Goal: Task Accomplishment & Management: Manage account settings

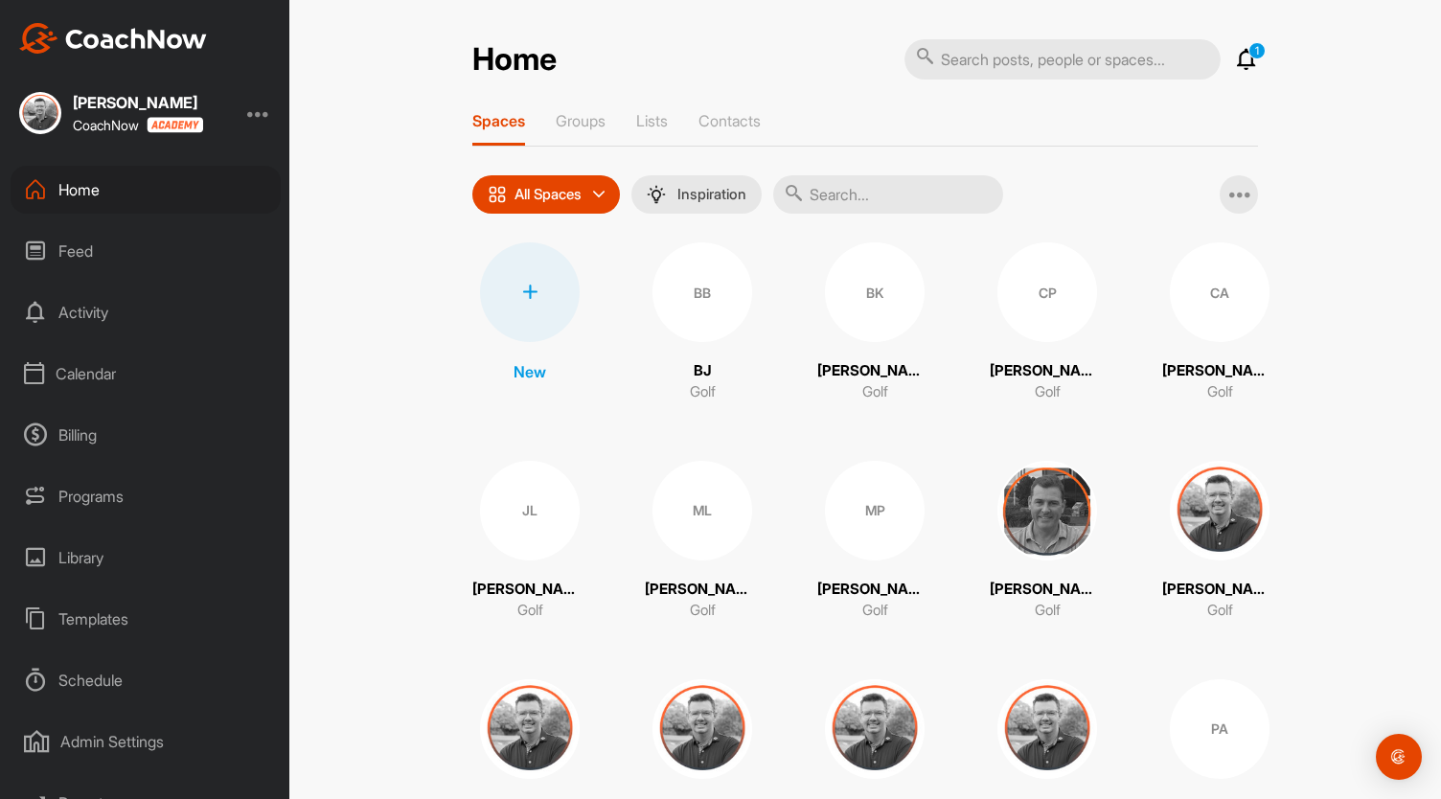
click at [84, 383] on div "Calendar" at bounding box center [146, 374] width 270 height 48
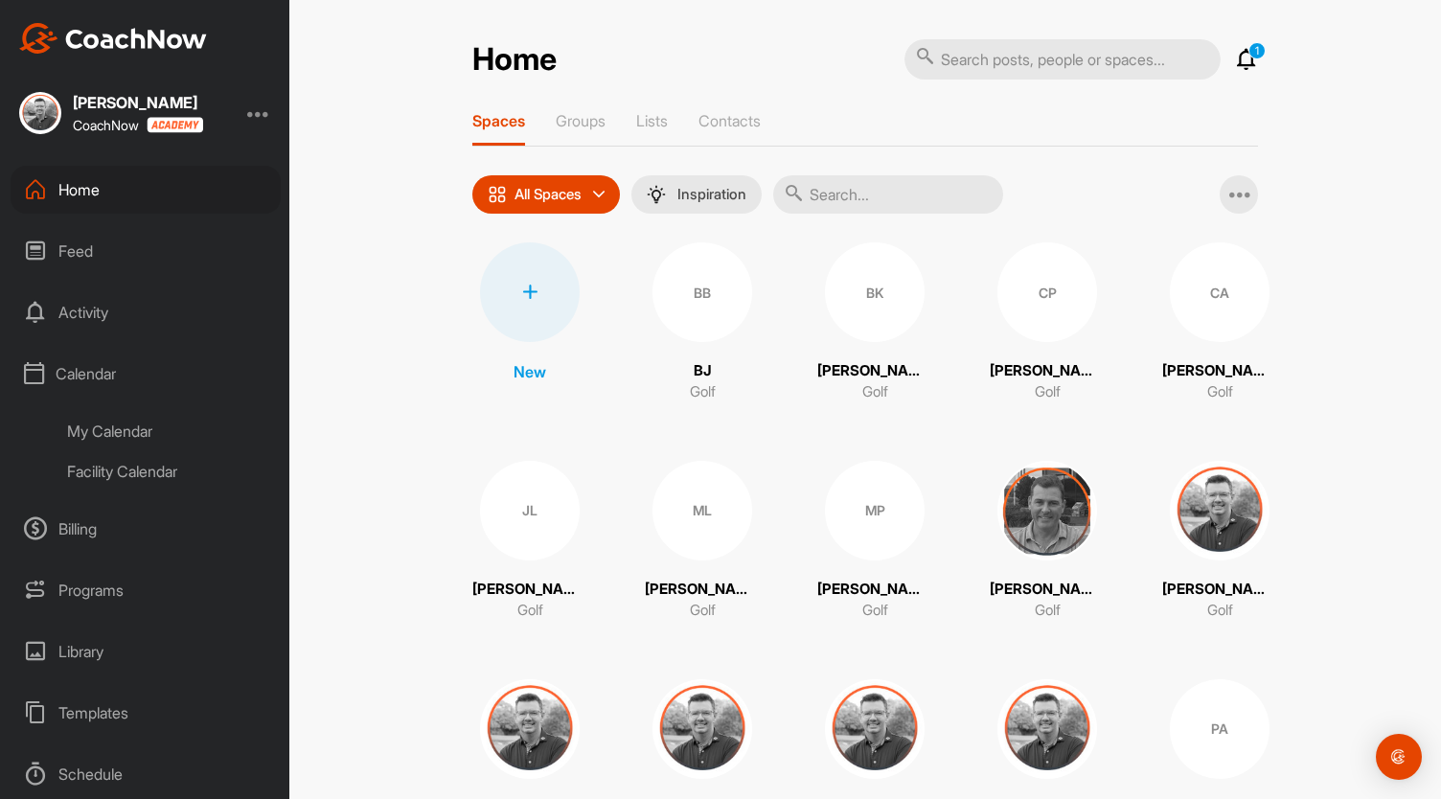
click at [107, 427] on div "My Calendar" at bounding box center [167, 431] width 227 height 40
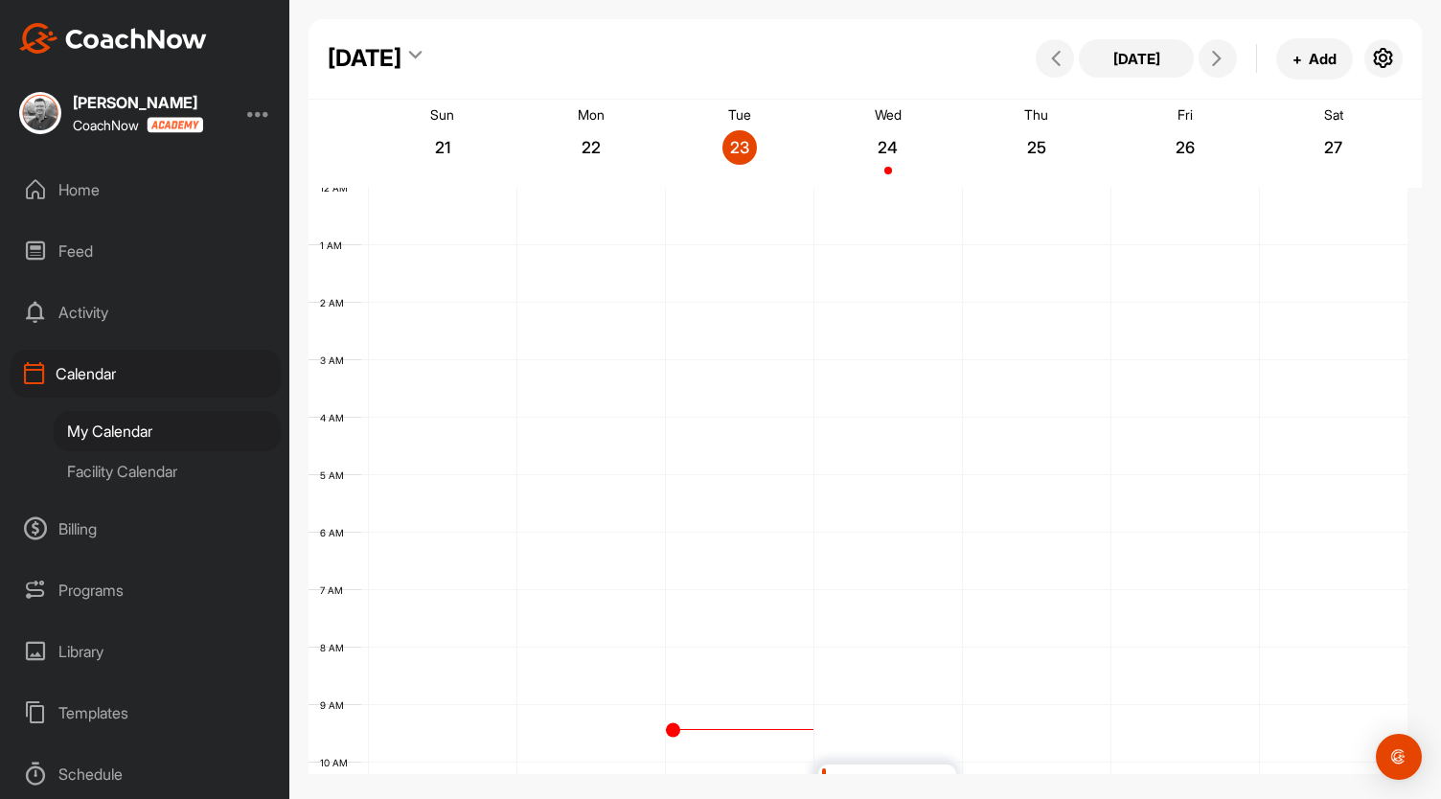
scroll to position [332, 0]
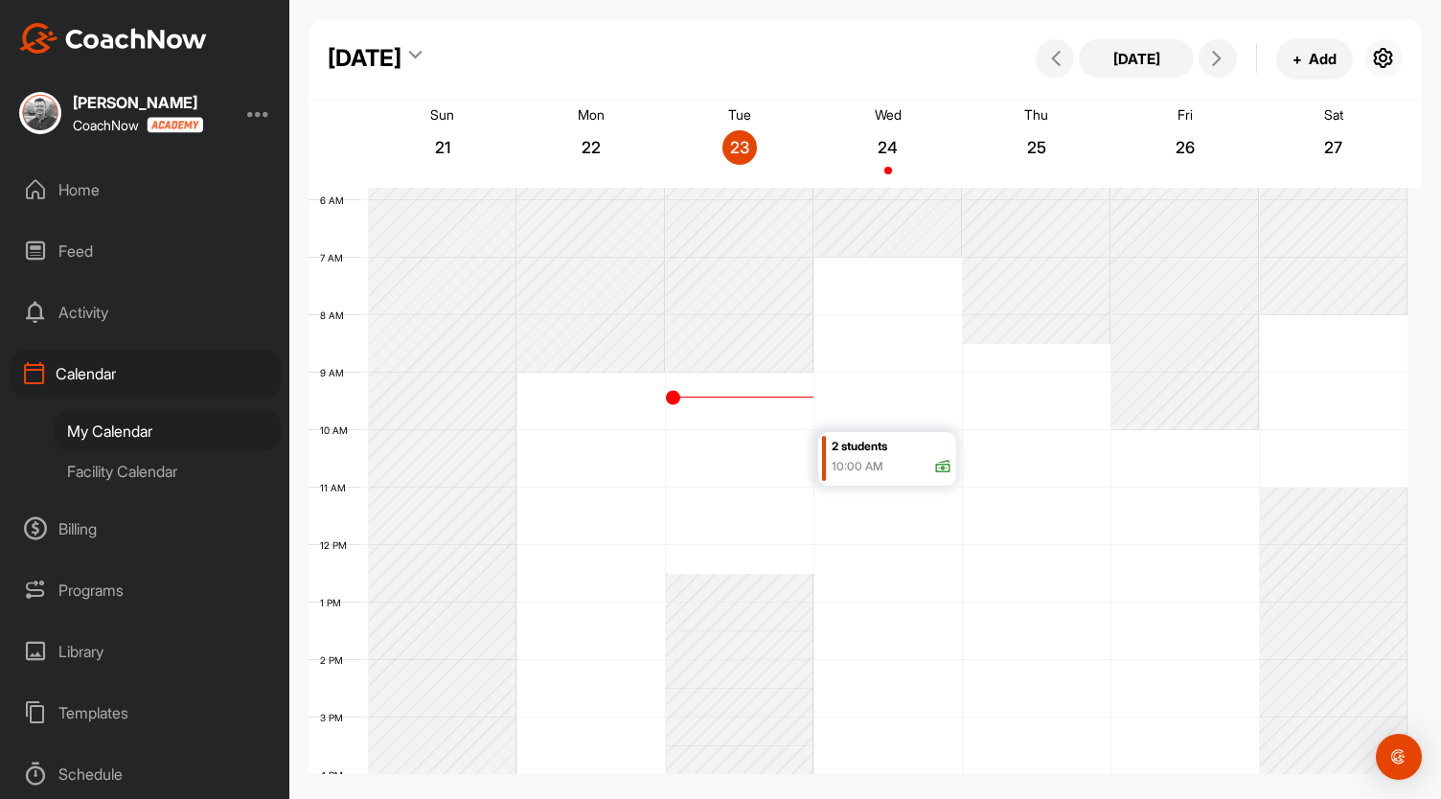
click at [1385, 57] on icon "button" at bounding box center [1383, 58] width 23 height 23
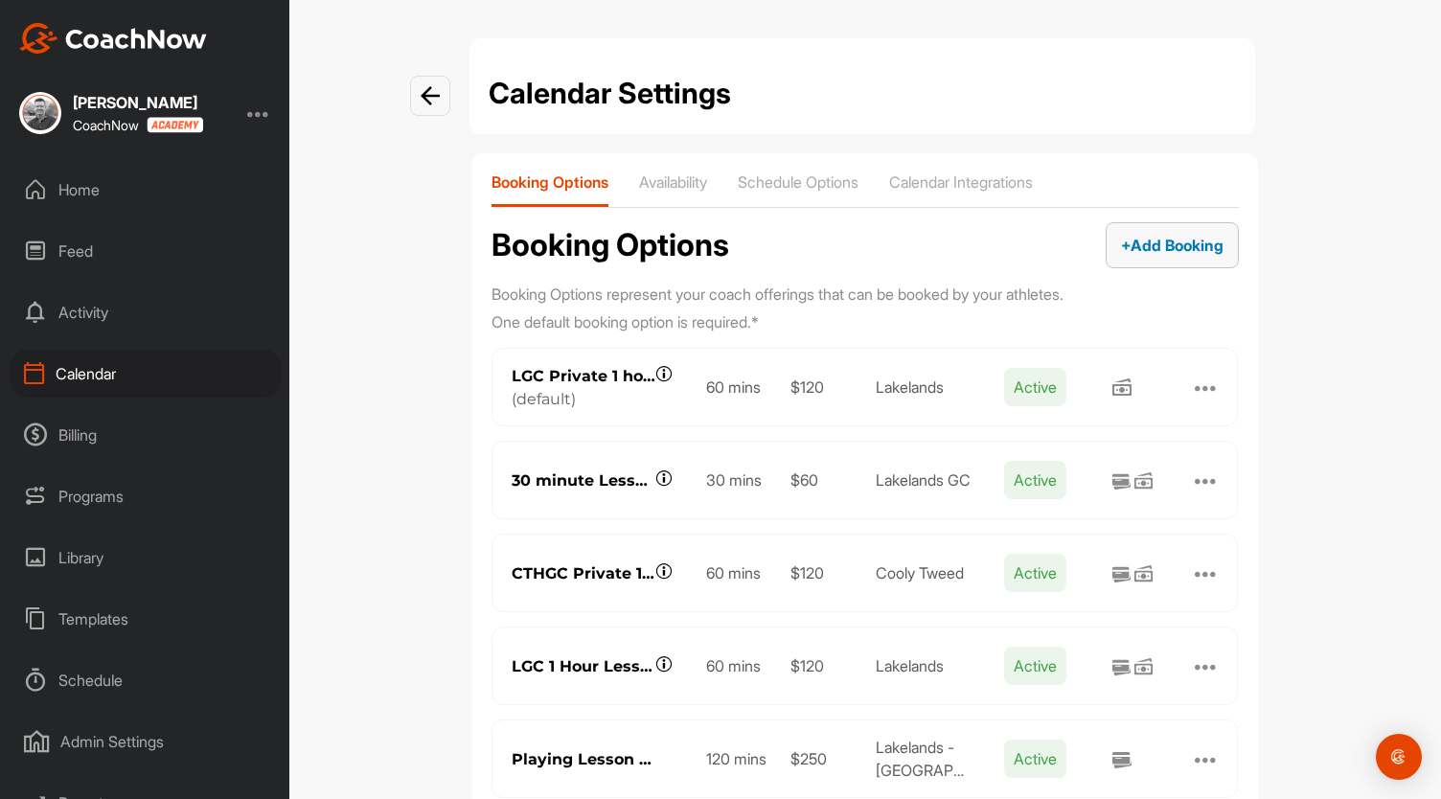
click at [1147, 236] on span "+ Add Booking" at bounding box center [1172, 245] width 103 height 19
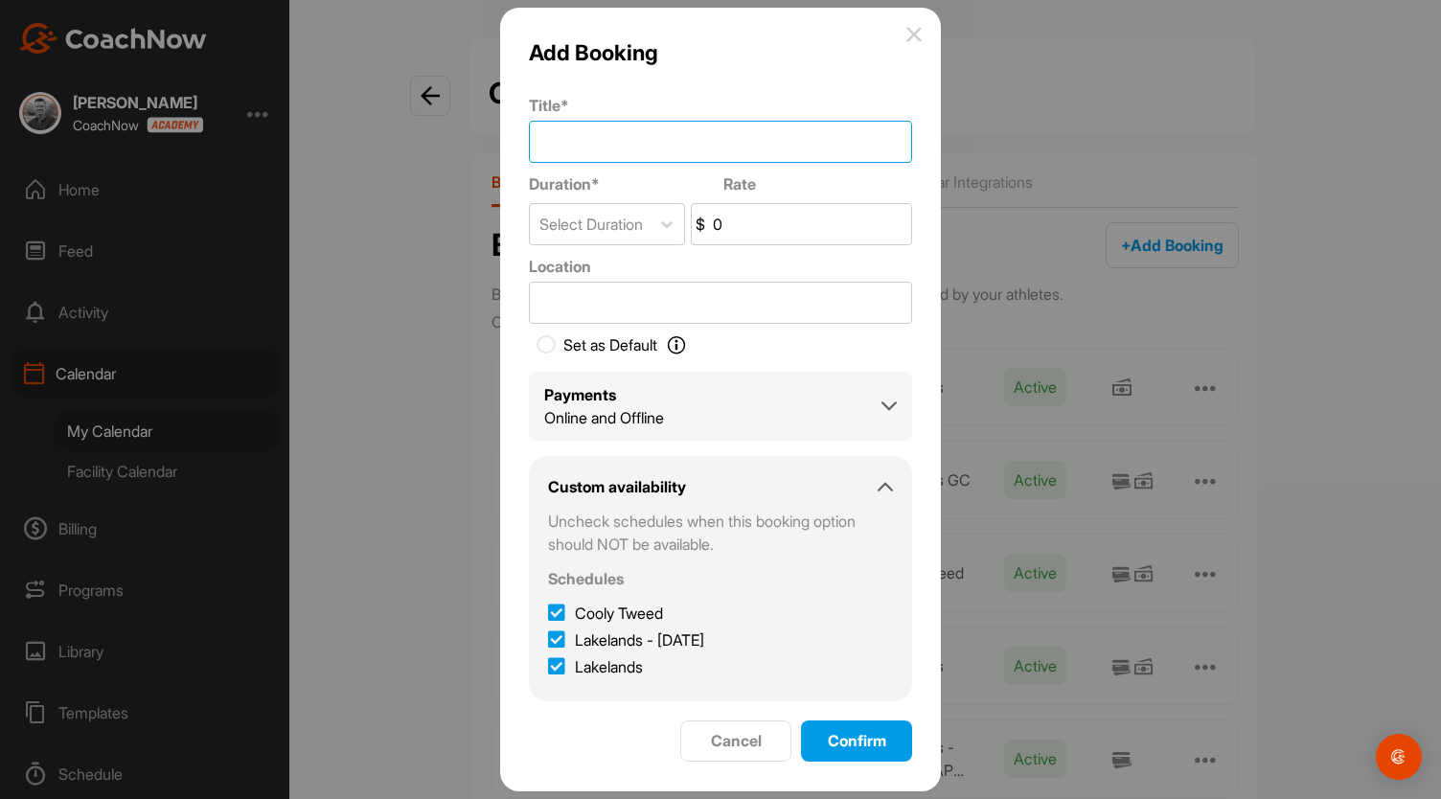
click at [688, 134] on input "Title *" at bounding box center [720, 142] width 383 height 42
type input "2 Hour Session"
click at [650, 214] on div "Select Duration" at bounding box center [590, 224] width 120 height 40
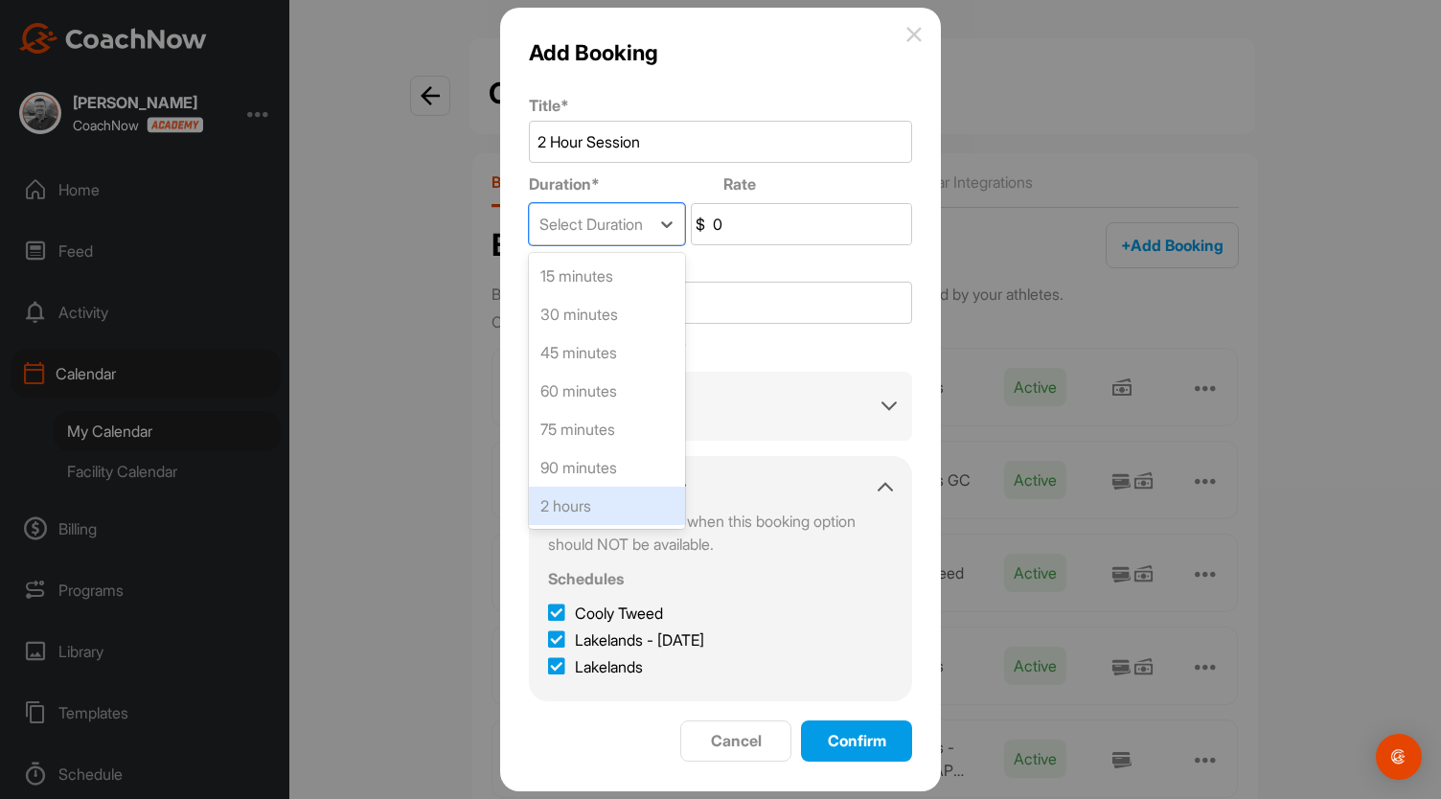
click at [613, 503] on div "2 hours" at bounding box center [607, 506] width 156 height 38
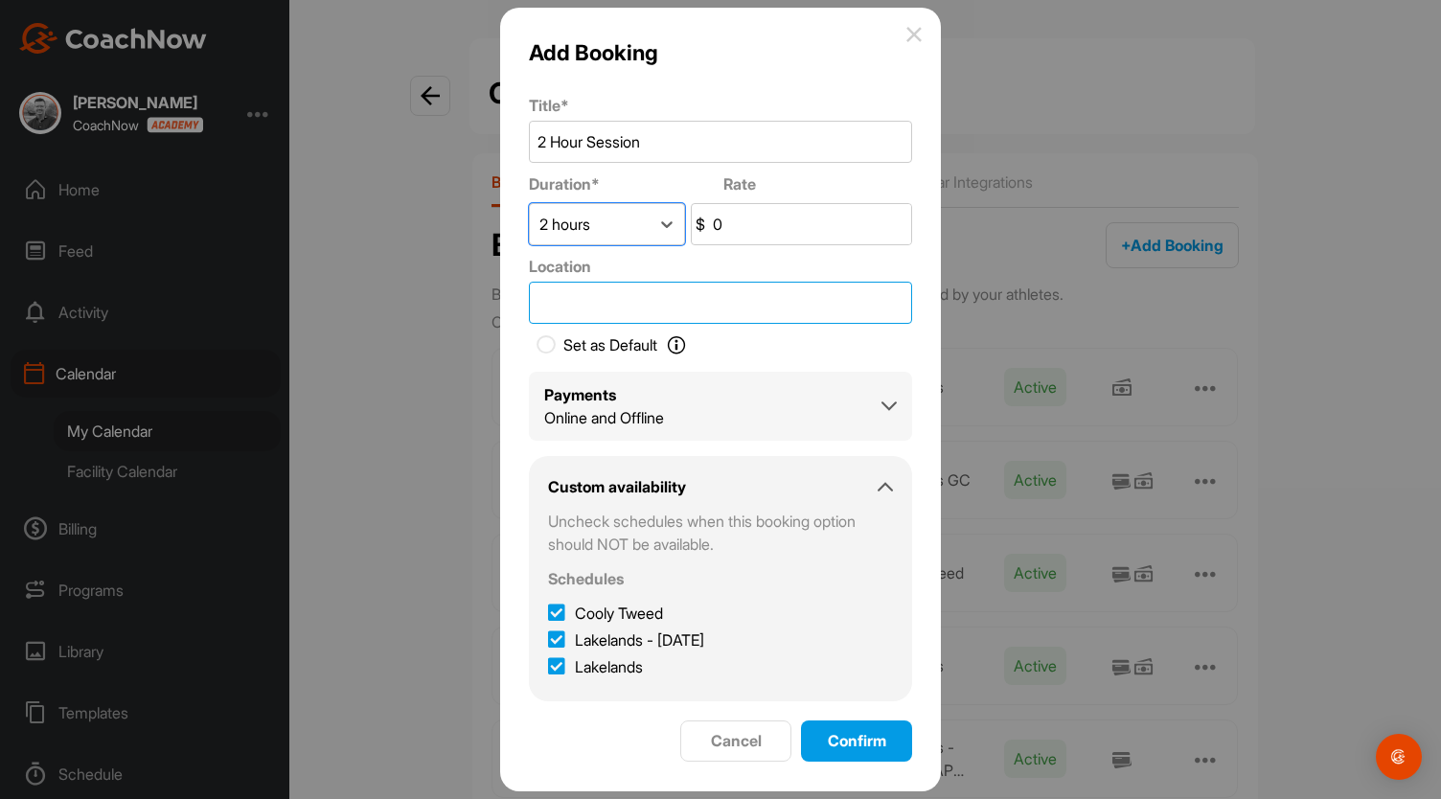
click at [665, 291] on input "Location" at bounding box center [720, 303] width 383 height 42
type input "Lakelands"
click at [559, 615] on icon at bounding box center [556, 613] width 17 height 19
click at [559, 614] on input "Cooly Tweed" at bounding box center [554, 608] width 12 height 12
checkbox input "false"
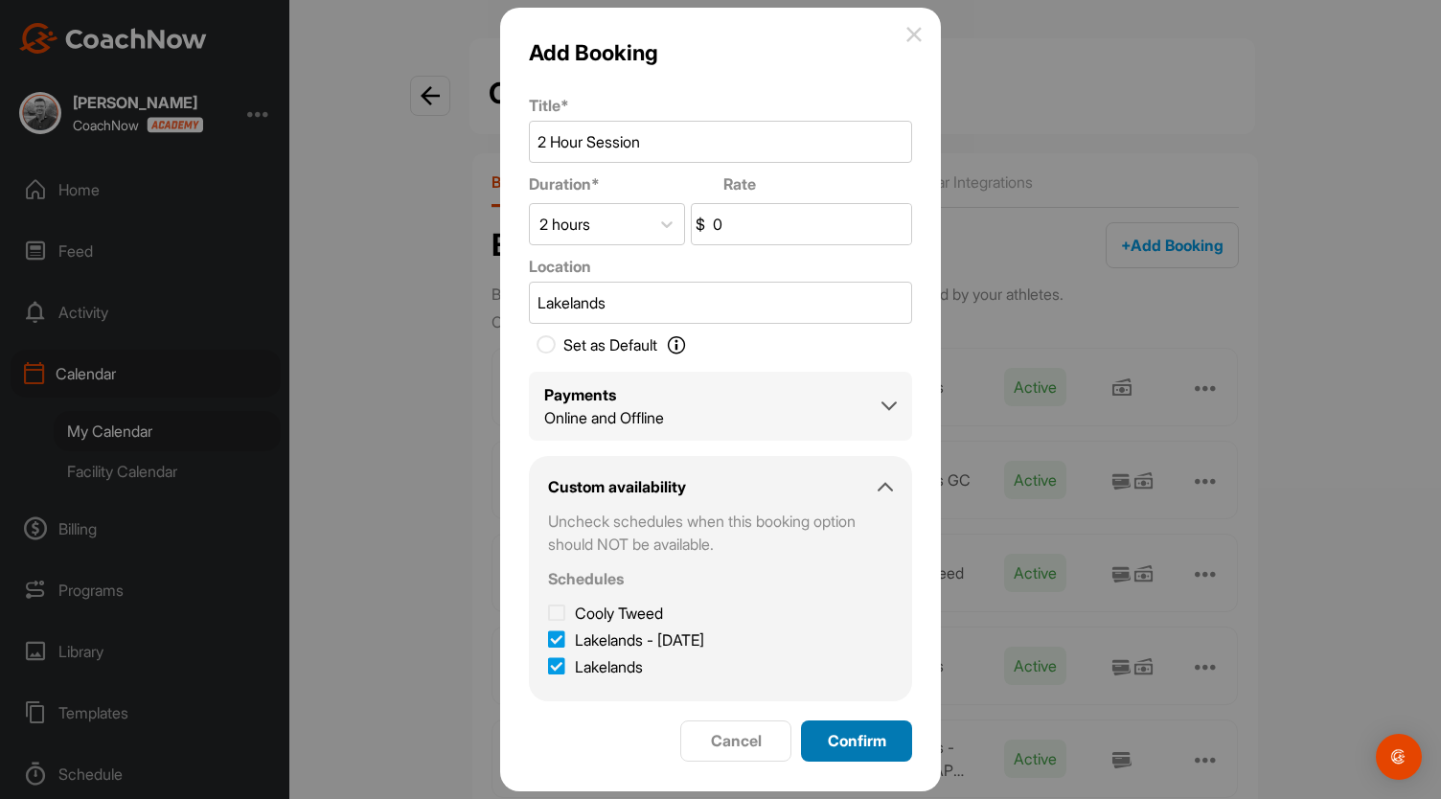
click at [853, 736] on span "Confirm" at bounding box center [857, 740] width 58 height 19
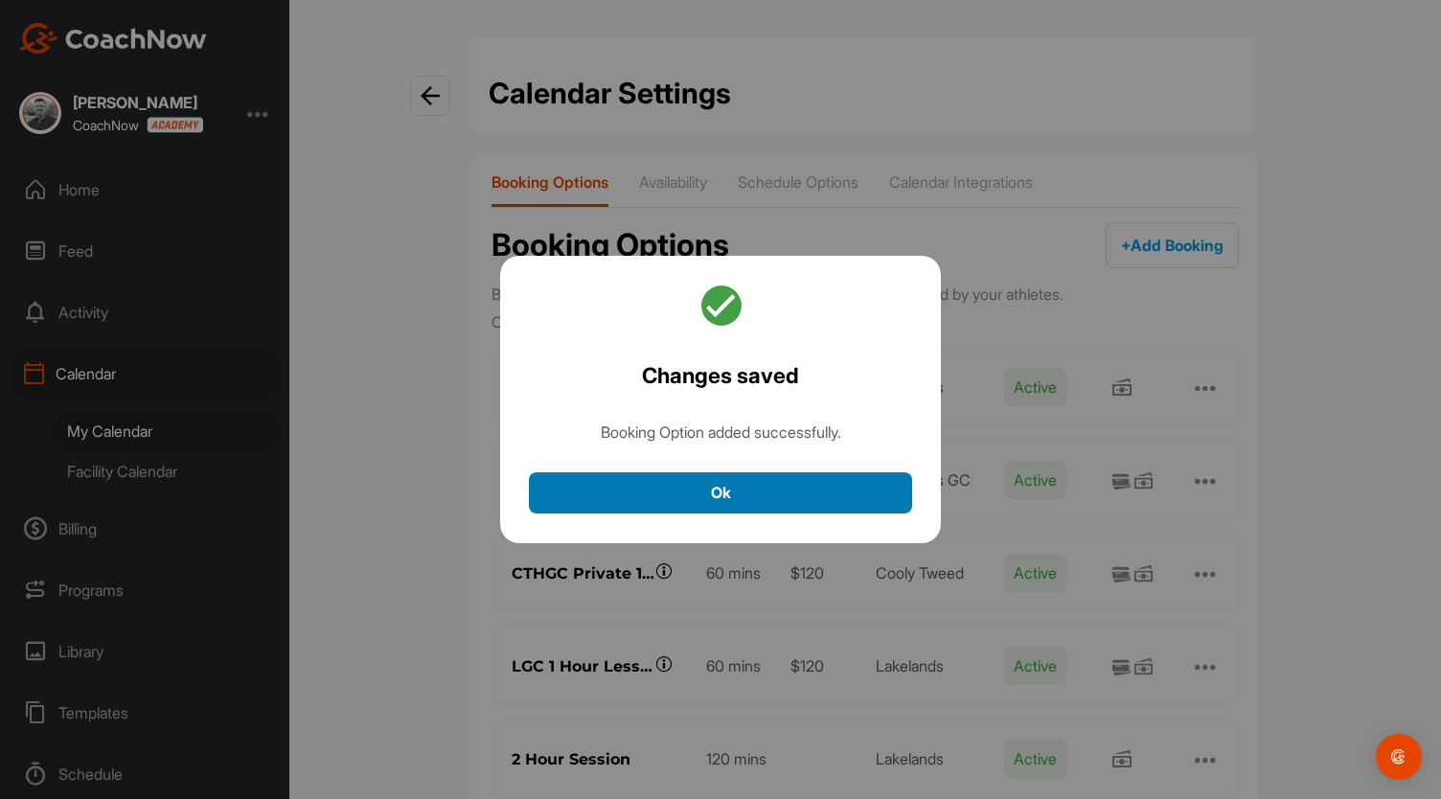
click at [632, 483] on button "Ok" at bounding box center [720, 492] width 383 height 41
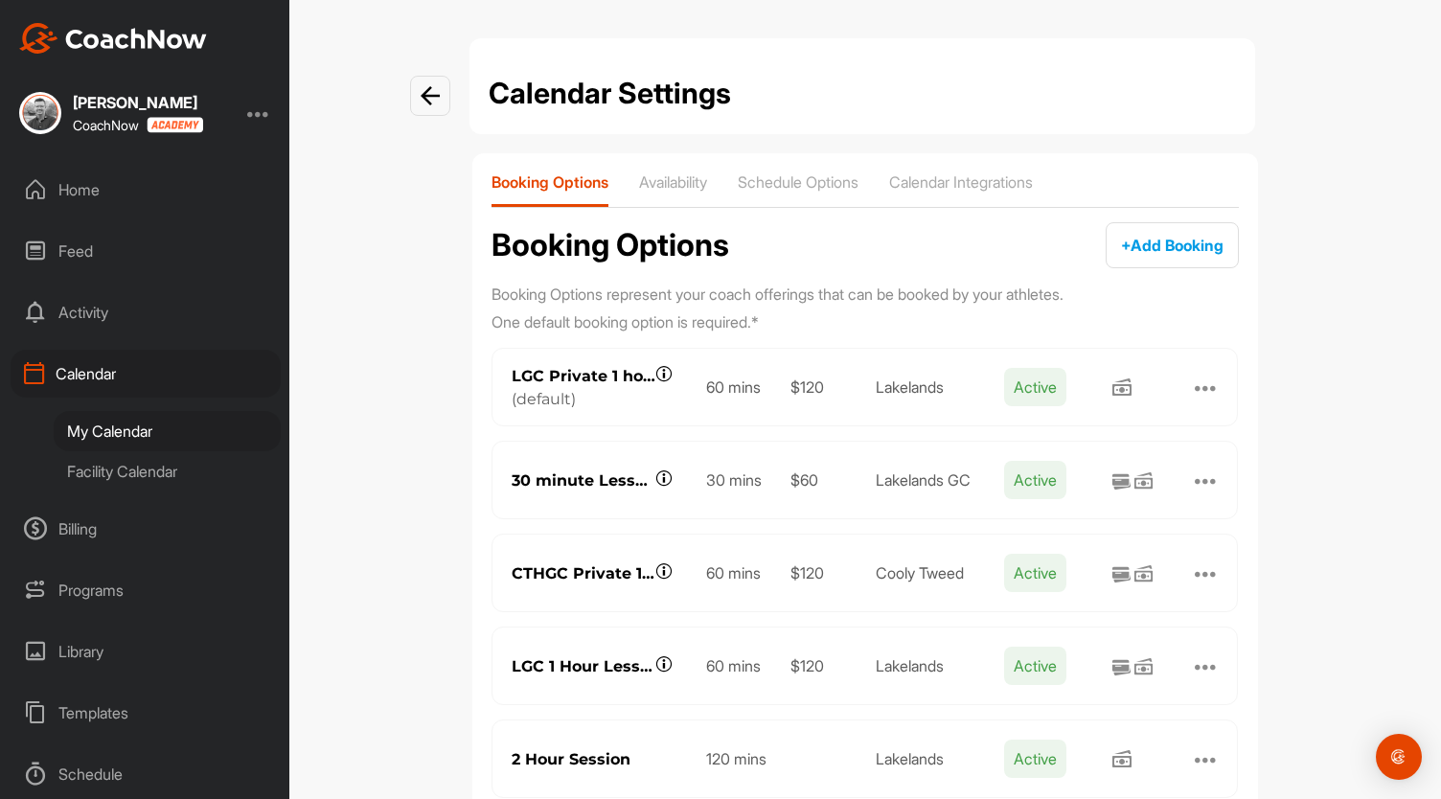
click at [79, 532] on div "Billing" at bounding box center [146, 529] width 270 height 48
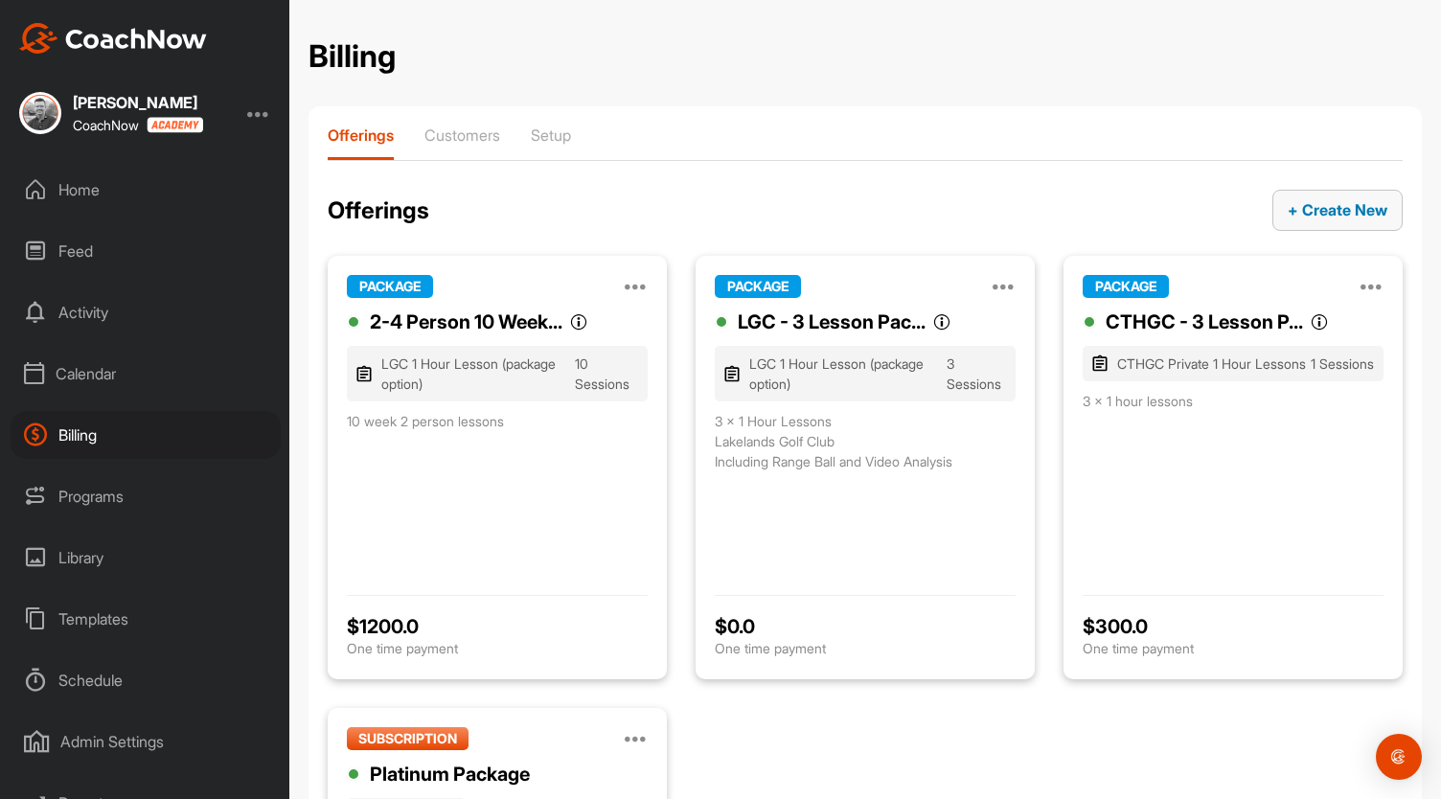
click at [1366, 219] on div "+ Create New" at bounding box center [1338, 209] width 100 height 23
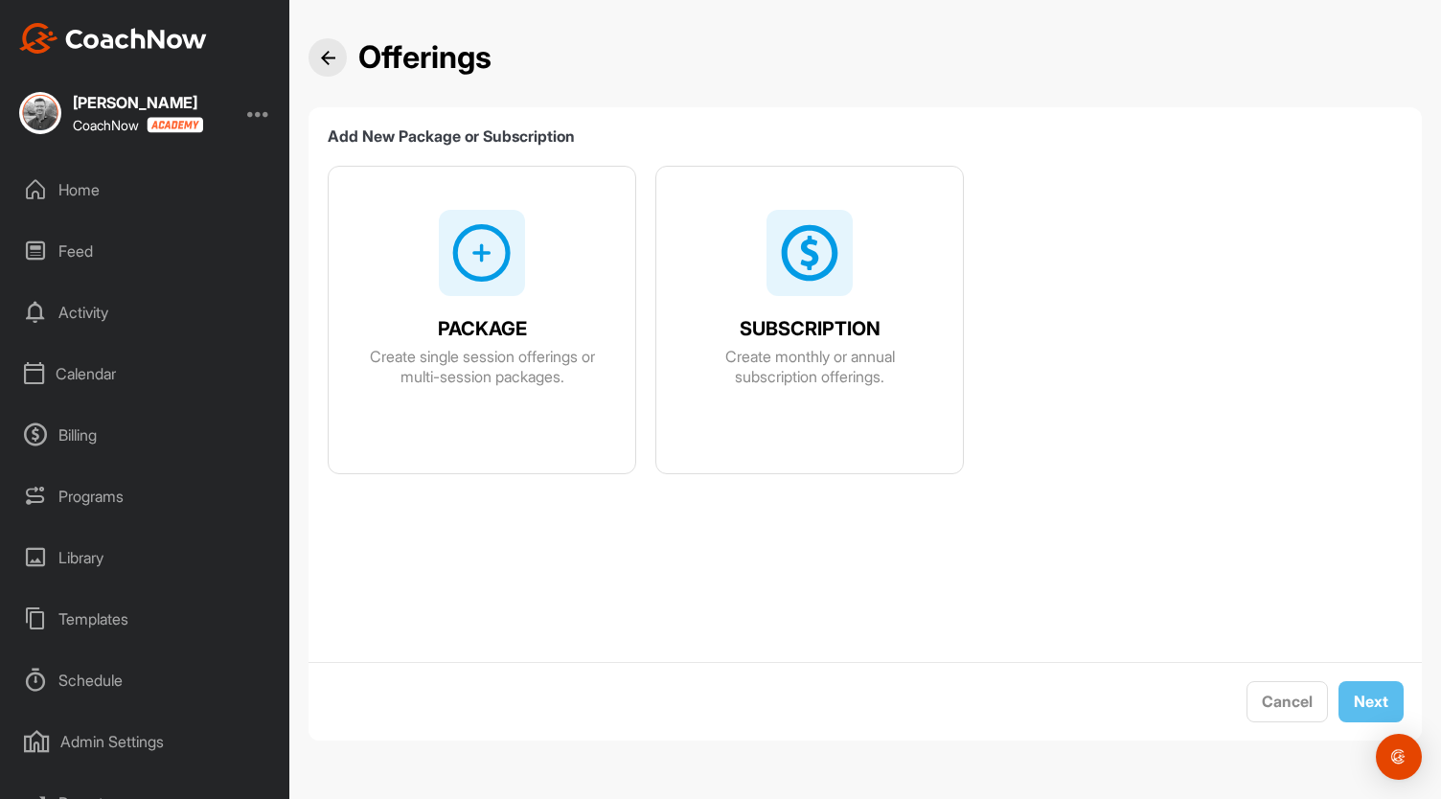
click at [481, 252] on img at bounding box center [481, 252] width 61 height 61
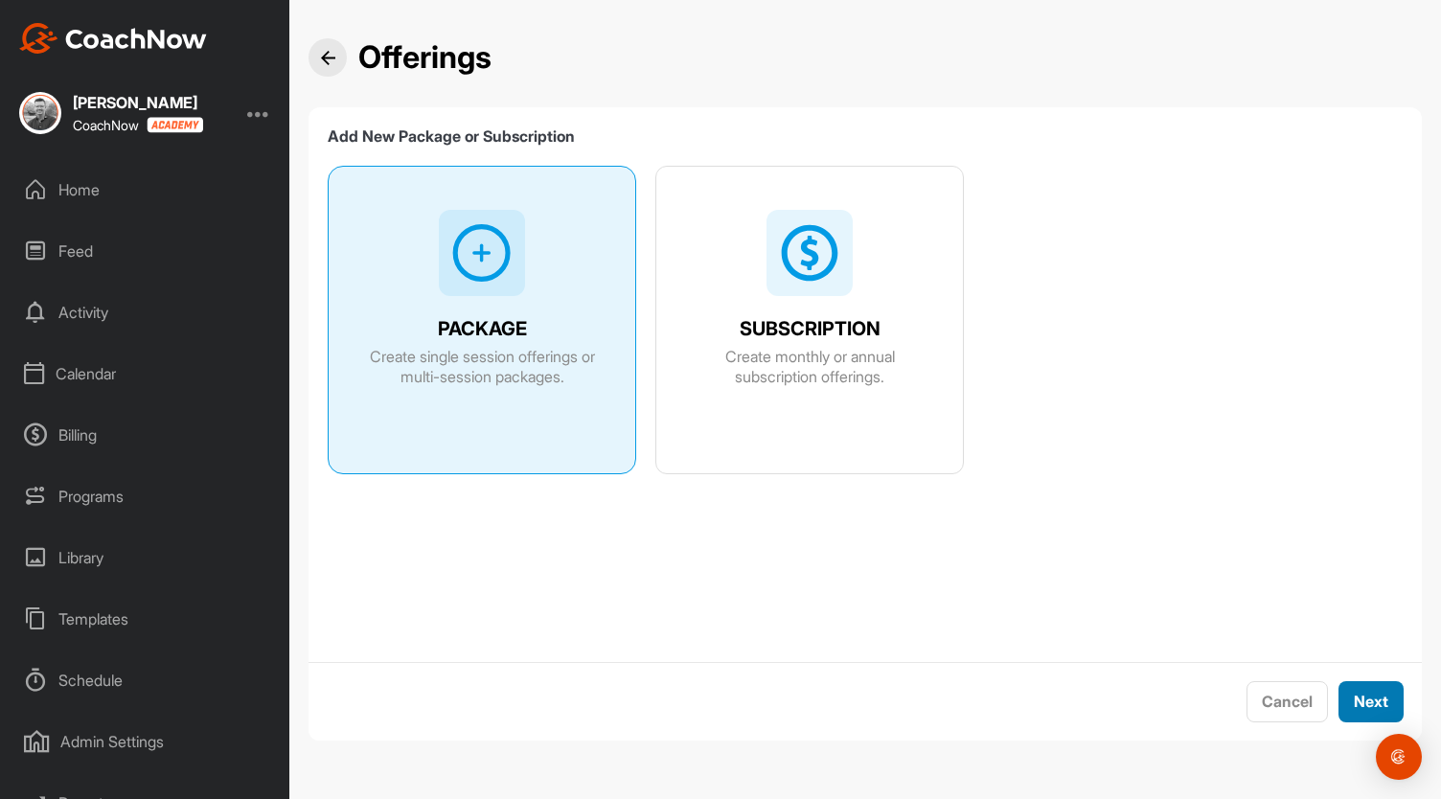
click at [1362, 700] on span "Next" at bounding box center [1371, 701] width 34 height 19
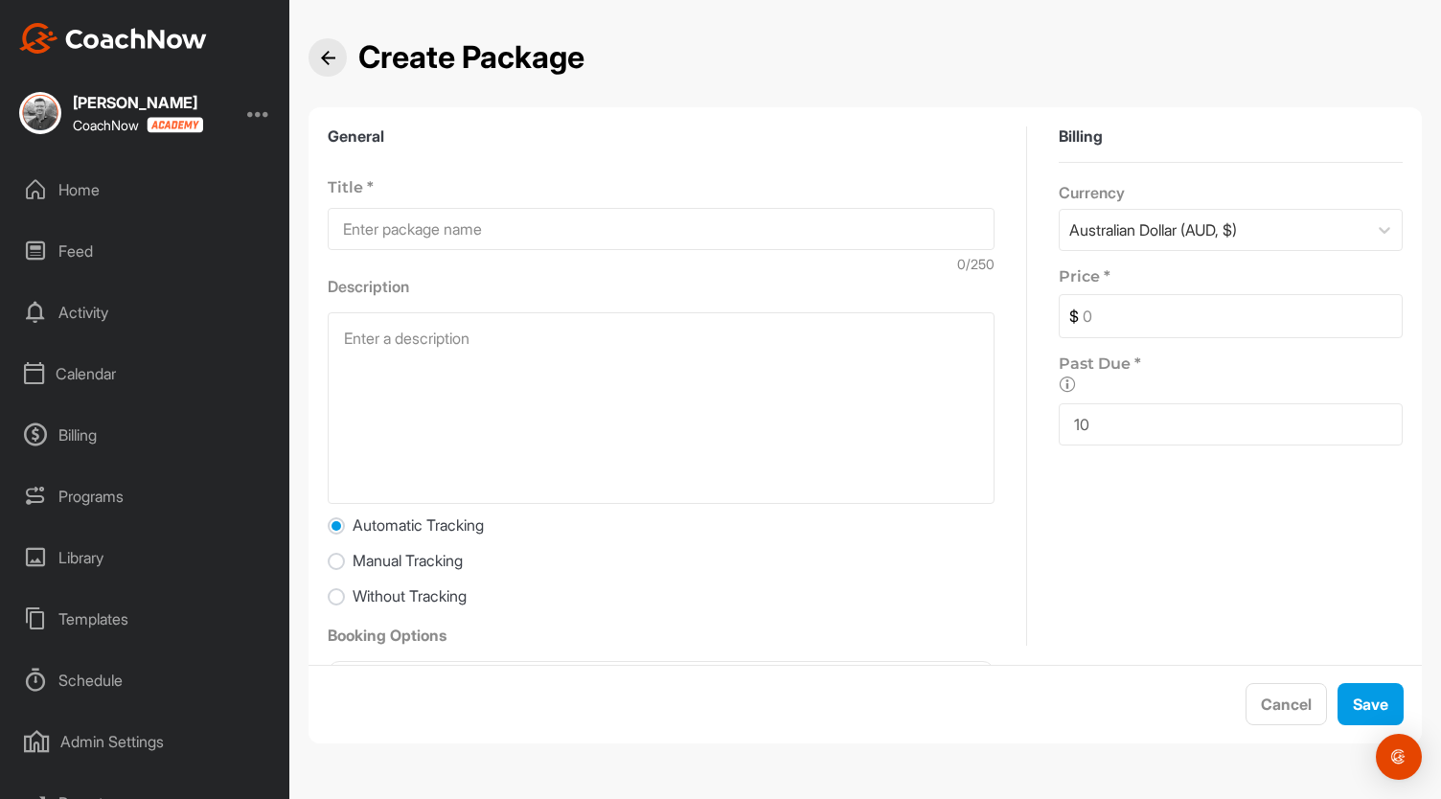
click at [454, 214] on input at bounding box center [661, 229] width 667 height 42
type input "12in12"
paste textarea "Lore ip dolo 60 sitam co 76 adipisci elitsedd EIUSMODTEM? Inci utl etdolorem 51…"
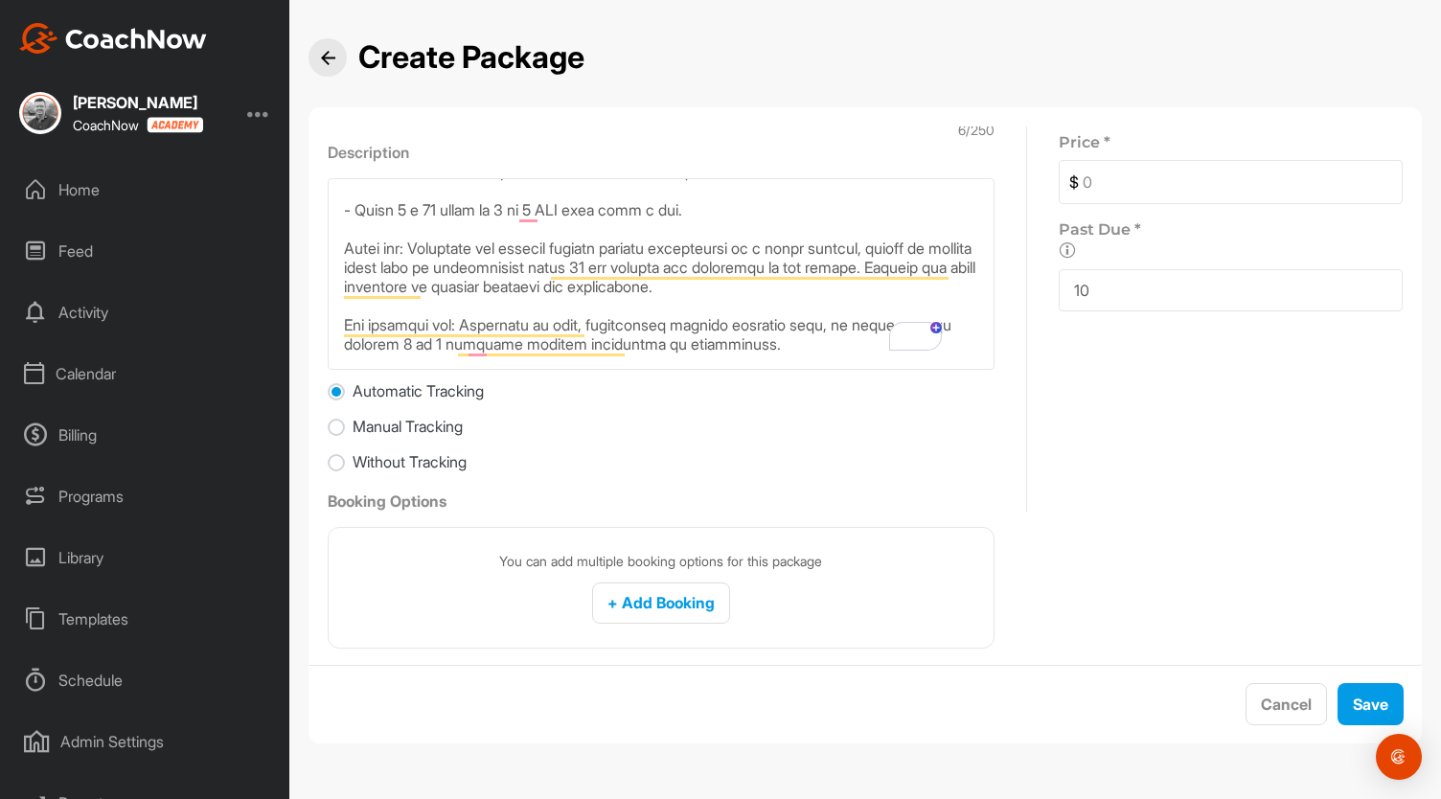
scroll to position [134, 0]
type textarea "Lore ip dolo 60 sitam co 76 adipisci elitsedd EIUSMODTEM? Inci utl etdolorem 51…"
click at [686, 601] on span "+ Add Booking" at bounding box center [660, 602] width 107 height 19
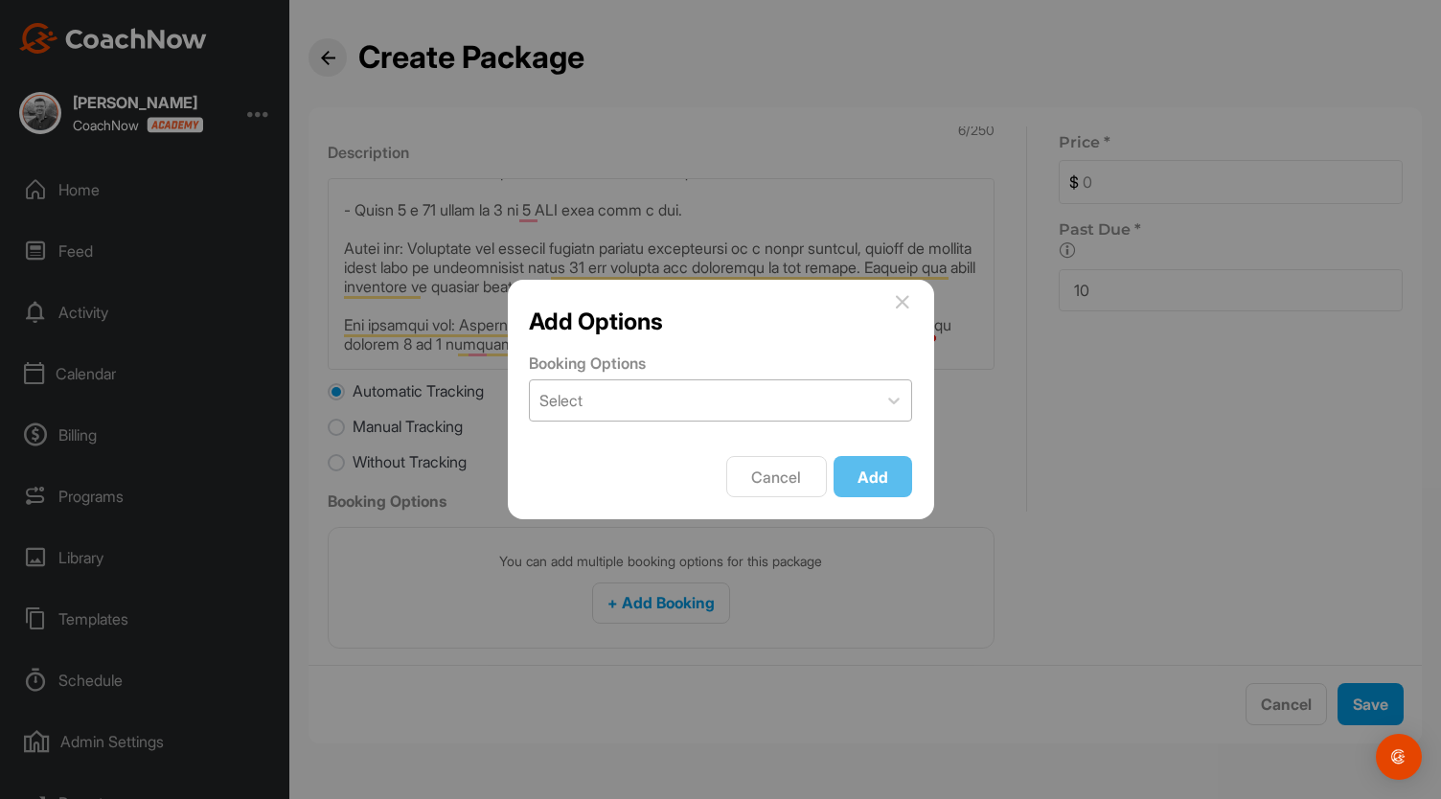
click at [648, 394] on div "Select" at bounding box center [703, 400] width 347 height 40
click at [906, 306] on icon at bounding box center [902, 301] width 15 height 15
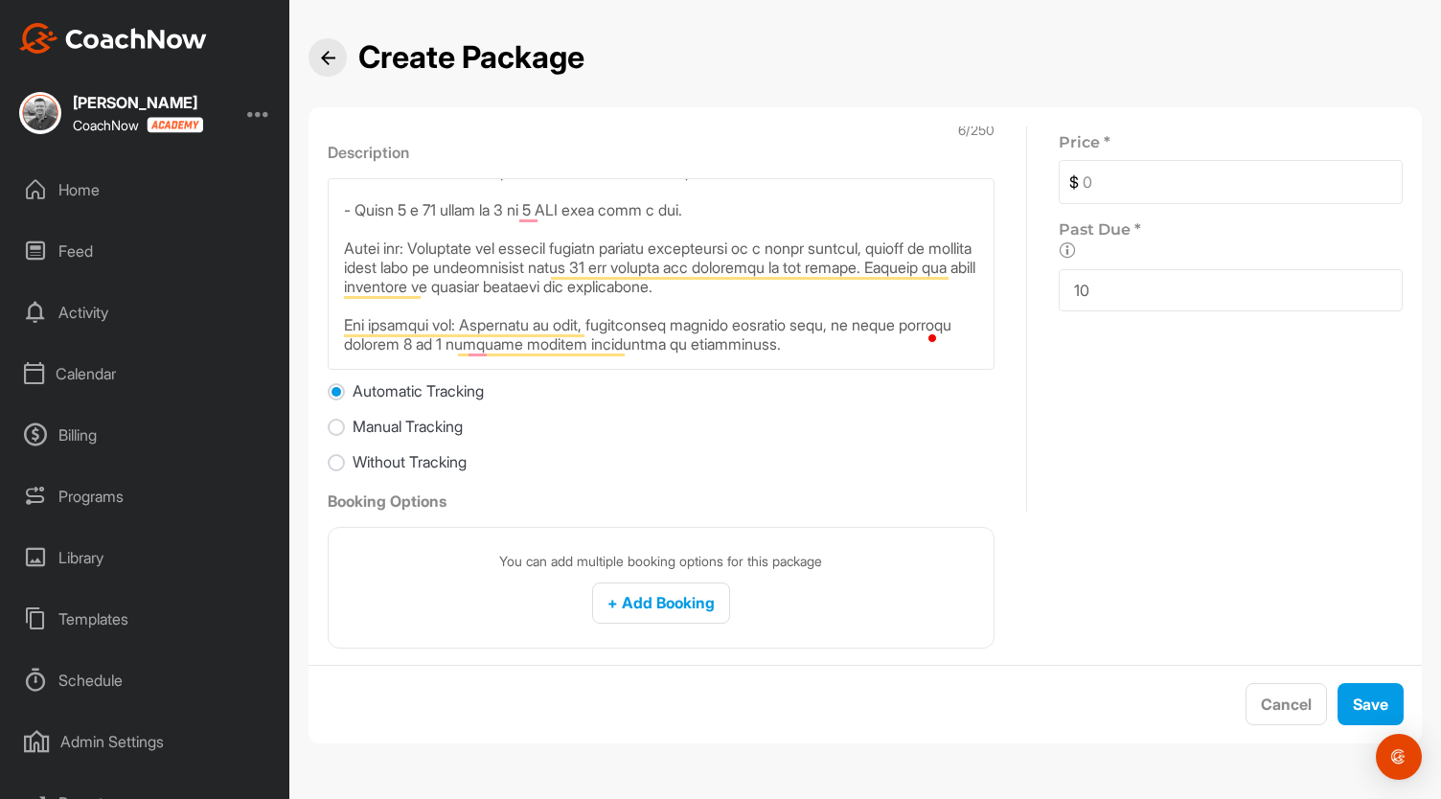
click at [1101, 190] on input at bounding box center [1240, 182] width 323 height 42
type input "0"
click at [665, 605] on span "+ Add Booking" at bounding box center [660, 602] width 107 height 19
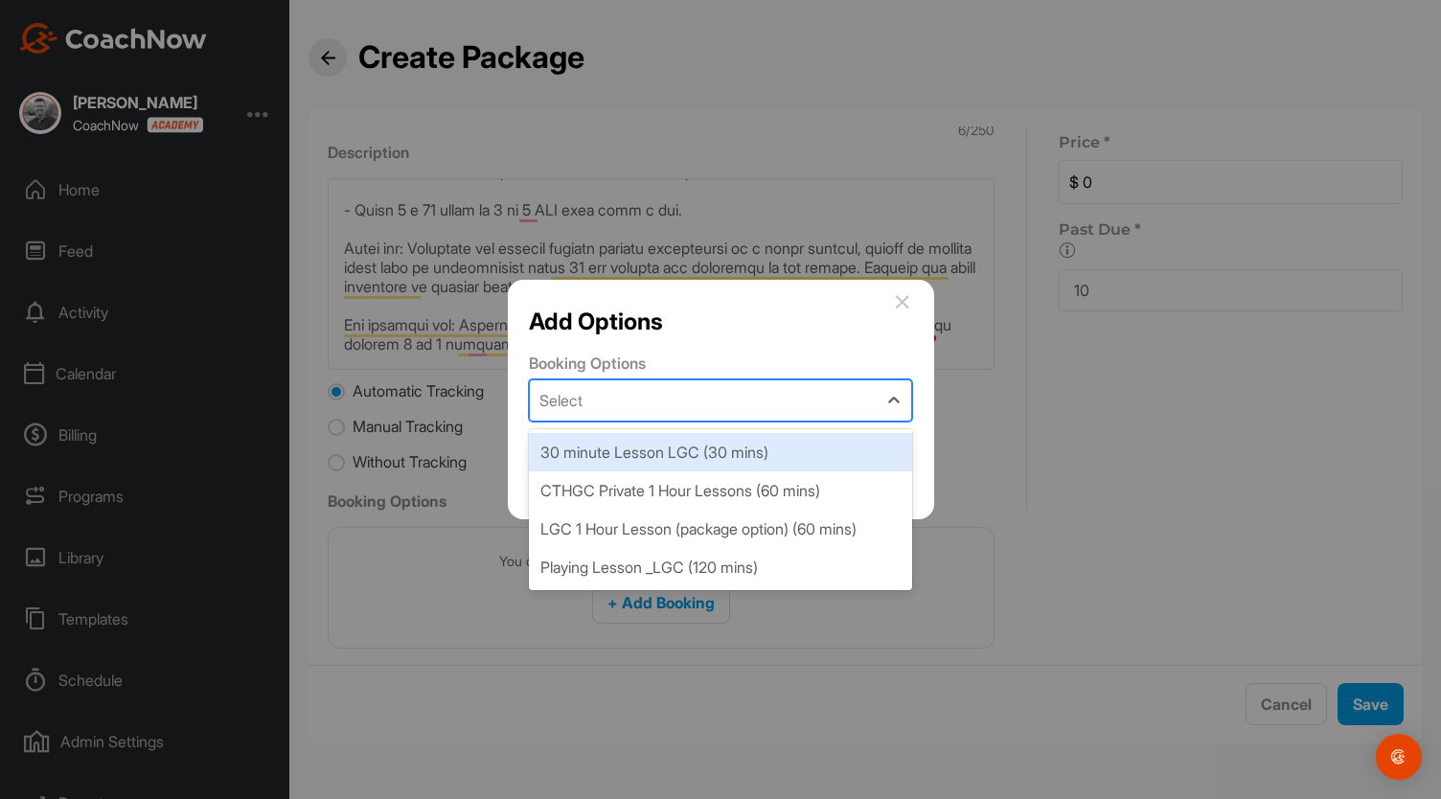
click at [705, 389] on div "Select" at bounding box center [703, 400] width 347 height 40
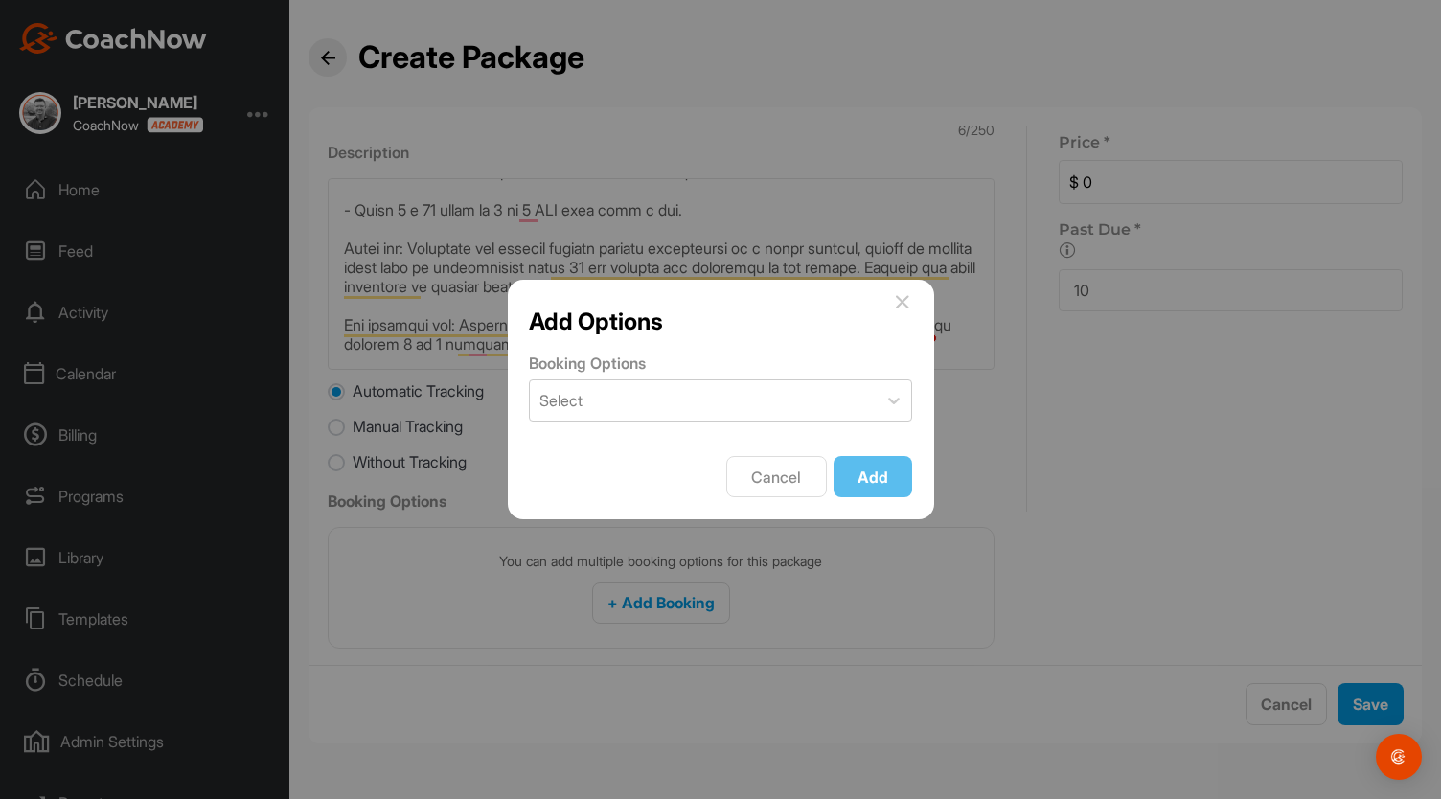
click at [907, 306] on icon at bounding box center [902, 301] width 15 height 15
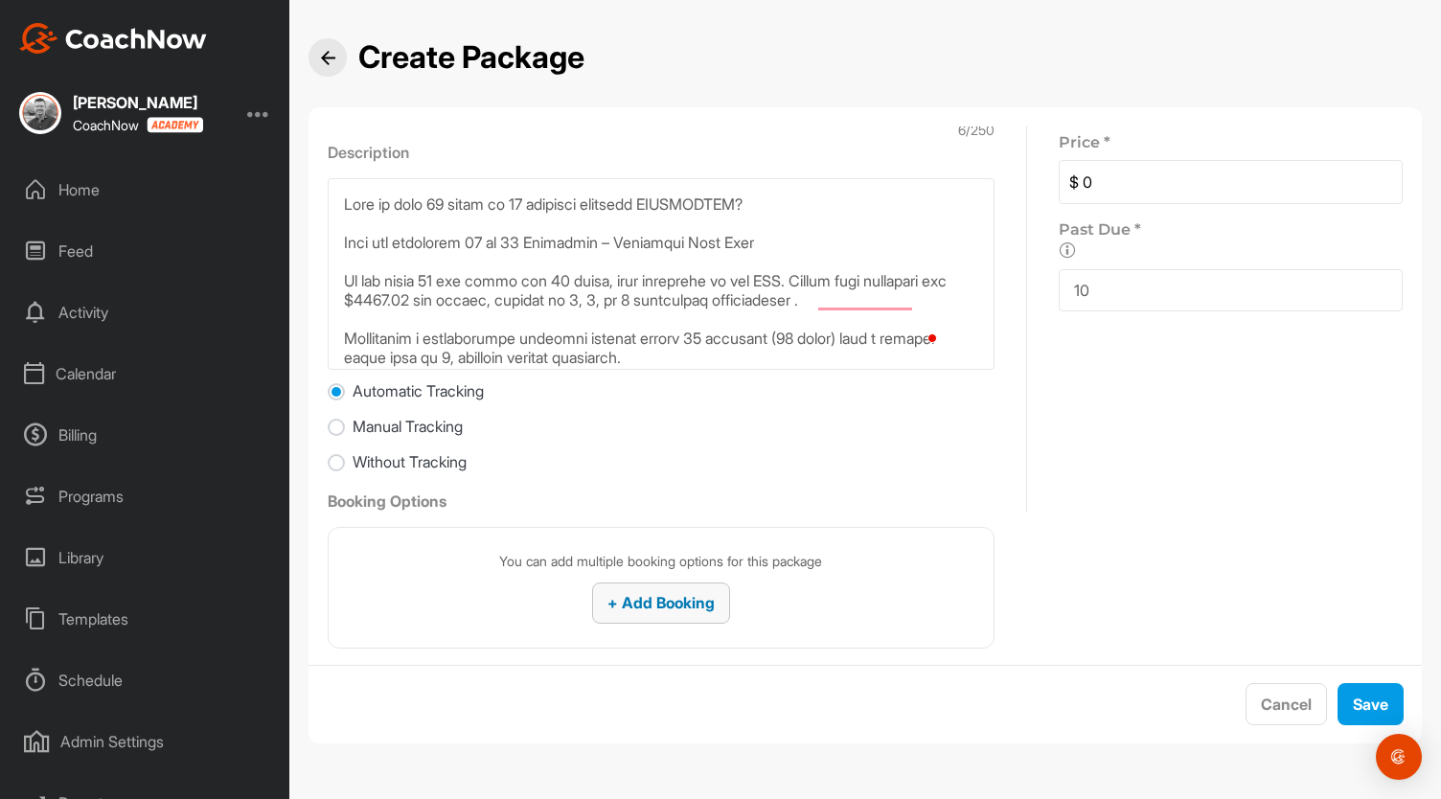
click at [661, 595] on span "+ Add Booking" at bounding box center [660, 602] width 107 height 19
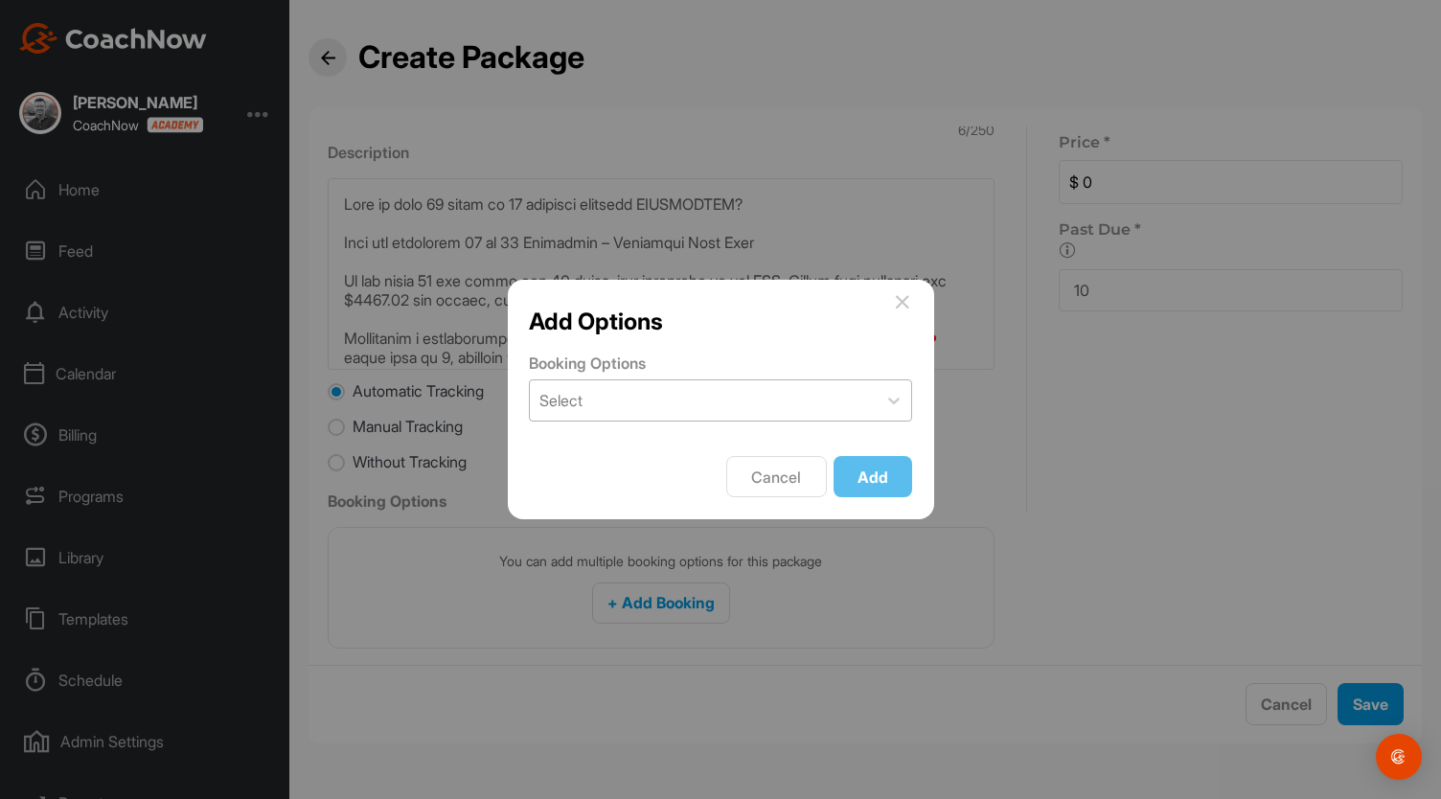
click at [652, 405] on div "Select" at bounding box center [703, 400] width 347 height 40
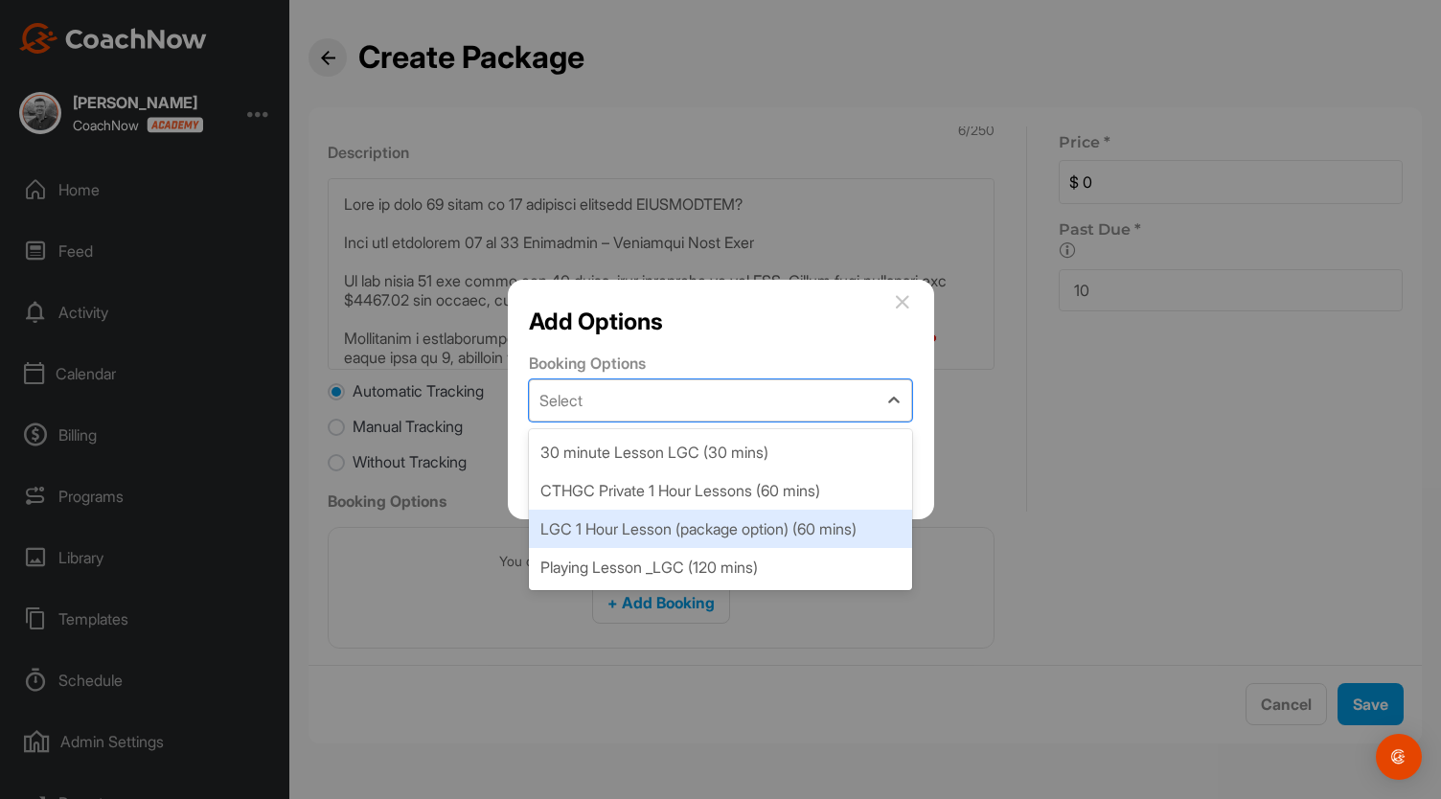
click at [646, 526] on div "LGC 1 Hour Lesson (package option) (60 mins)" at bounding box center [720, 529] width 383 height 38
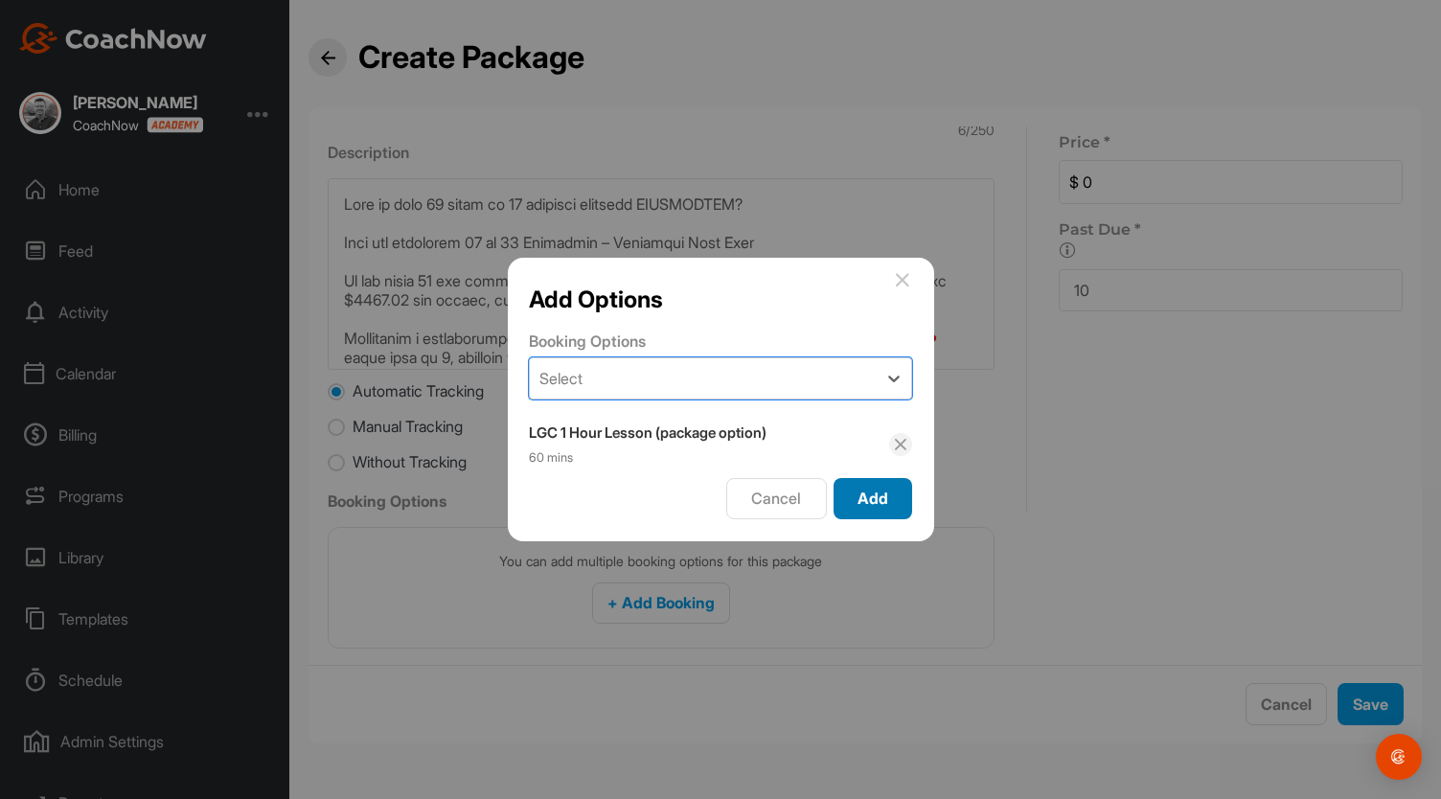
click at [864, 493] on span "Add" at bounding box center [872, 498] width 31 height 19
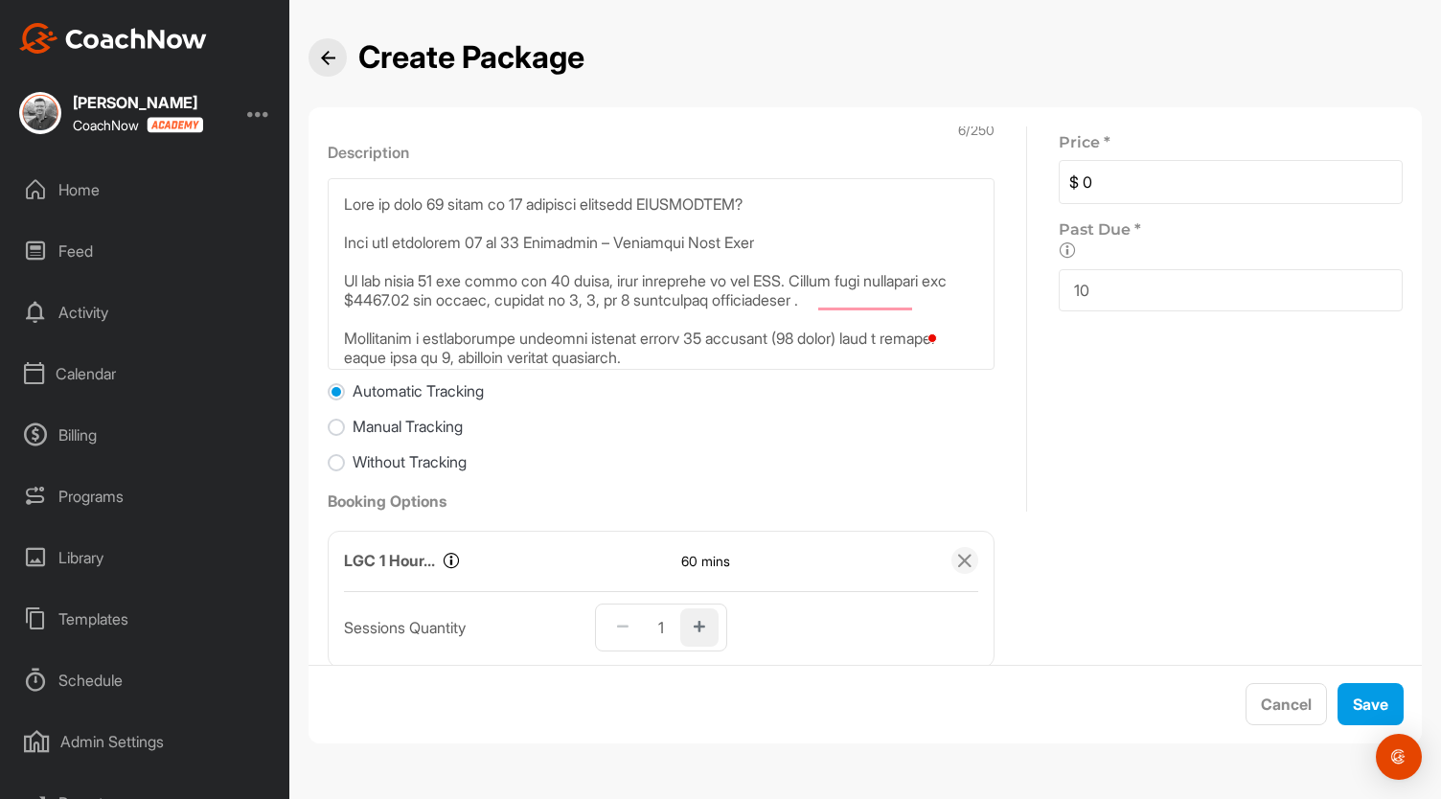
click at [694, 628] on icon "button" at bounding box center [699, 627] width 11 height 13
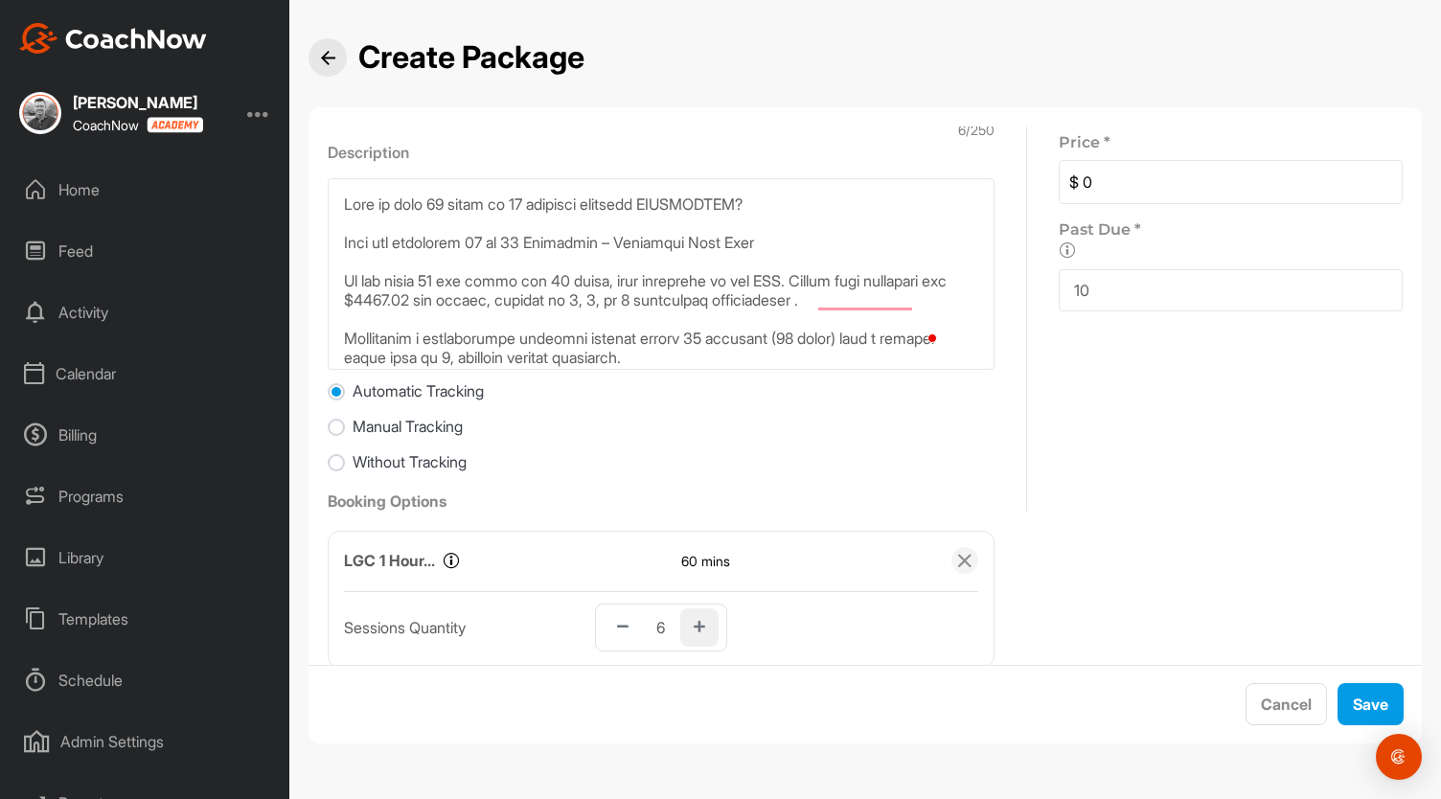
click at [694, 628] on icon "button" at bounding box center [699, 627] width 11 height 13
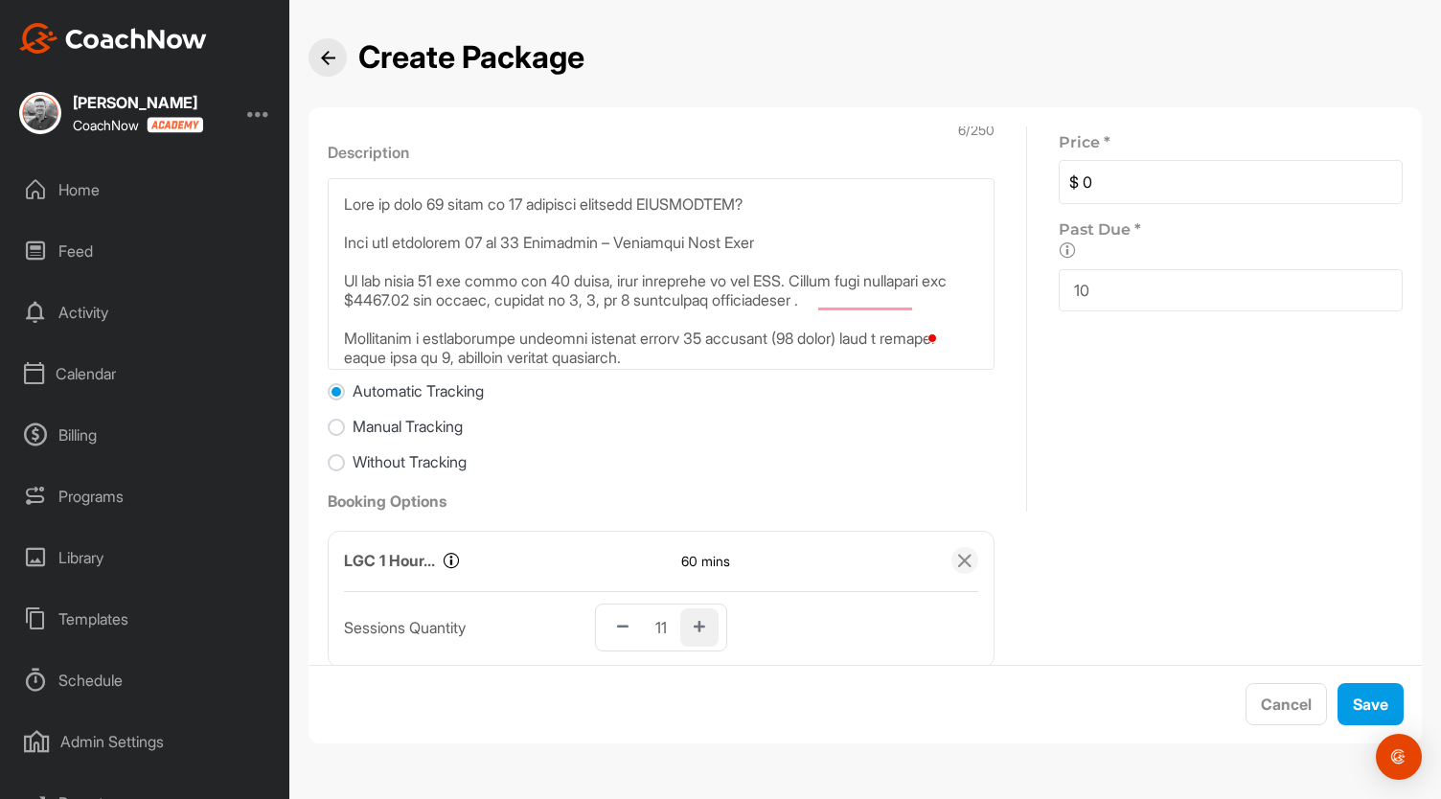
click at [694, 628] on icon "button" at bounding box center [699, 627] width 11 height 13
click at [1362, 707] on span "Save" at bounding box center [1370, 704] width 35 height 19
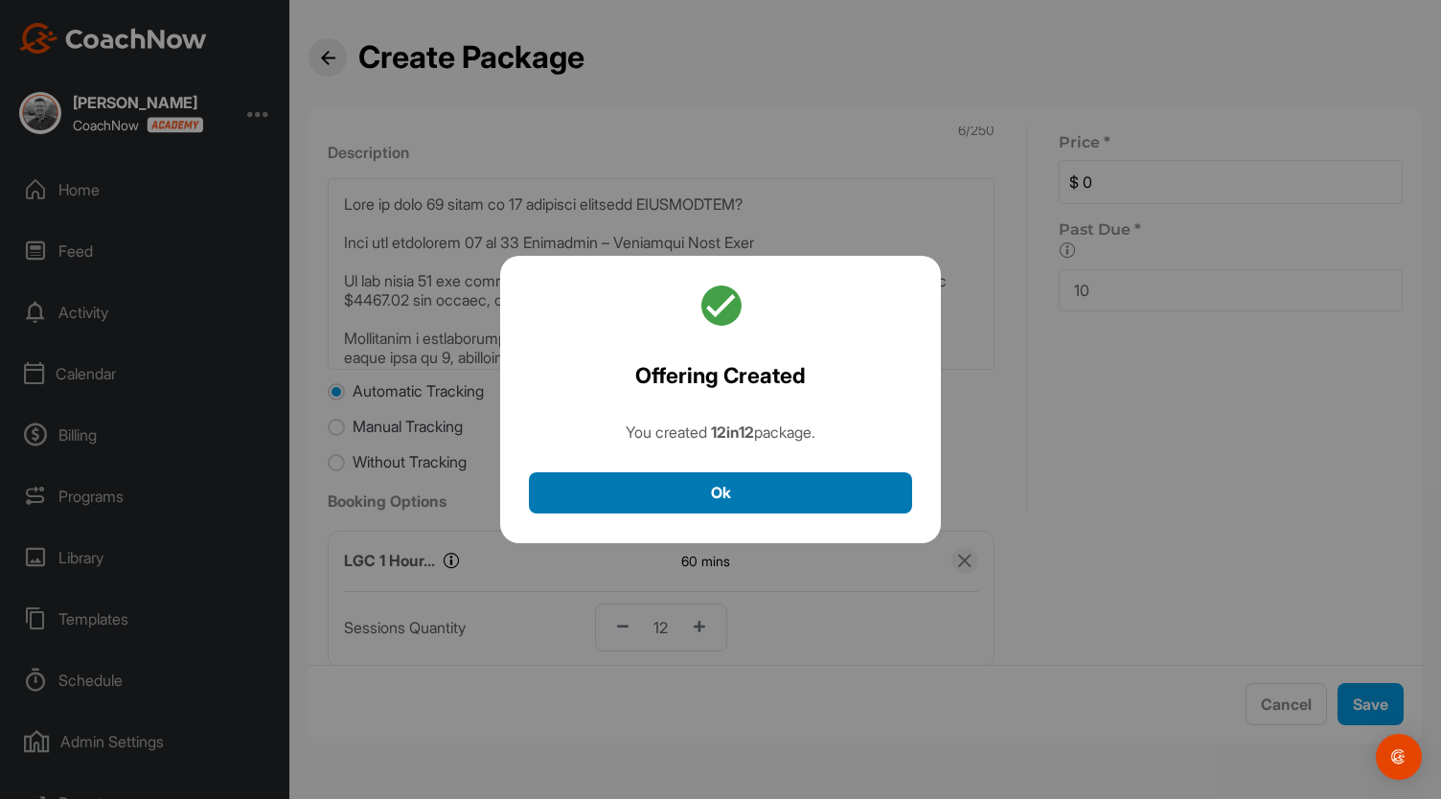
click at [720, 497] on button "Ok" at bounding box center [720, 492] width 383 height 41
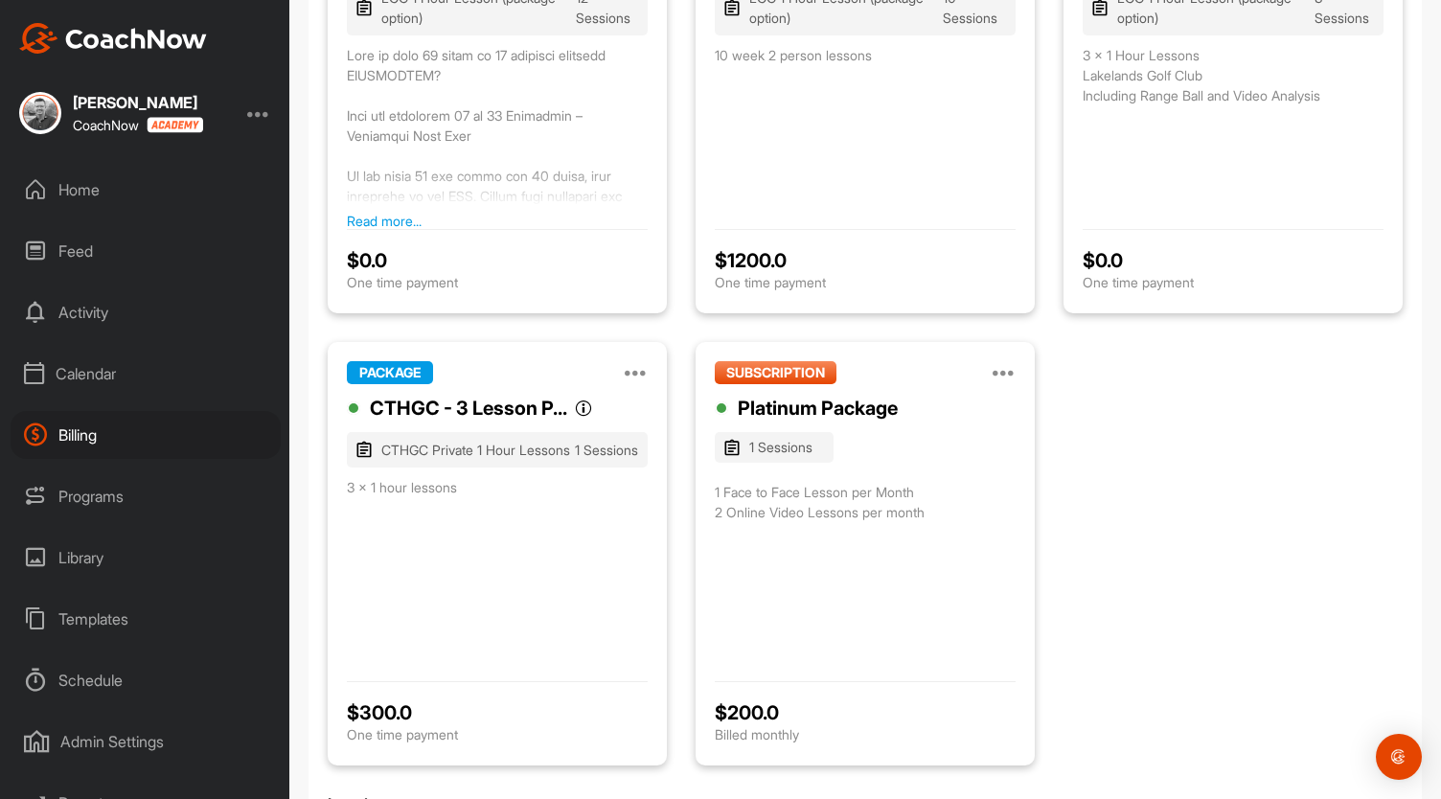
scroll to position [367, 0]
click at [634, 371] on icon at bounding box center [636, 371] width 23 height 23
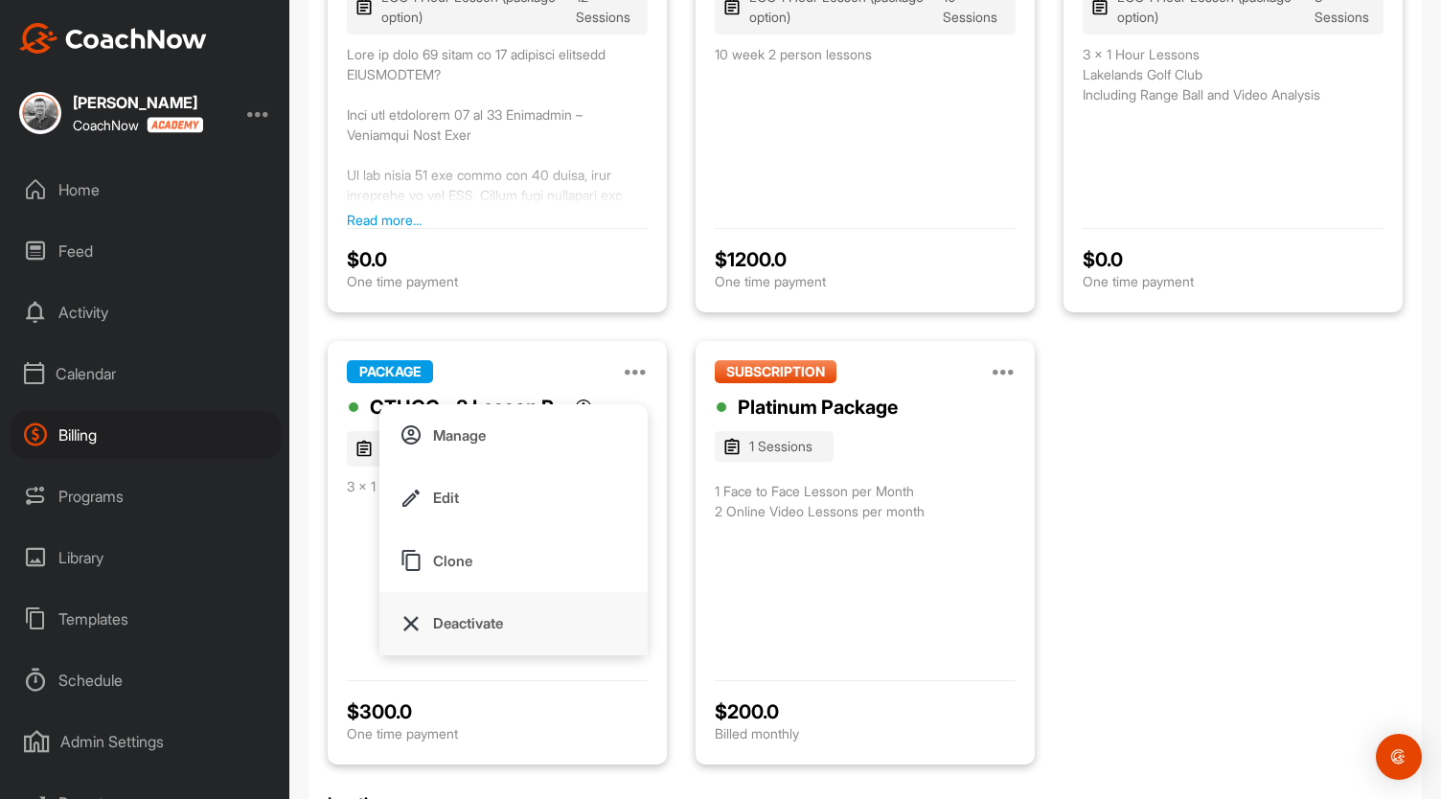
click at [482, 622] on p "Deactivate" at bounding box center [468, 623] width 70 height 20
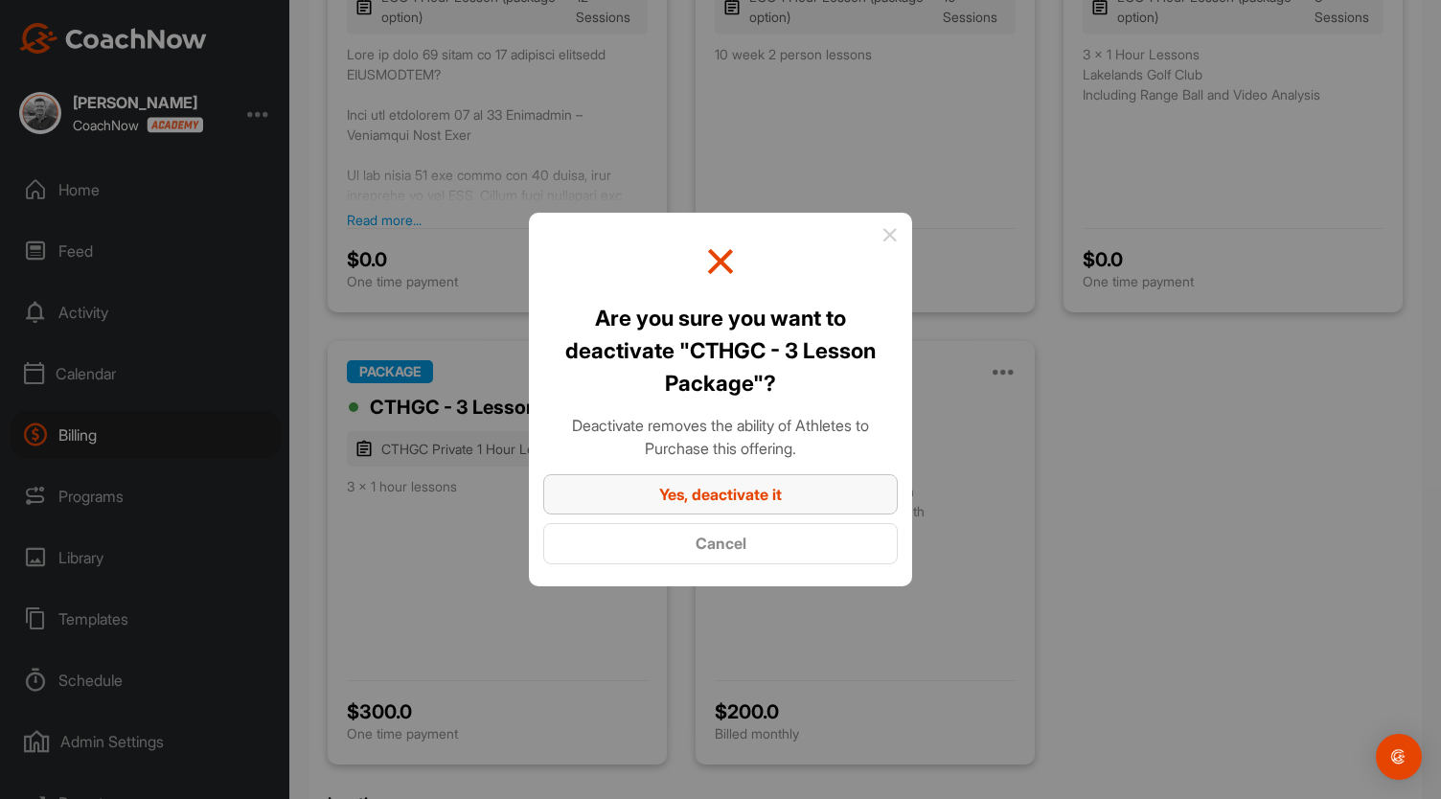
click at [740, 491] on span "Yes, deactivate it" at bounding box center [720, 494] width 123 height 19
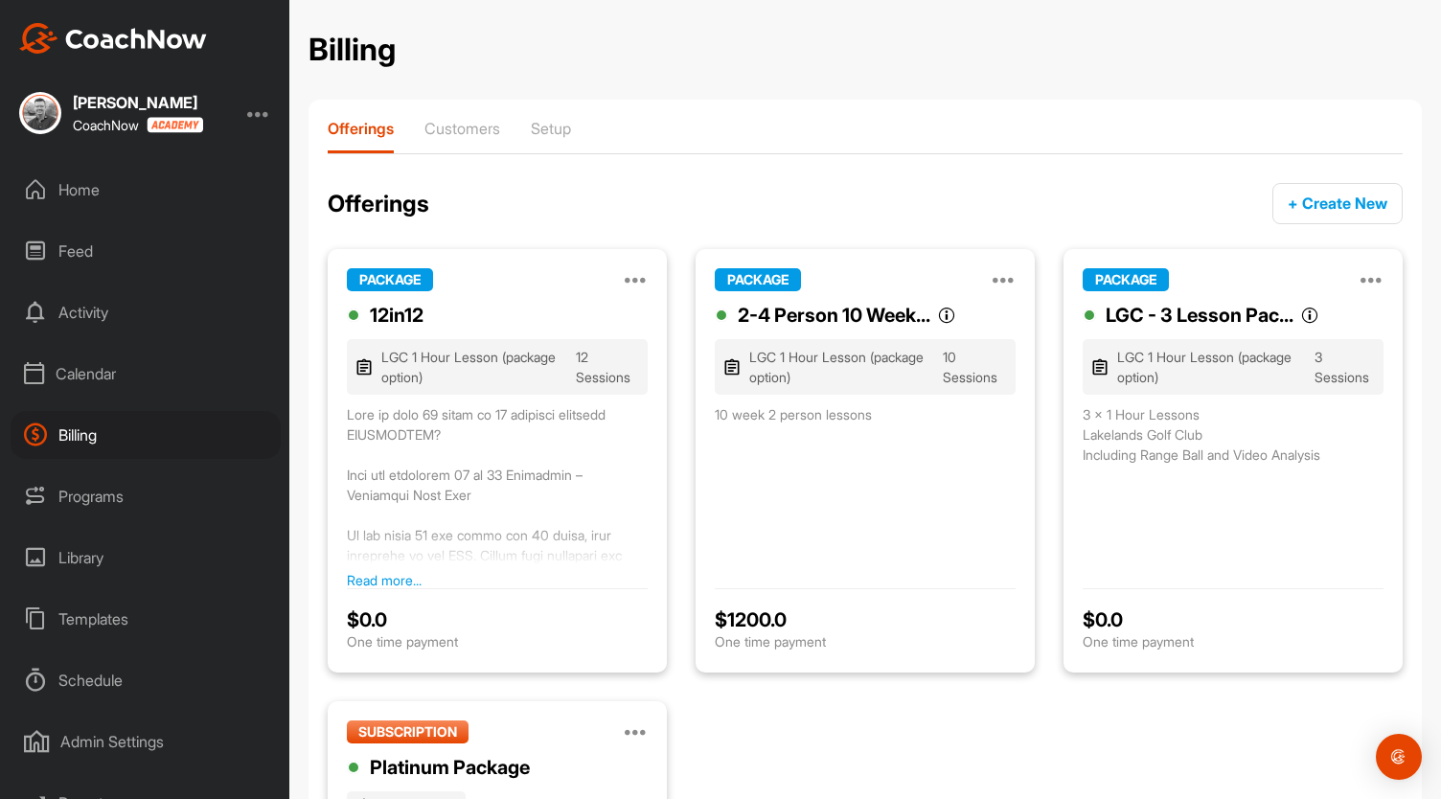
scroll to position [196, 0]
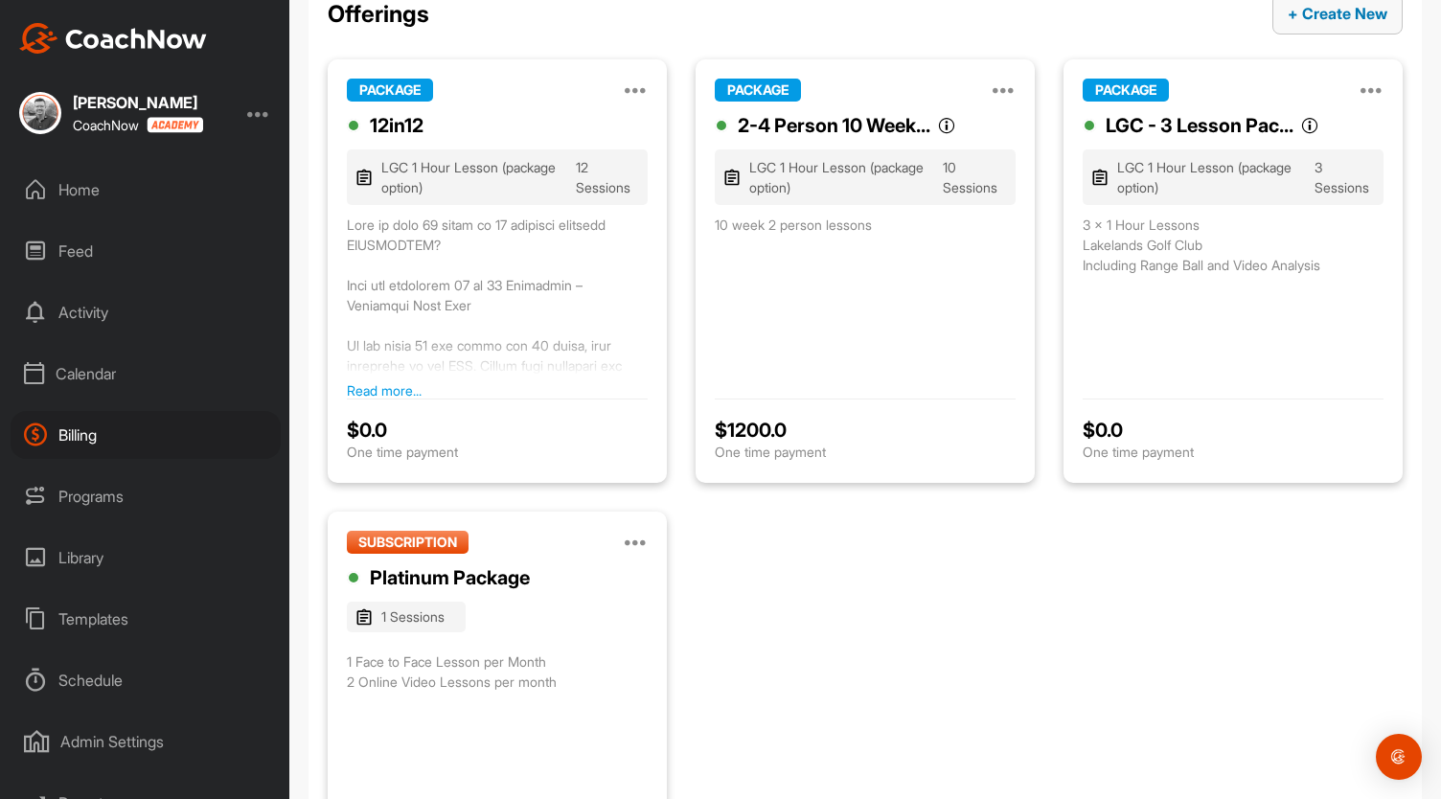
click at [1313, 17] on span "+ Create New" at bounding box center [1338, 13] width 100 height 19
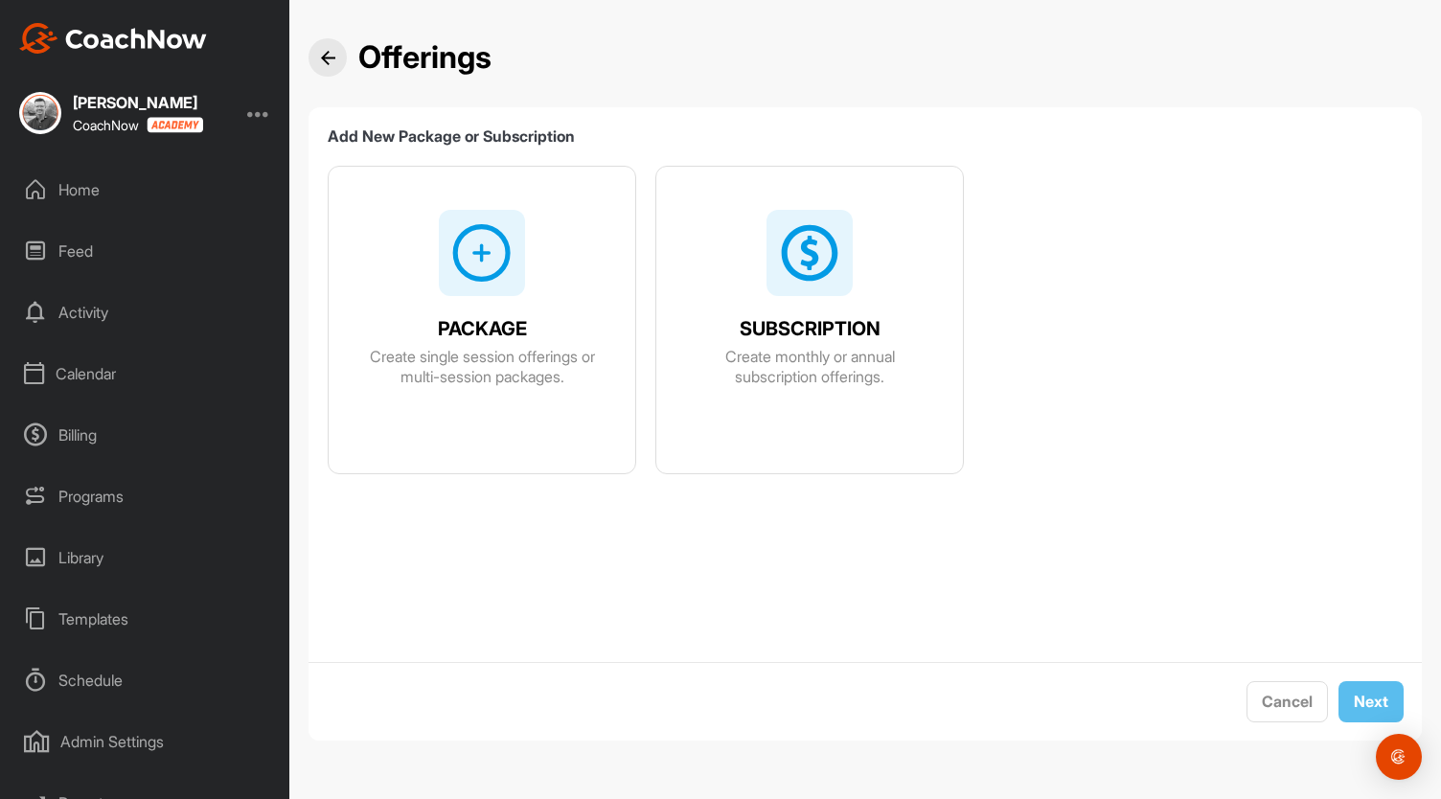
click at [798, 254] on img at bounding box center [809, 252] width 61 height 61
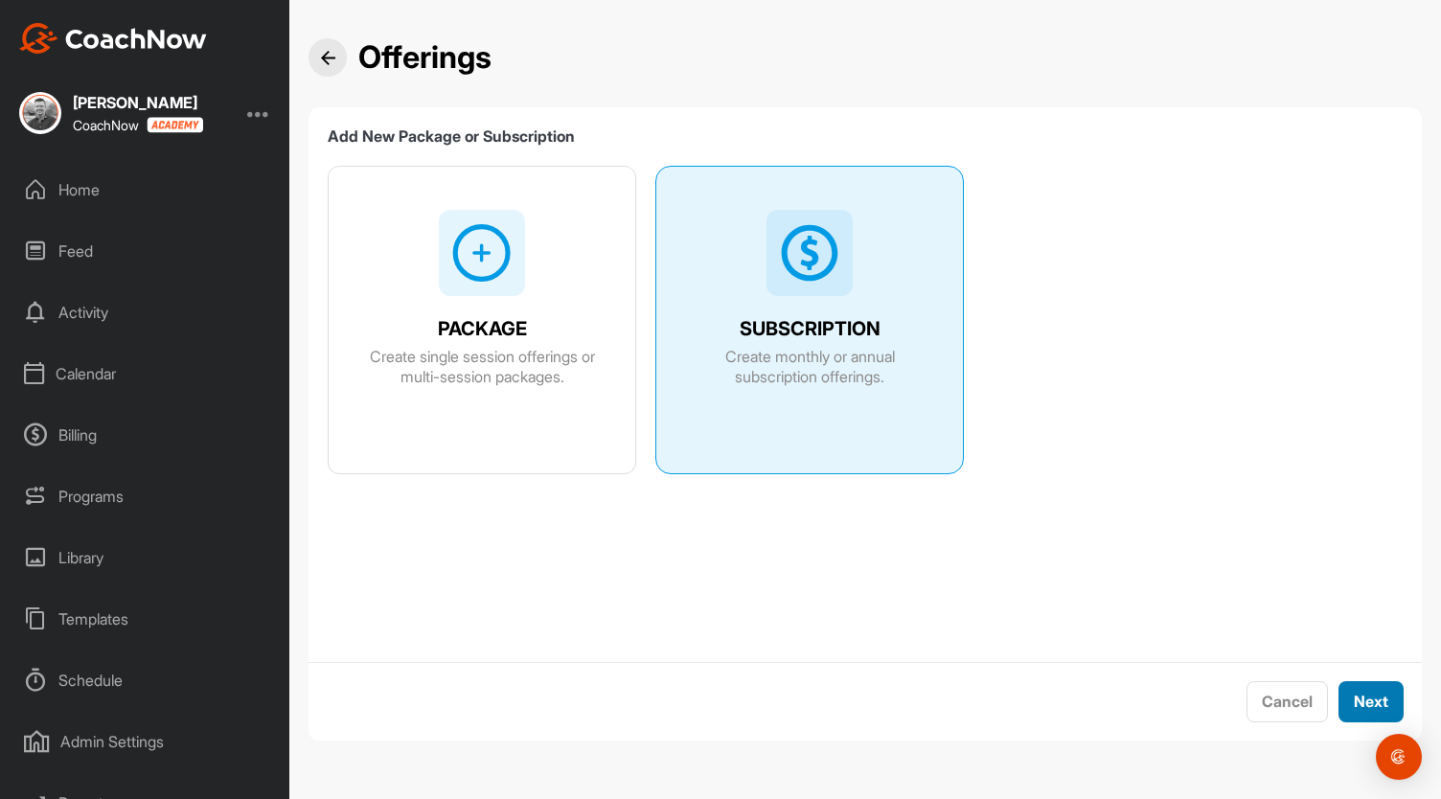
click at [1362, 698] on span "Next" at bounding box center [1371, 701] width 34 height 19
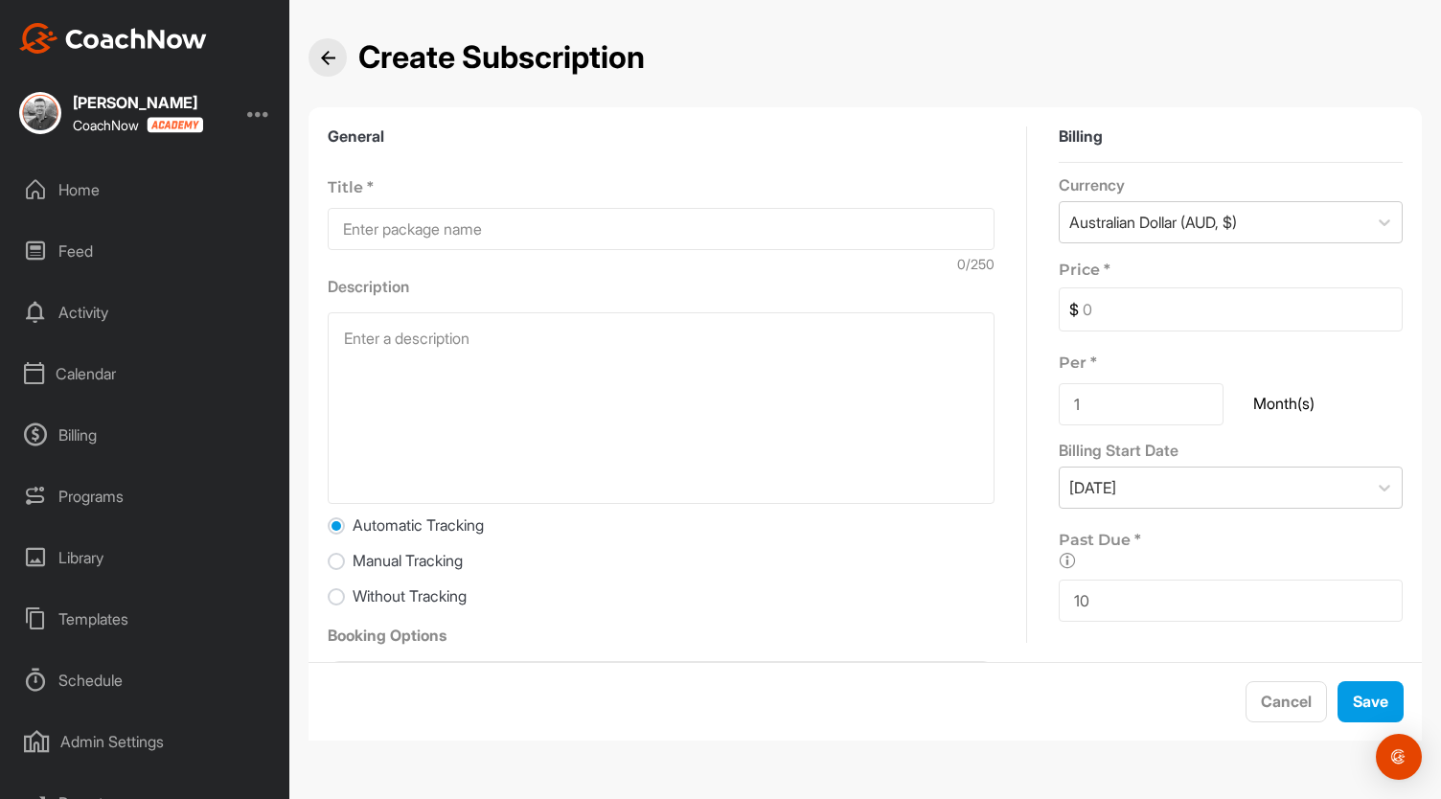
click at [382, 239] on input at bounding box center [661, 229] width 667 height 42
click at [554, 225] on input "Monthly 4 Lesson & Video REviews" at bounding box center [661, 229] width 667 height 42
type input "Monthly 4 Lesson & Video Reviews"
click at [1085, 324] on input at bounding box center [1240, 309] width 323 height 42
drag, startPoint x: 1118, startPoint y: 312, endPoint x: 1047, endPoint y: 310, distance: 70.9
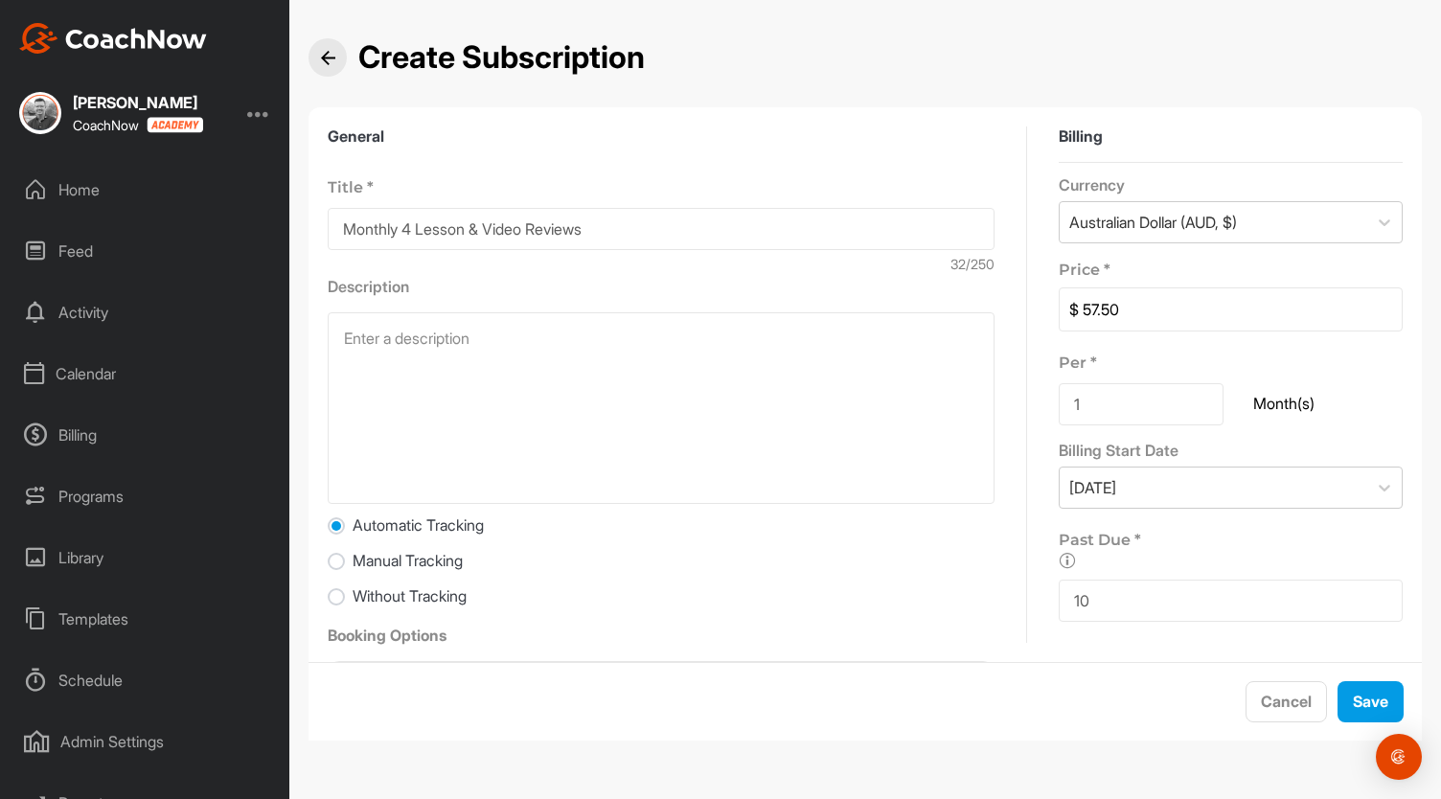
click at [1047, 310] on div "General Title * Monthly 4 Lesson & Video Reviews 32 /250 Description Automatic …" at bounding box center [865, 384] width 1075 height 516
type input "8"
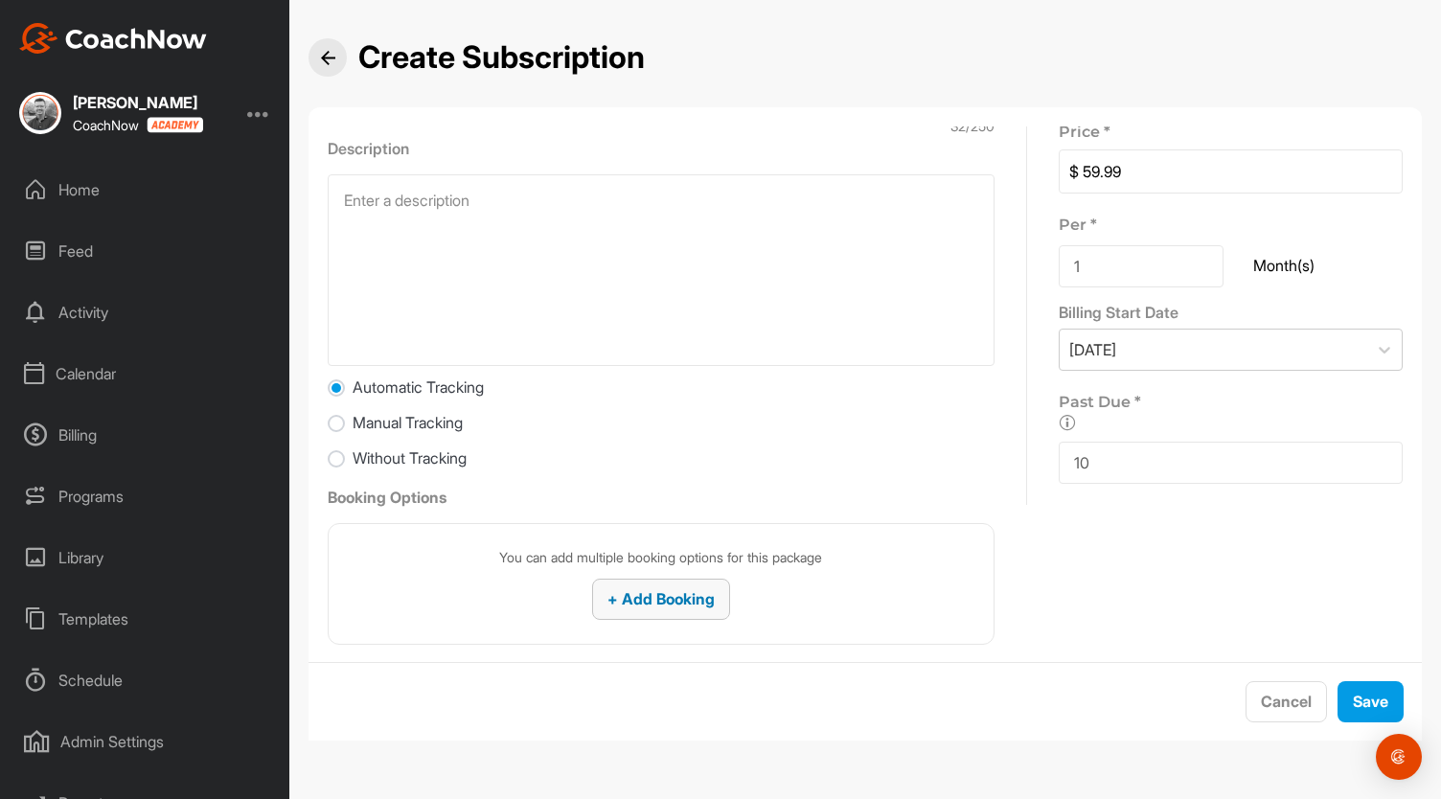
type input "59.99"
click at [645, 599] on span "+ Add Booking" at bounding box center [660, 598] width 107 height 19
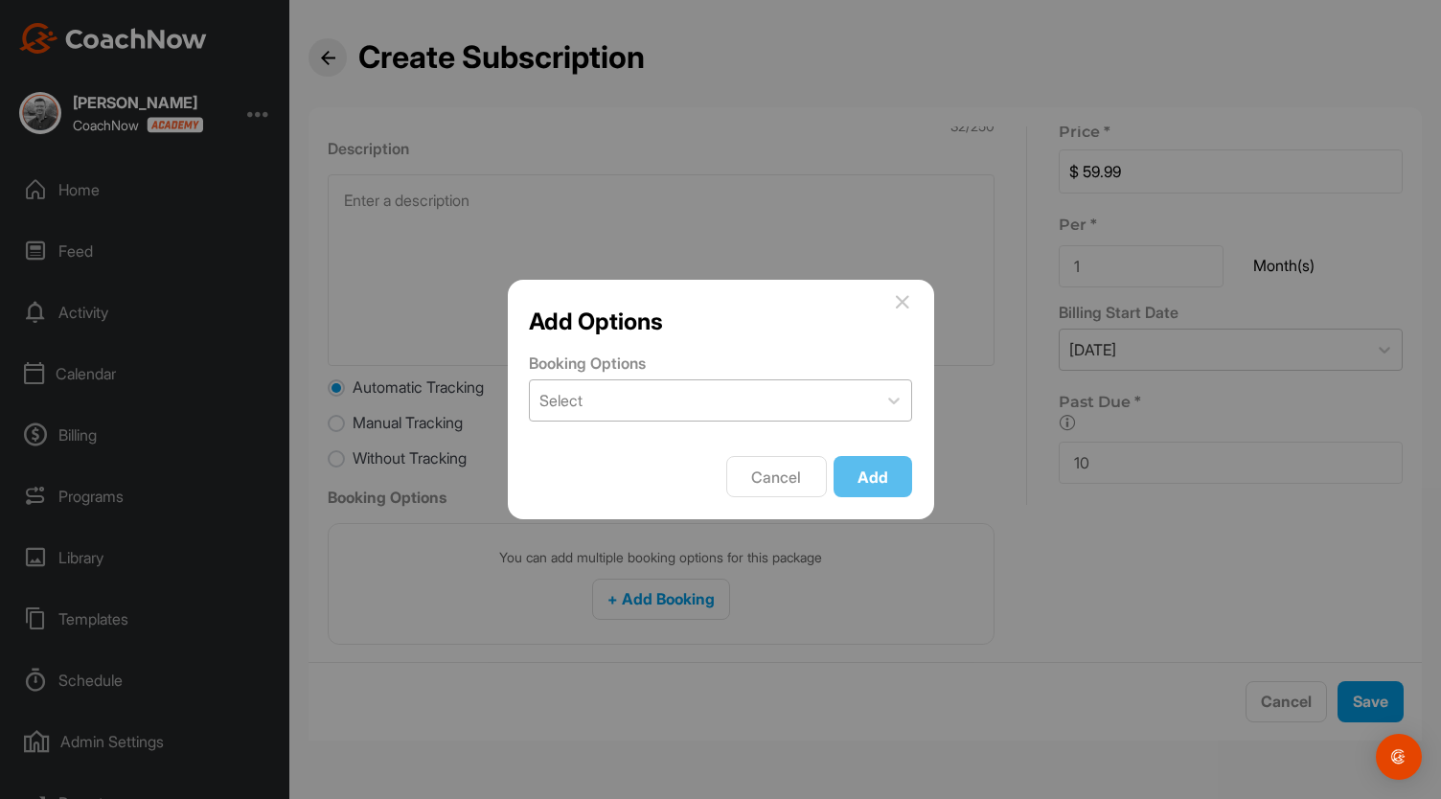
click at [636, 404] on div "Select" at bounding box center [703, 400] width 347 height 40
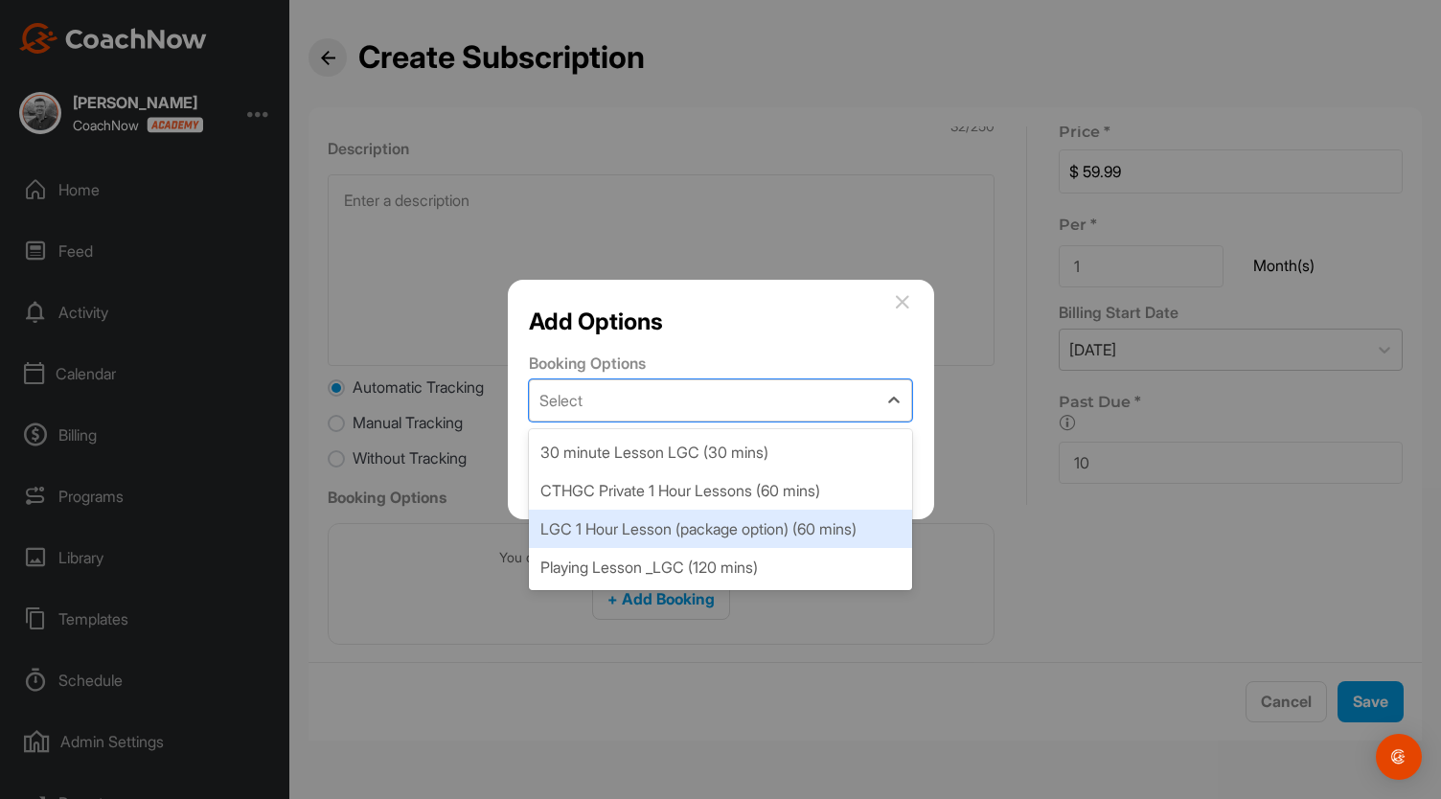
click at [587, 528] on div "LGC 1 Hour Lesson (package option) (60 mins)" at bounding box center [720, 529] width 383 height 38
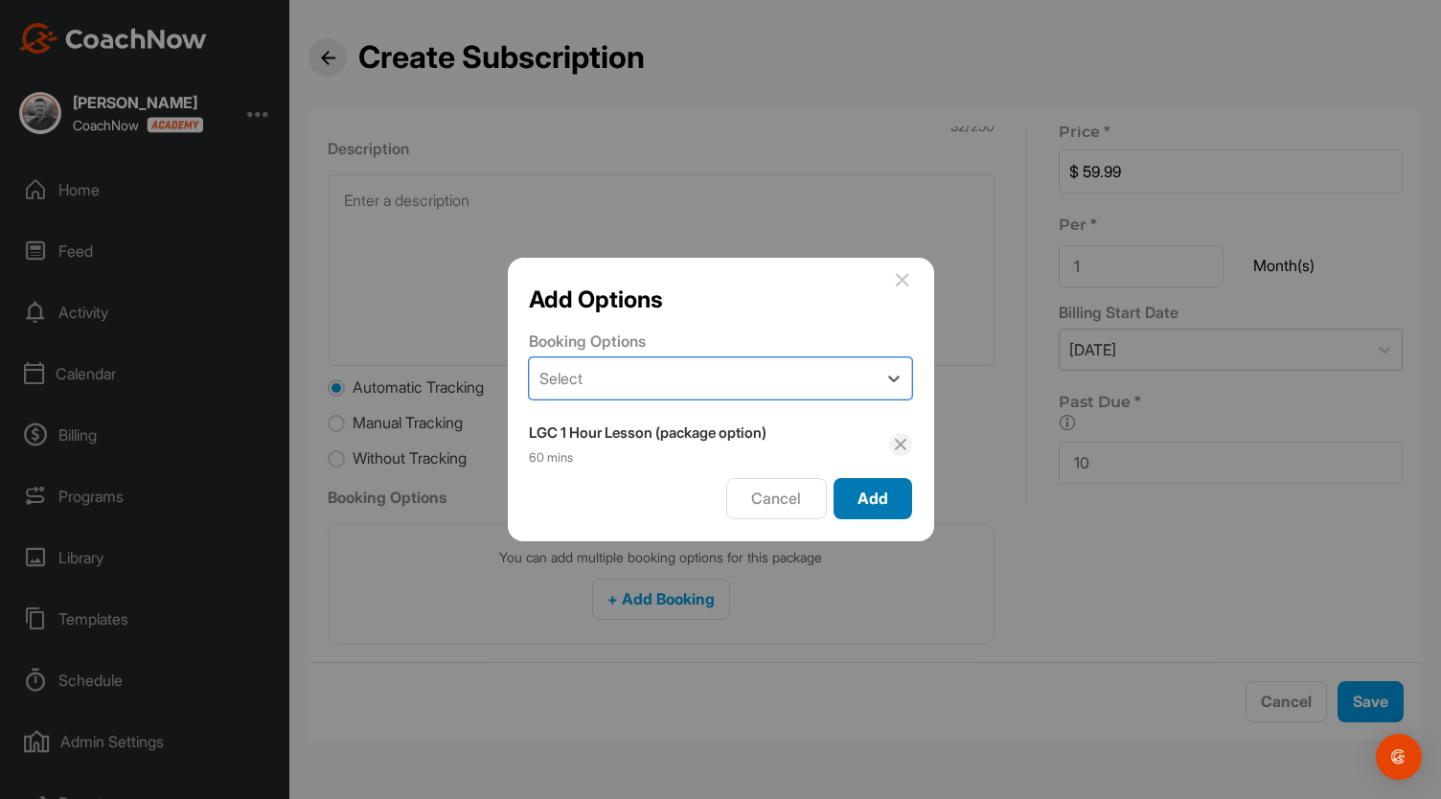
click at [869, 491] on span "Add" at bounding box center [872, 498] width 31 height 19
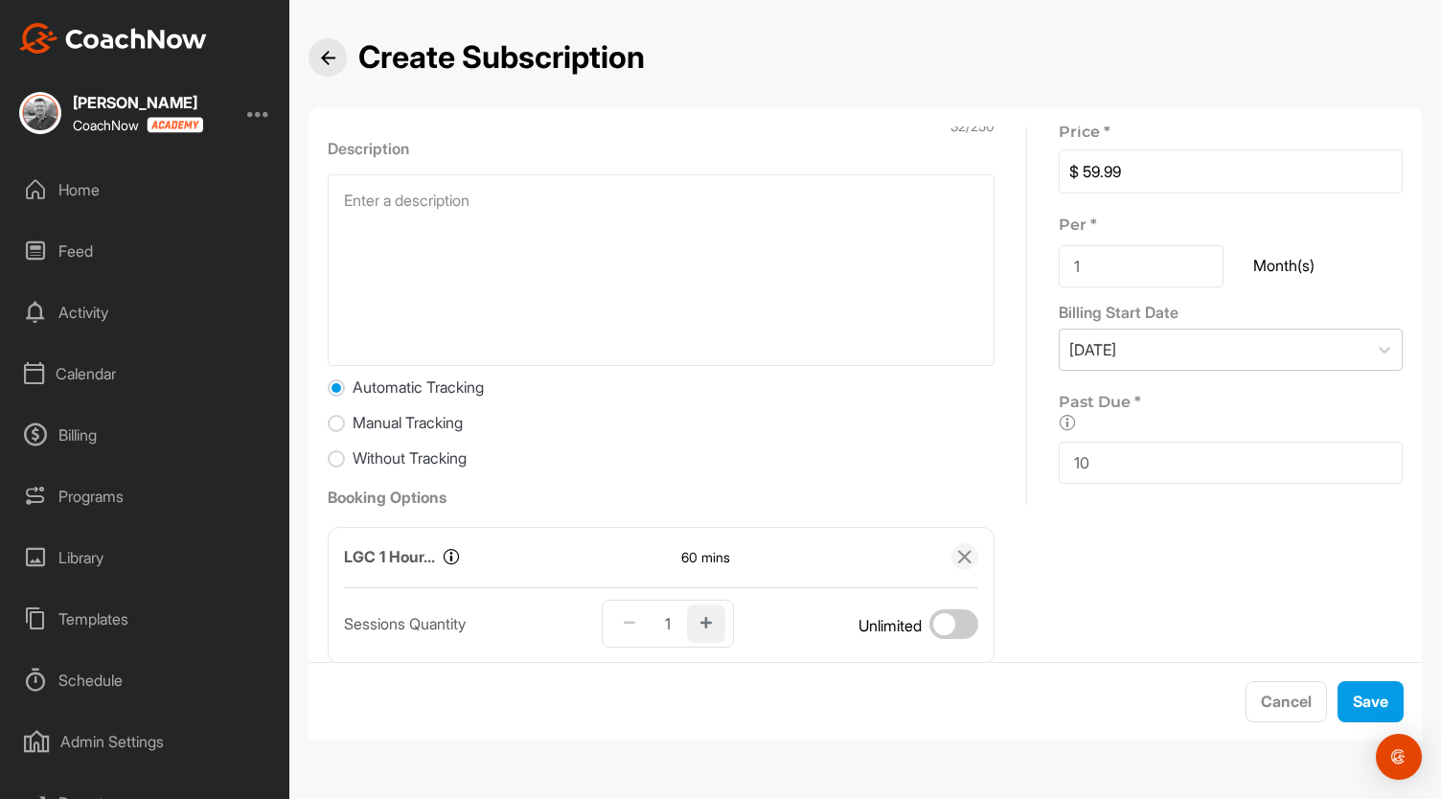
click at [705, 628] on icon "button" at bounding box center [705, 623] width 11 height 13
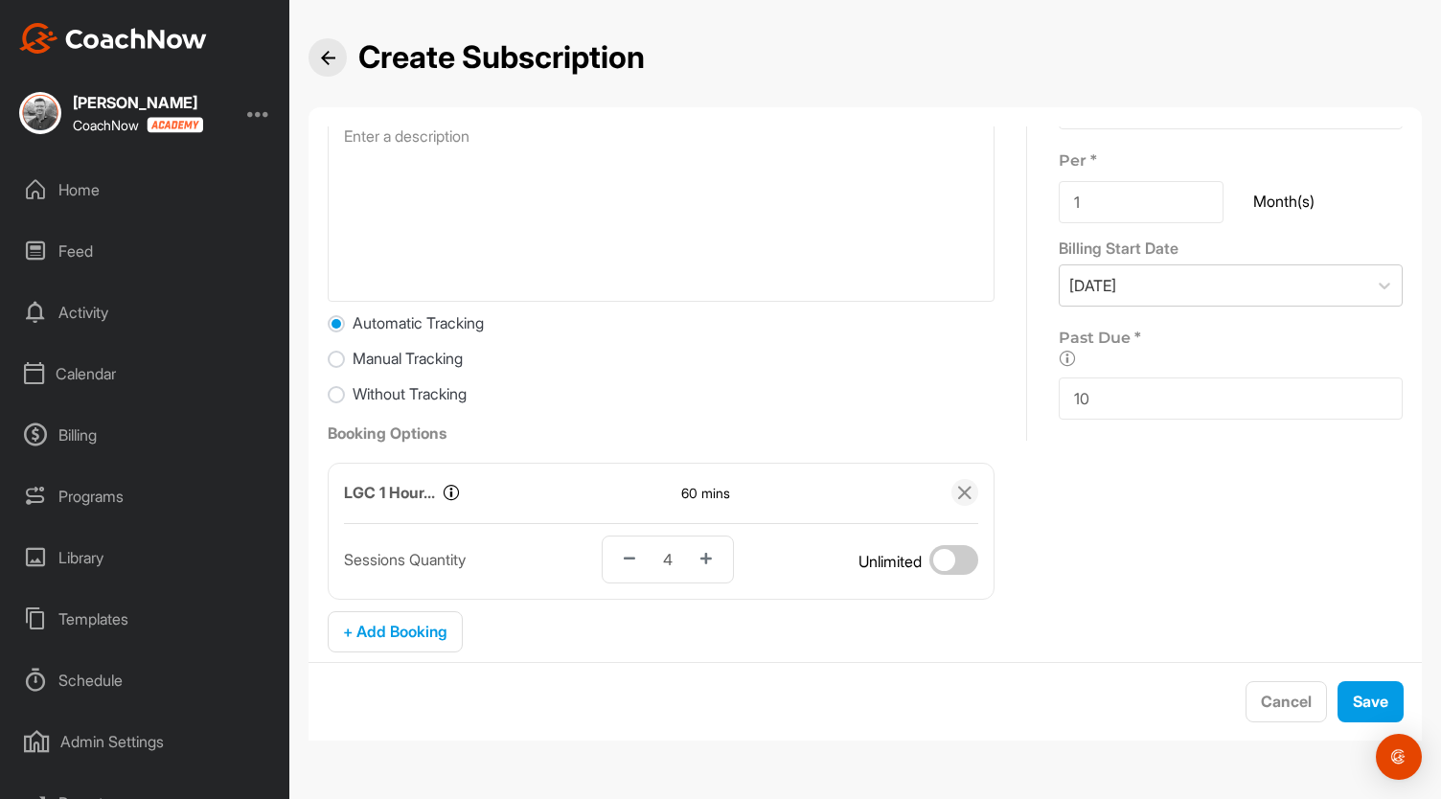
scroll to position [203, 0]
click at [391, 629] on span "+ Add Booking" at bounding box center [395, 630] width 104 height 19
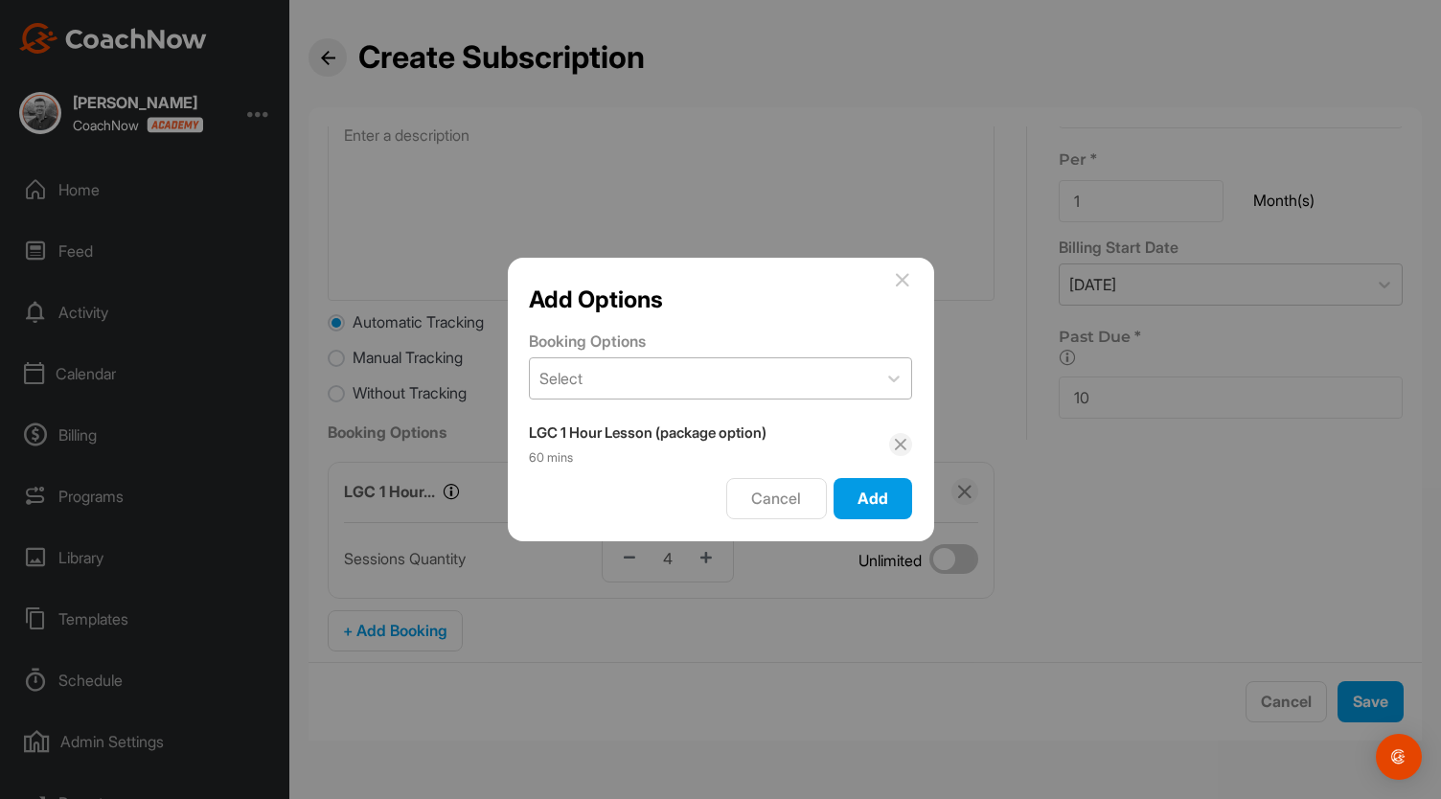
click at [692, 384] on div "Select" at bounding box center [703, 378] width 347 height 40
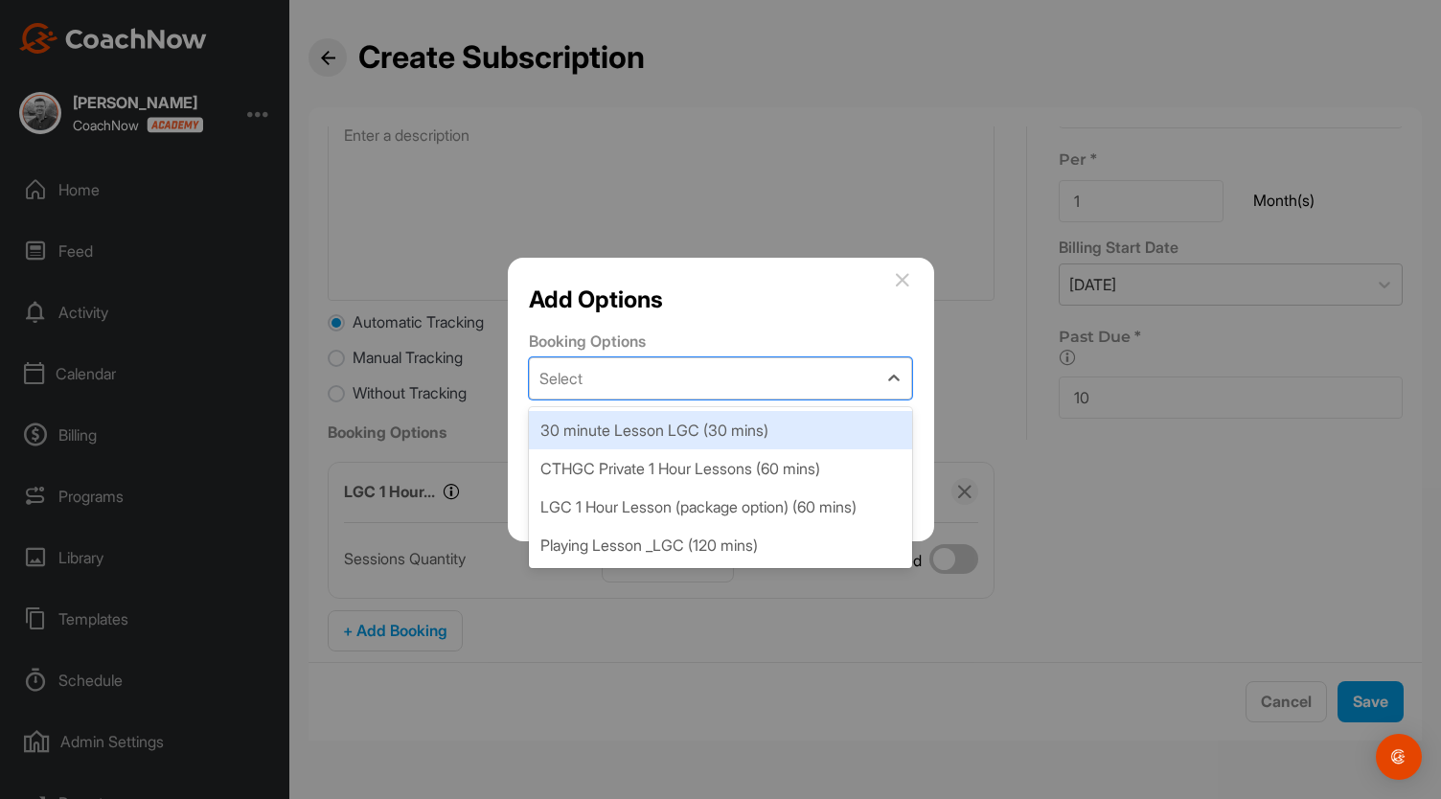
click at [659, 430] on div "30 minute Lesson LGC (30 mins)" at bounding box center [720, 430] width 383 height 38
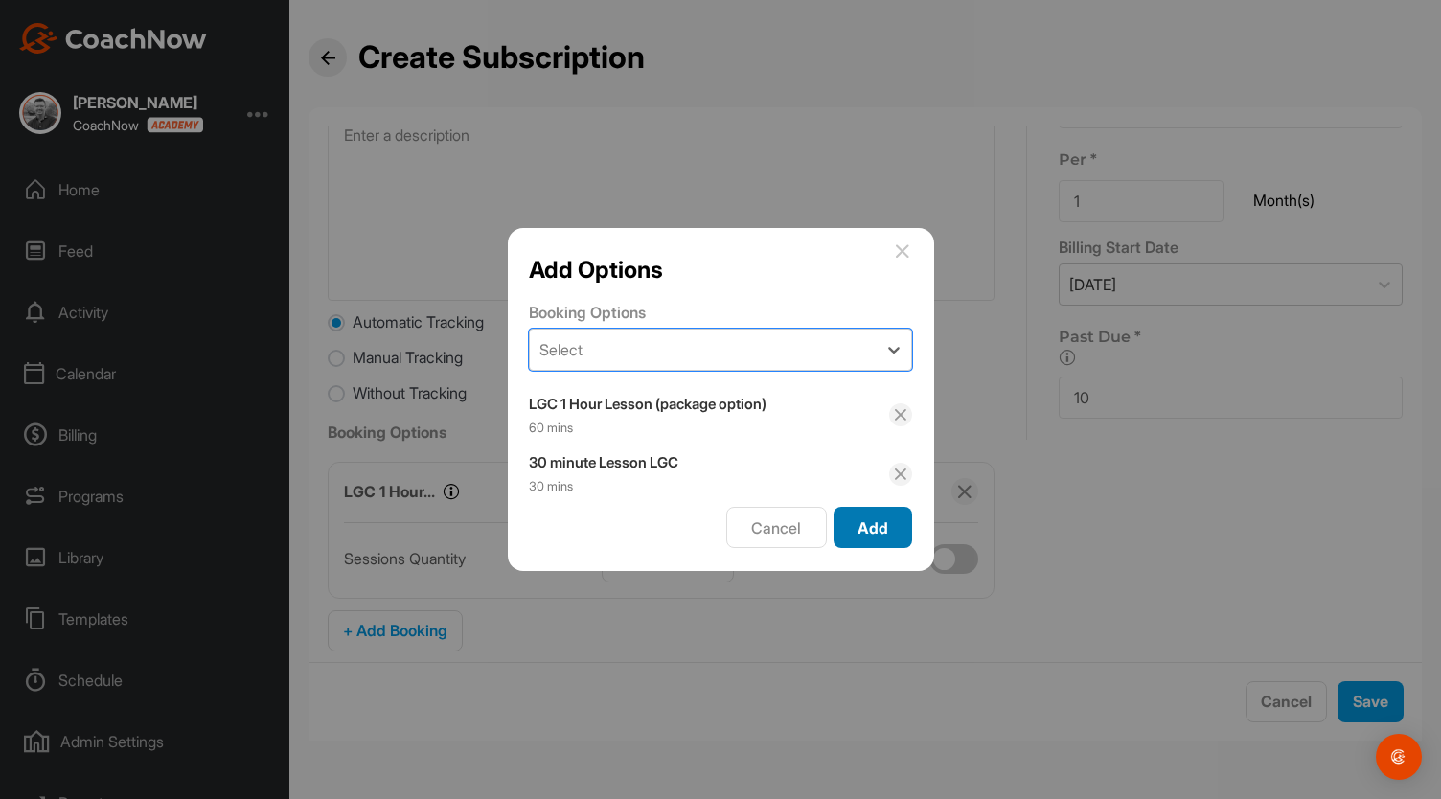
click at [879, 532] on span "Add" at bounding box center [872, 527] width 31 height 19
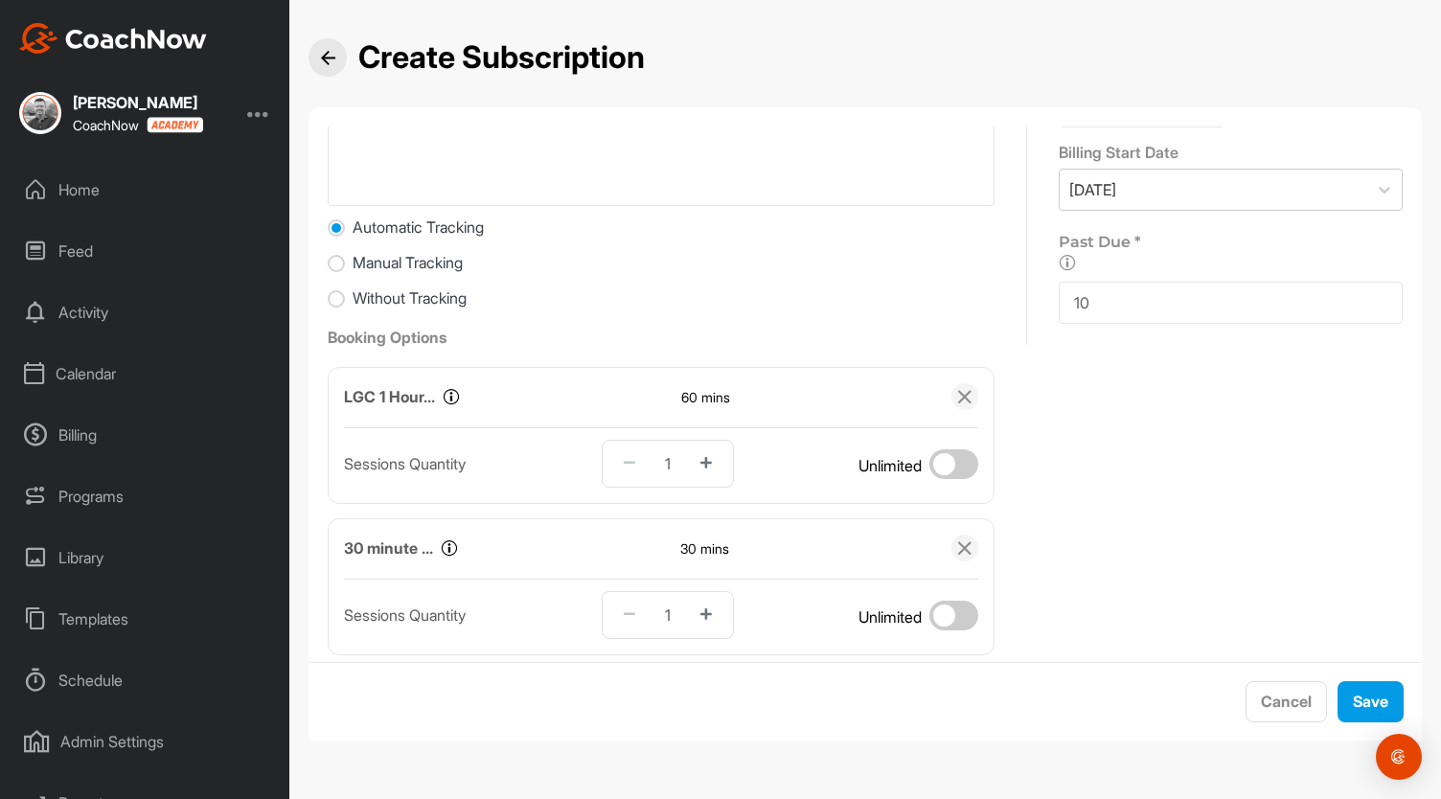
scroll to position [301, 0]
click at [703, 612] on icon "button" at bounding box center [705, 611] width 11 height 13
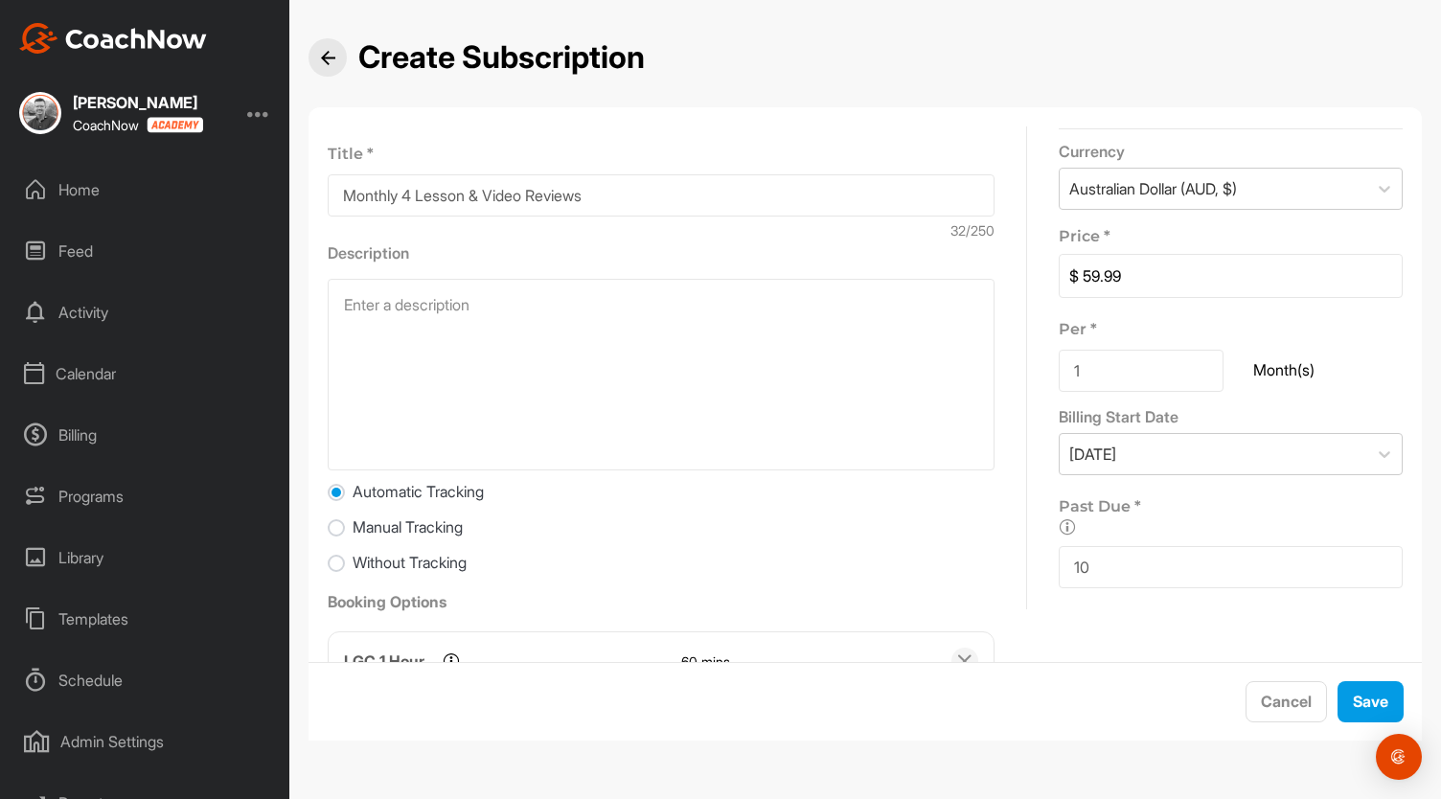
scroll to position [0, 0]
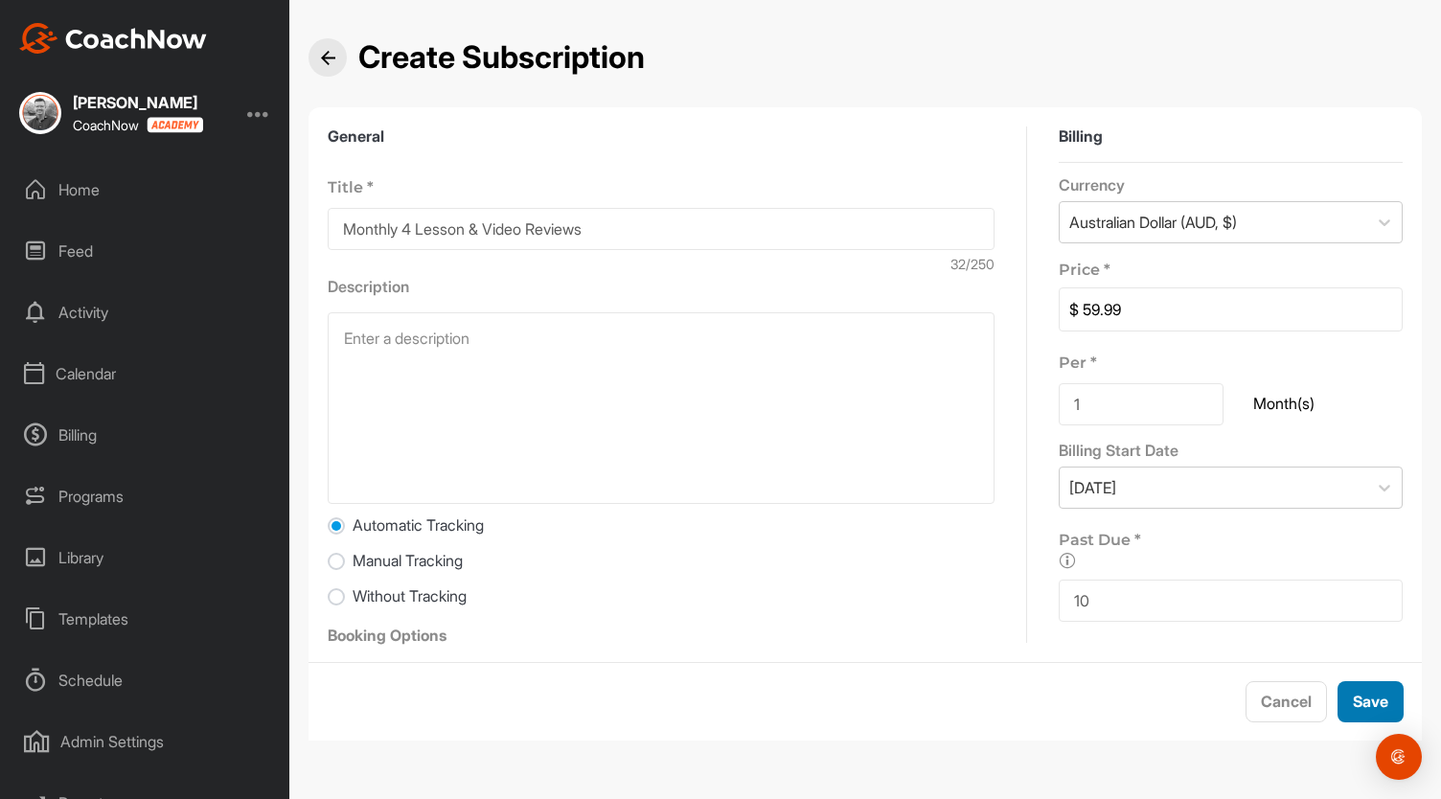
click at [1366, 692] on span "Save" at bounding box center [1370, 701] width 35 height 19
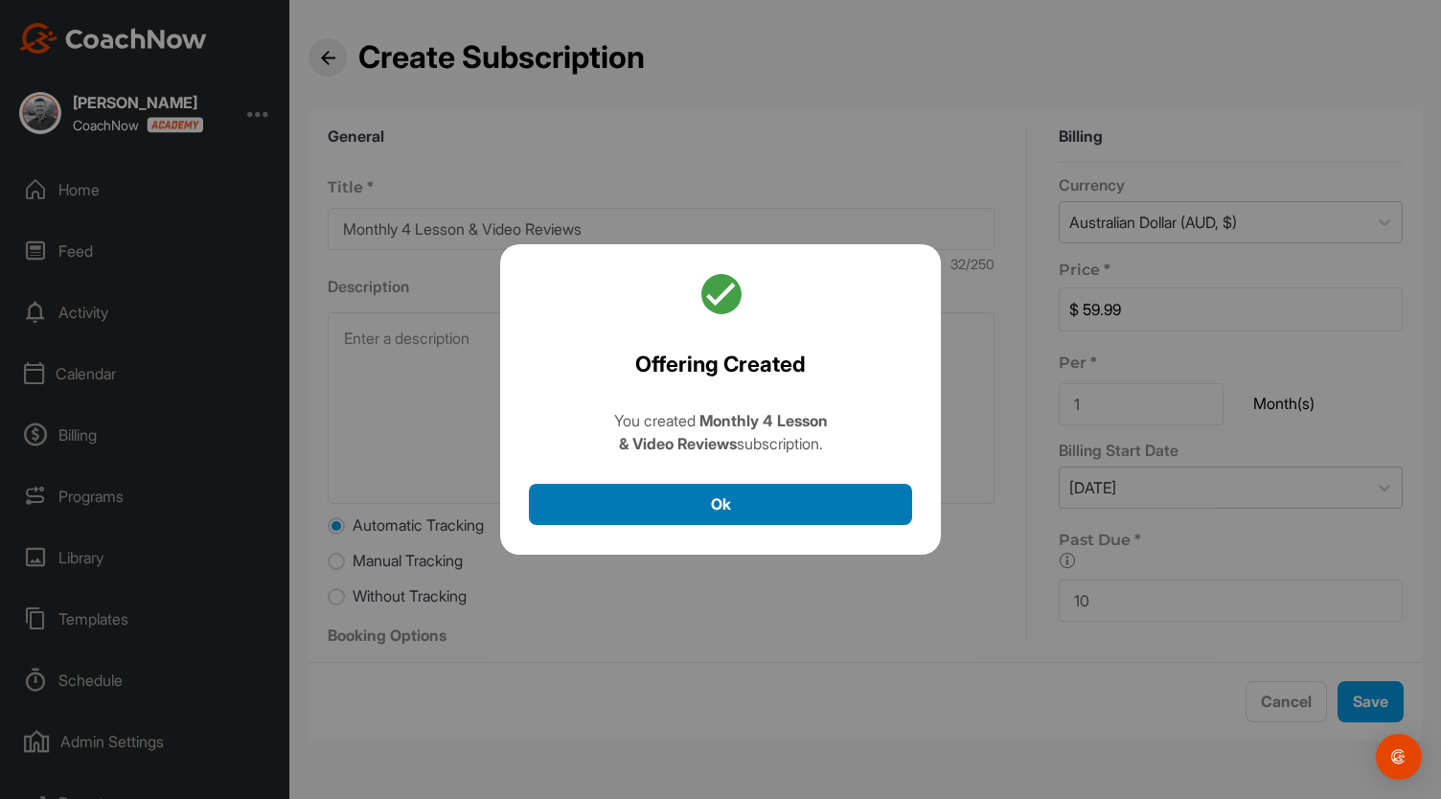
click at [745, 496] on button "Ok" at bounding box center [720, 504] width 383 height 41
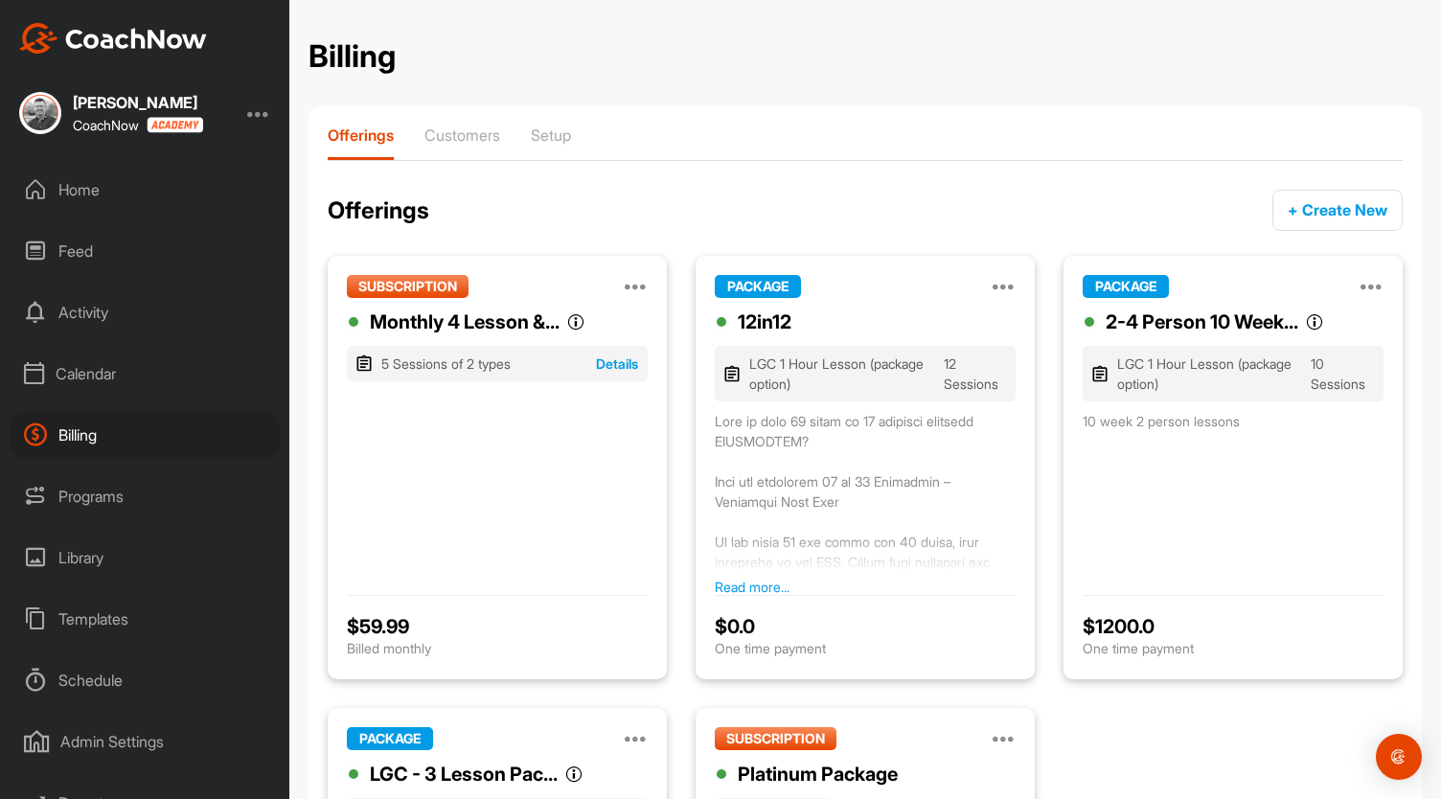
scroll to position [103, 0]
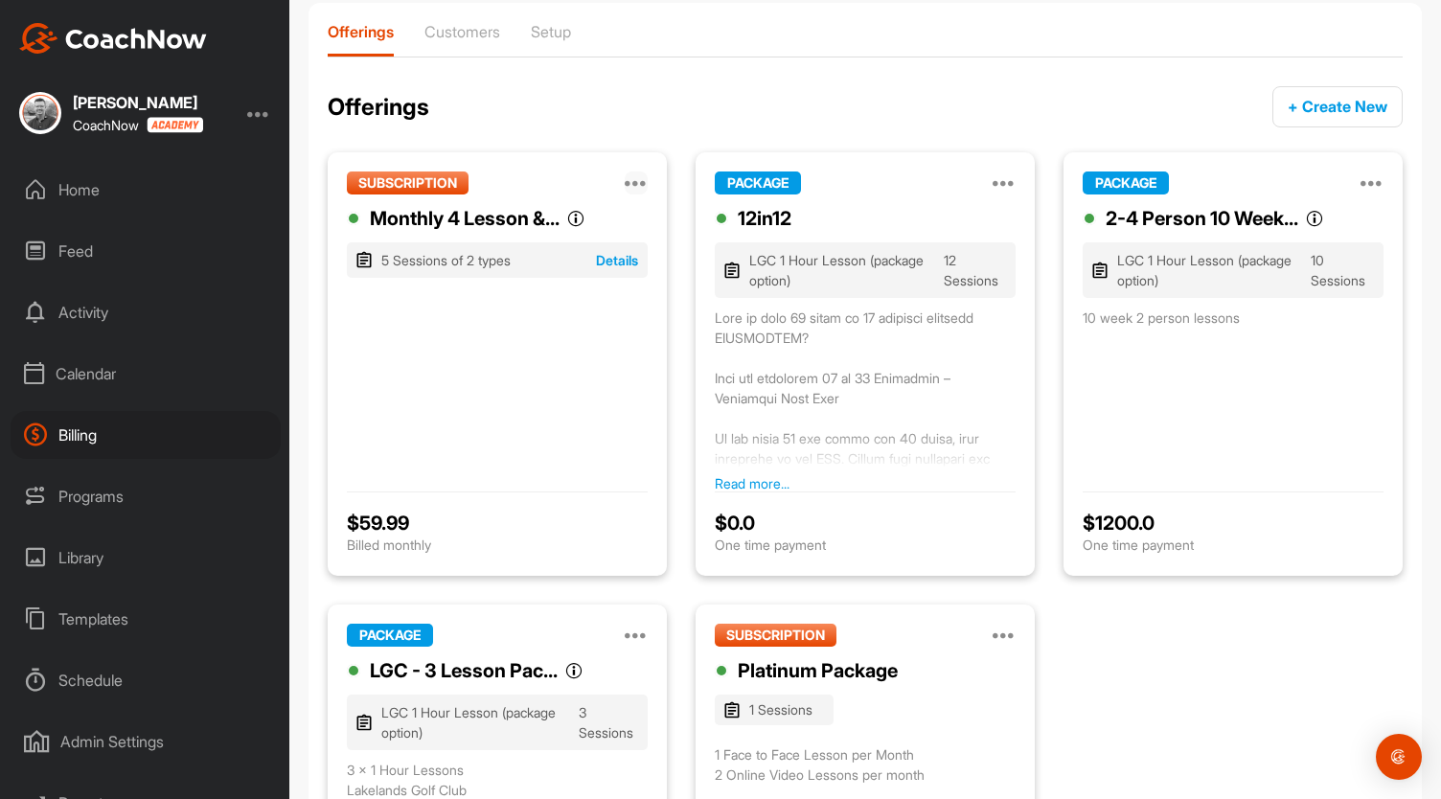
click at [636, 182] on icon at bounding box center [636, 182] width 23 height 23
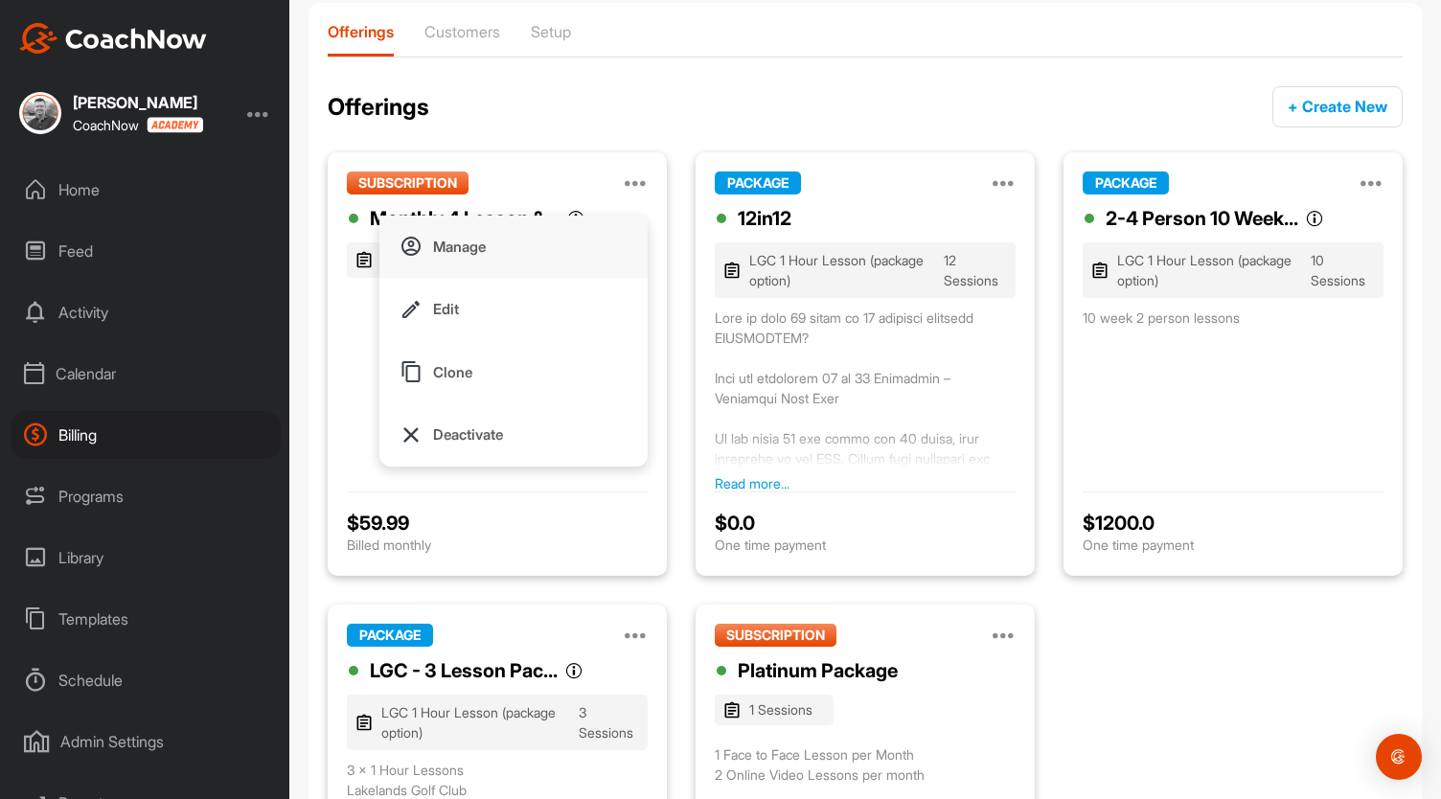
click at [442, 249] on p "Manage" at bounding box center [459, 247] width 53 height 20
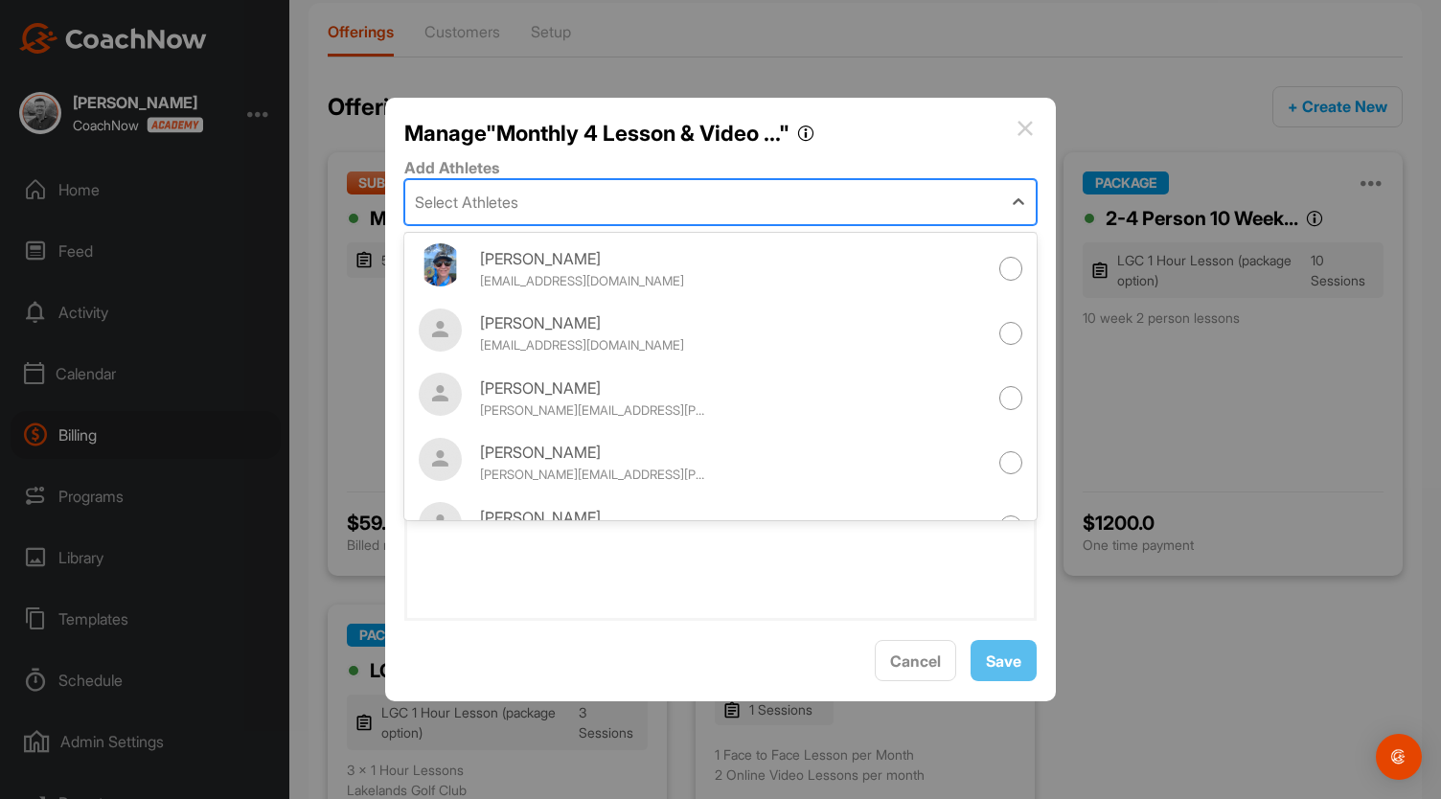
click at [567, 191] on div "Select Athletes" at bounding box center [703, 202] width 596 height 44
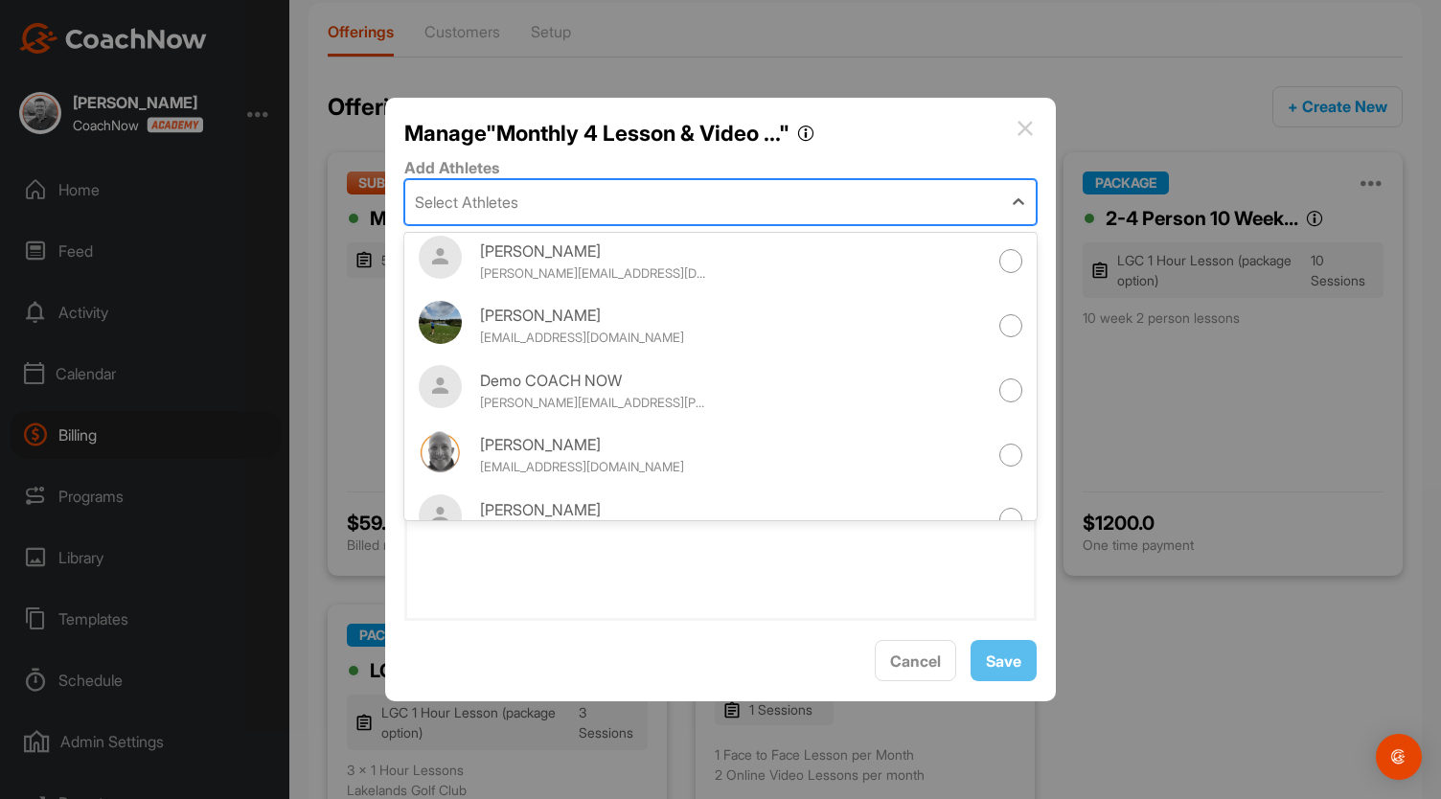
scroll to position [267, 0]
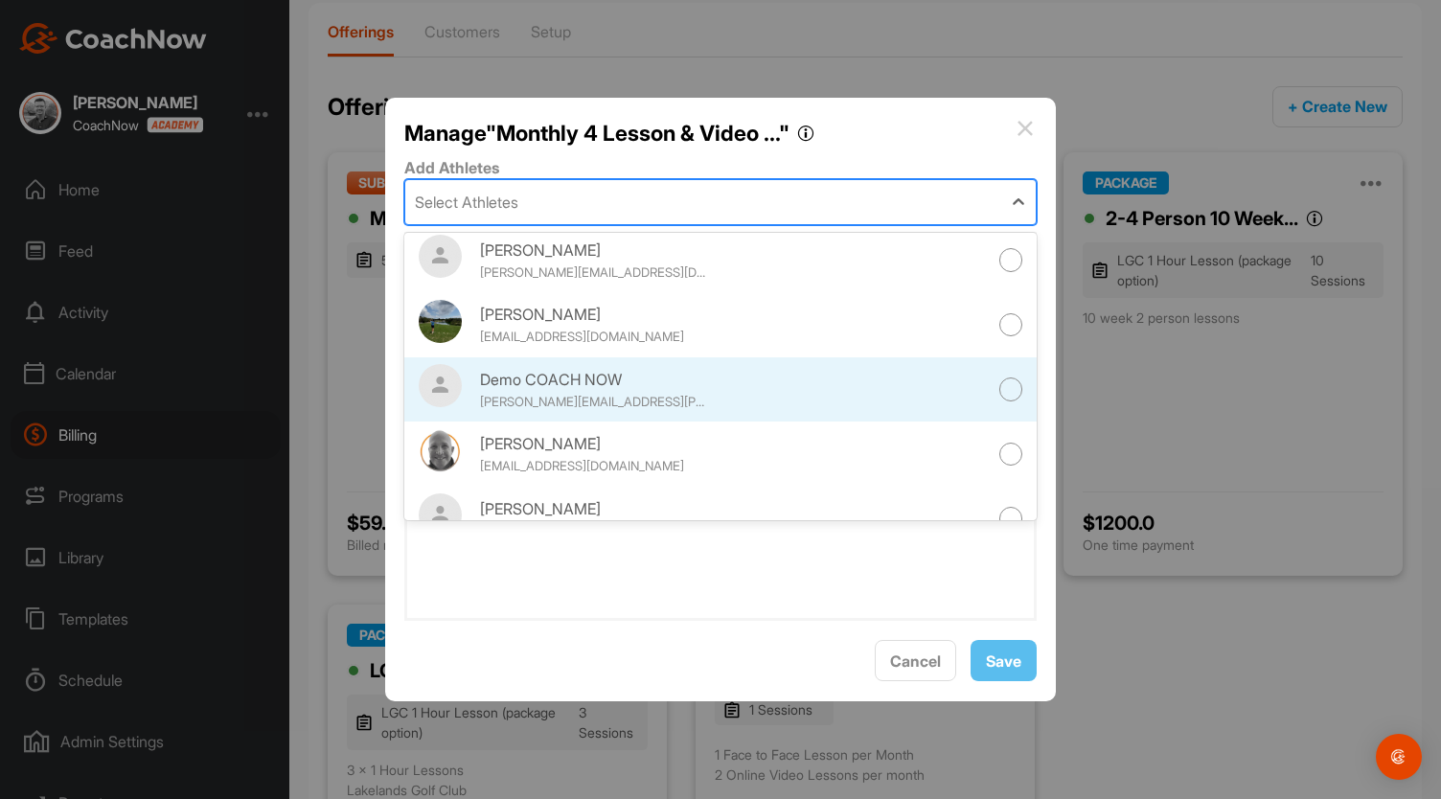
click at [883, 400] on div "Demo COACH NOW [PERSON_NAME][EMAIL_ADDRESS][PERSON_NAME][DOMAIN_NAME]" at bounding box center [734, 389] width 509 height 43
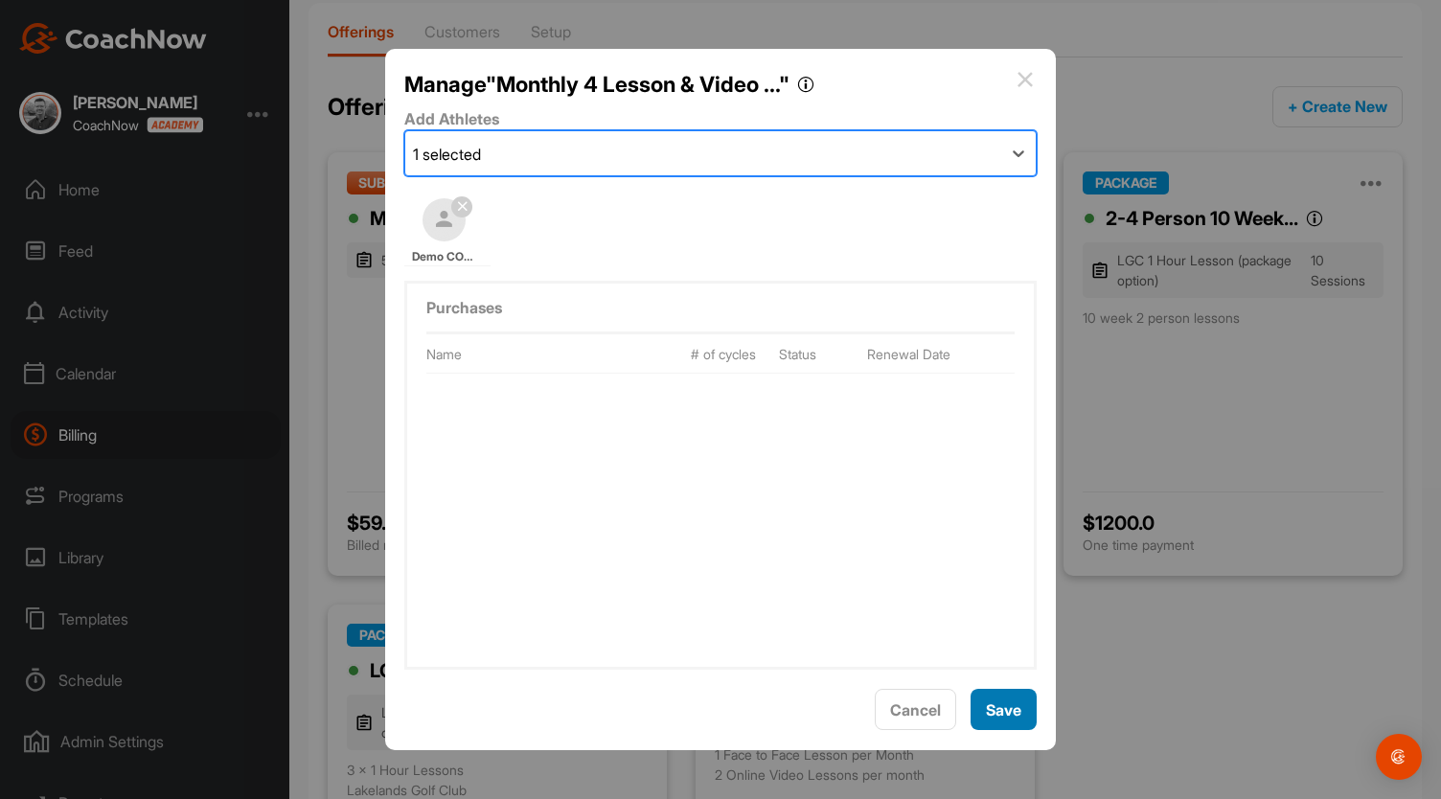
click at [1006, 722] on button "Save" at bounding box center [1003, 709] width 66 height 41
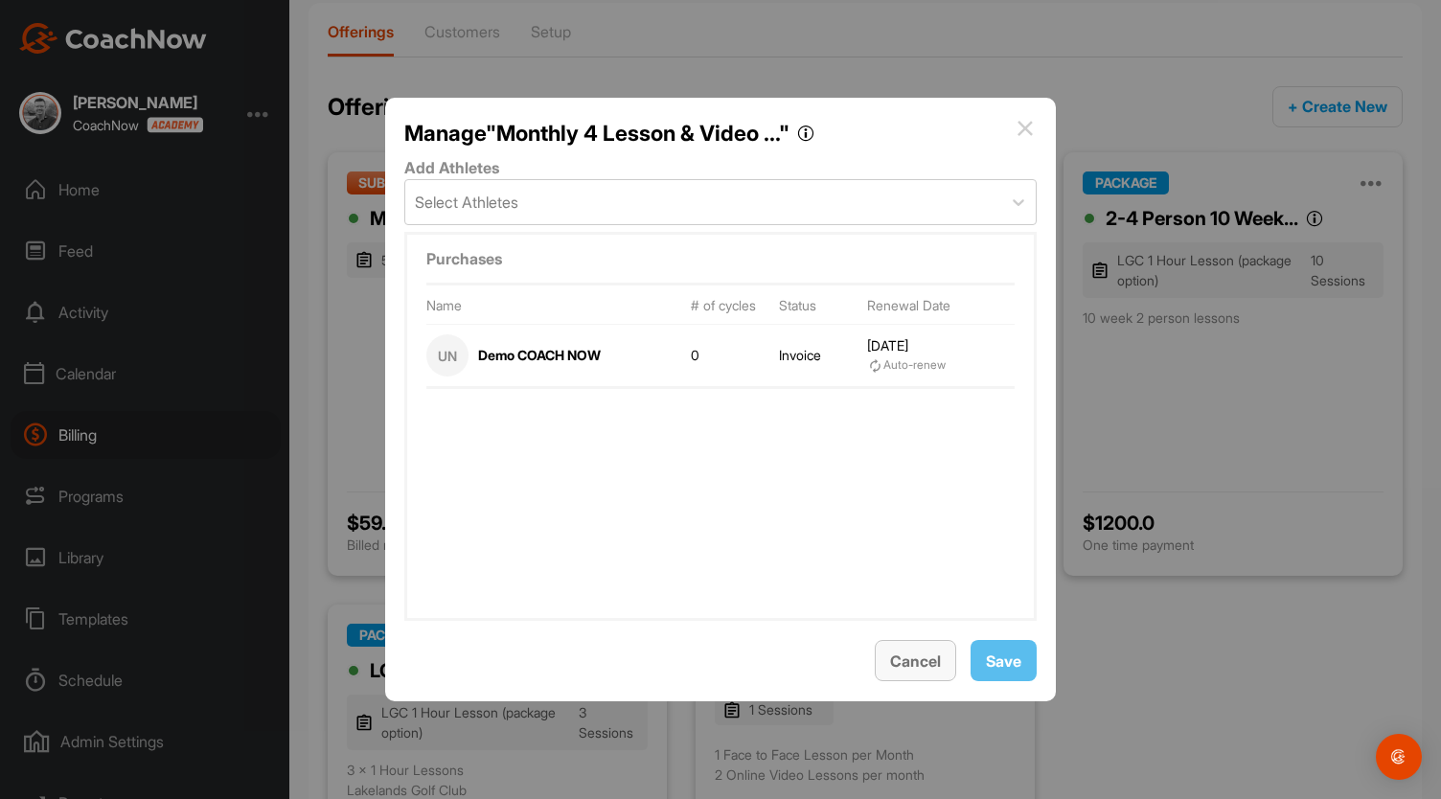
click at [906, 653] on span "Cancel" at bounding box center [915, 660] width 51 height 19
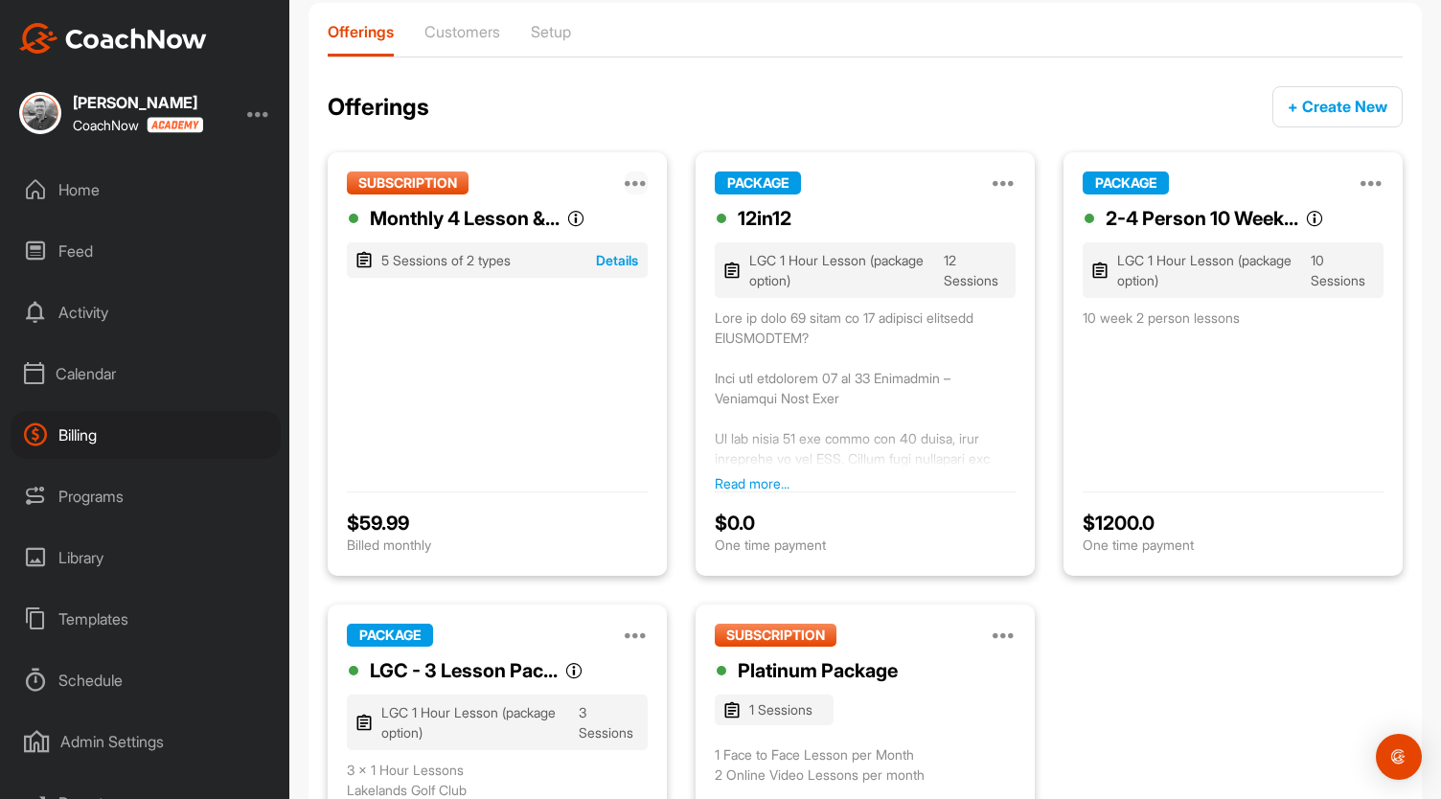
click at [634, 187] on icon at bounding box center [636, 182] width 23 height 23
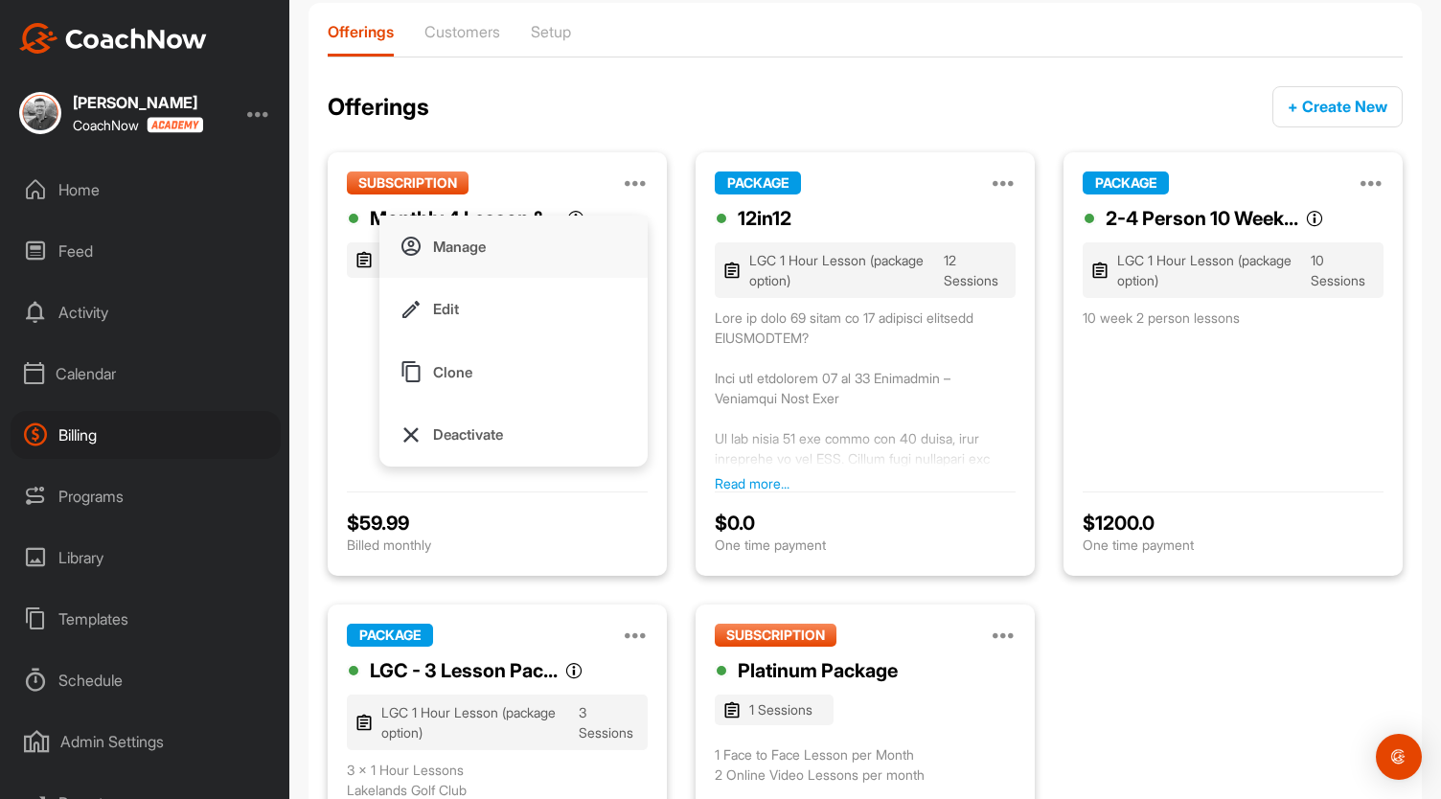
click at [473, 240] on p "Manage" at bounding box center [459, 247] width 53 height 20
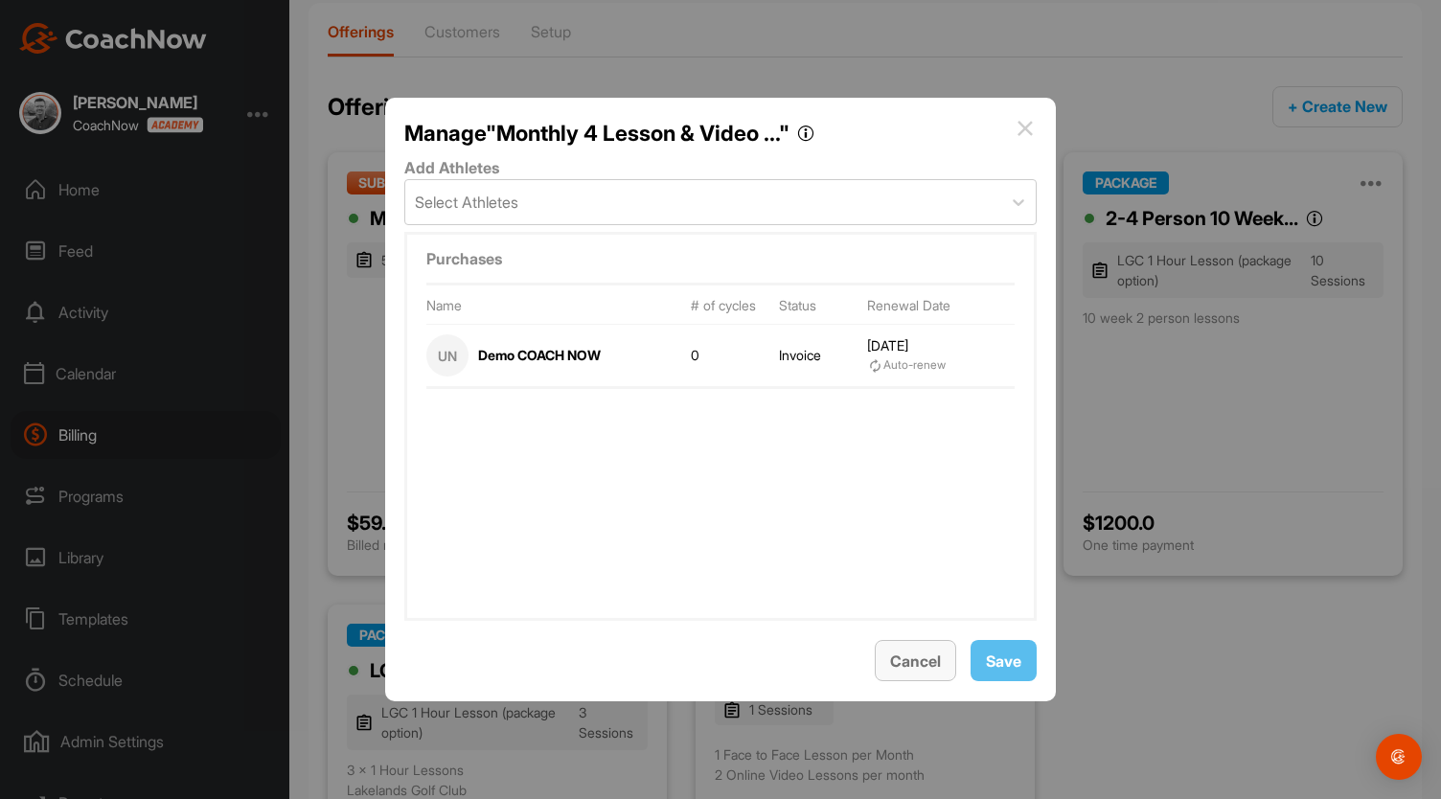
click at [916, 663] on span "Cancel" at bounding box center [915, 660] width 51 height 19
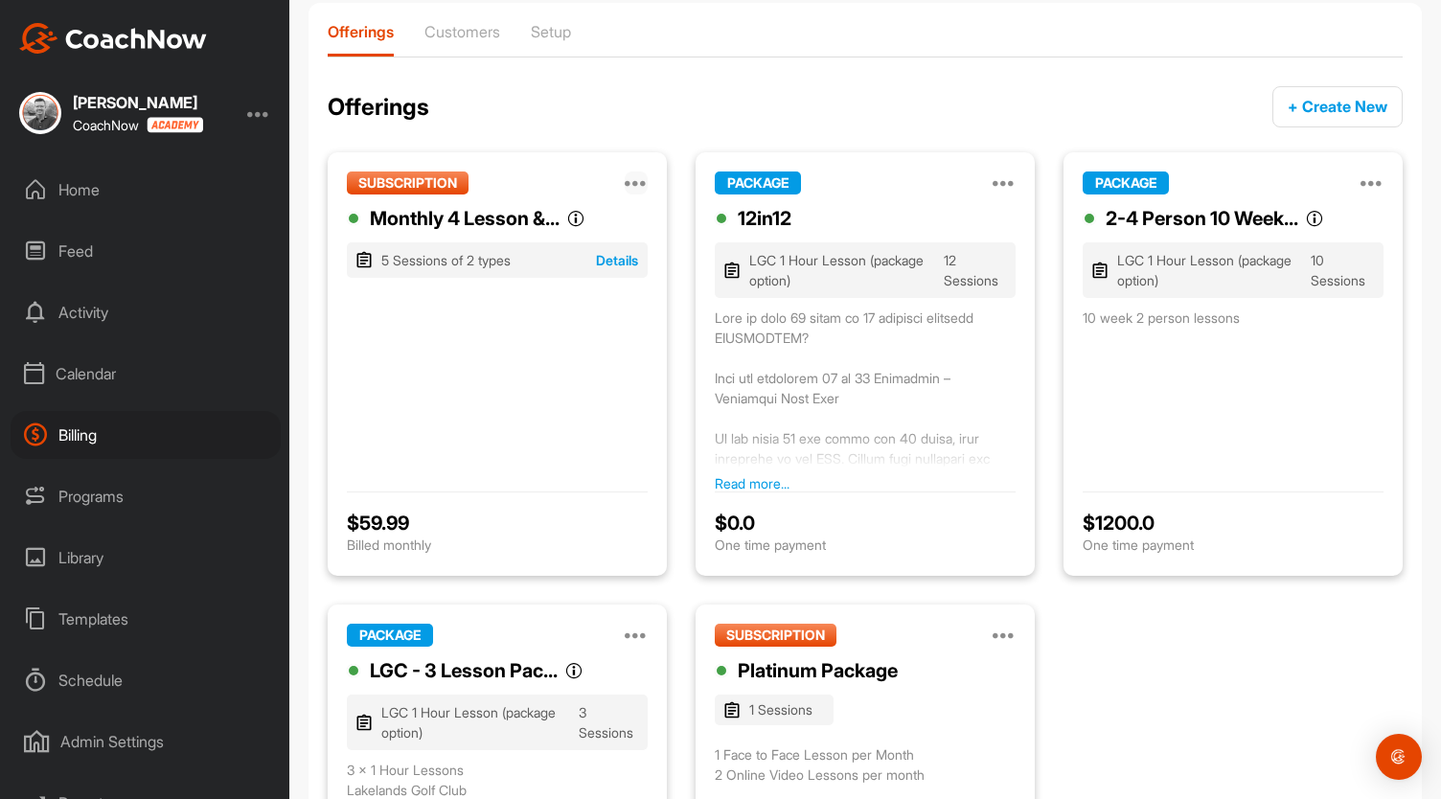
click at [632, 188] on icon at bounding box center [636, 182] width 23 height 23
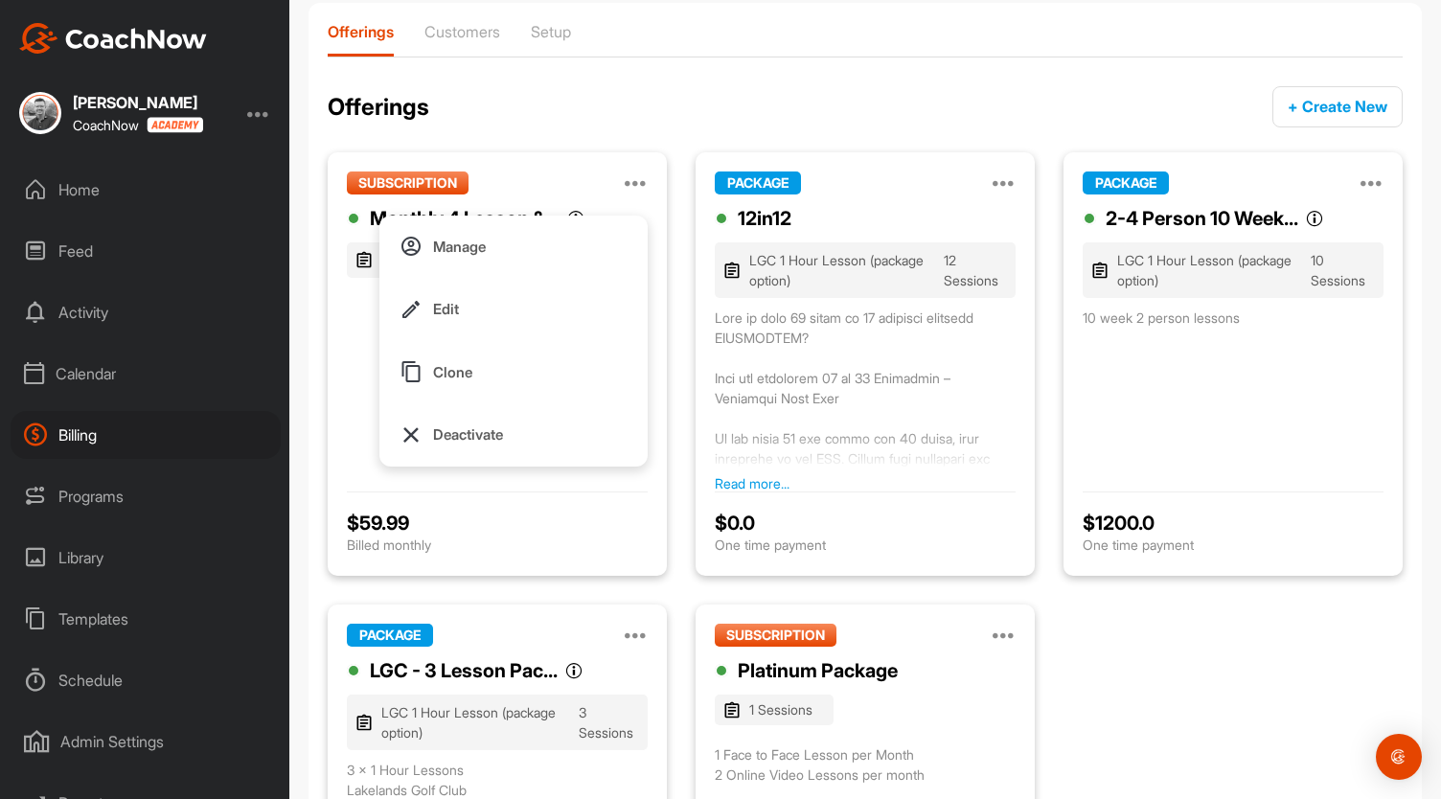
click at [574, 181] on div "SUBSCRIPTION Manage Edit Clone Deactivate" at bounding box center [497, 182] width 301 height 23
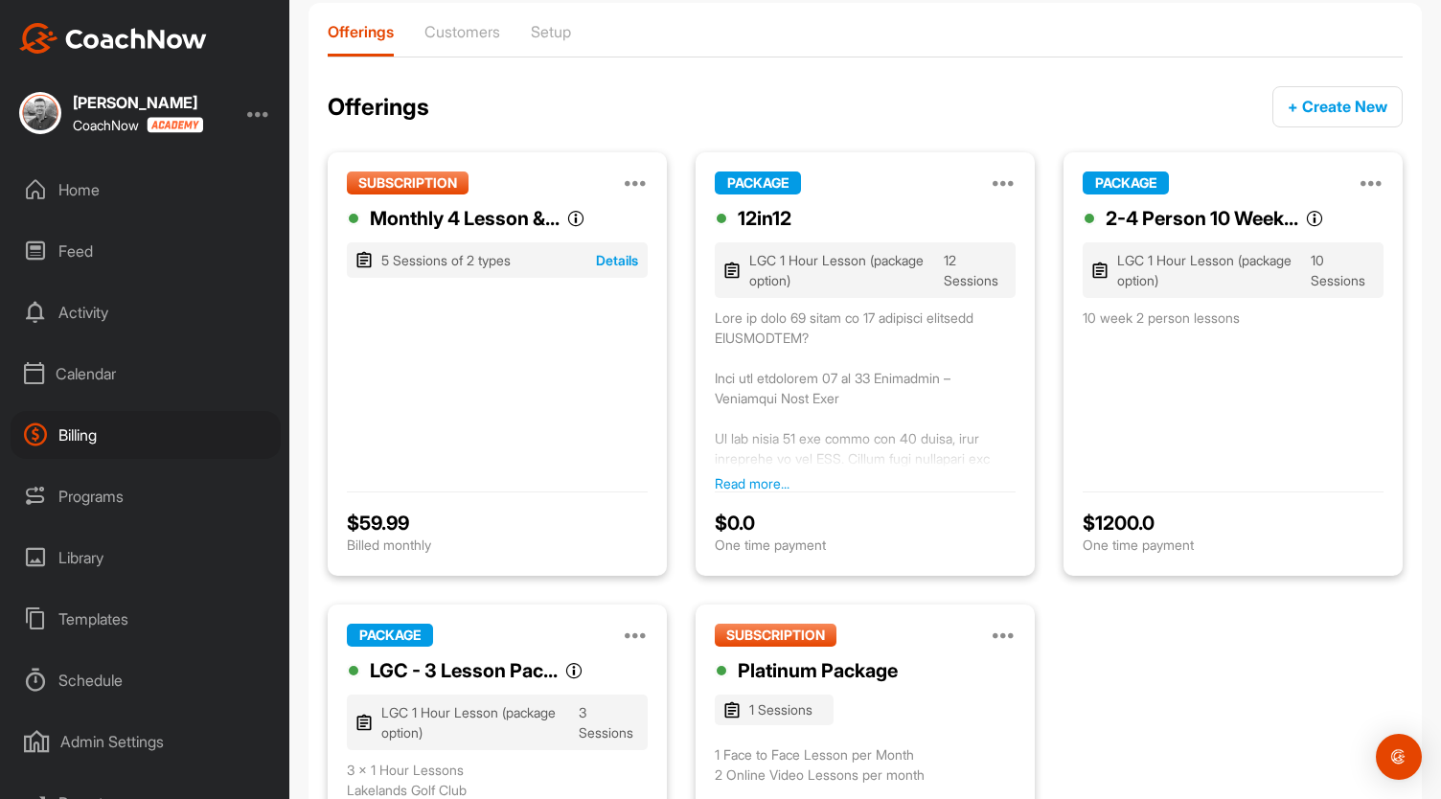
click at [98, 362] on div "Calendar" at bounding box center [146, 374] width 270 height 48
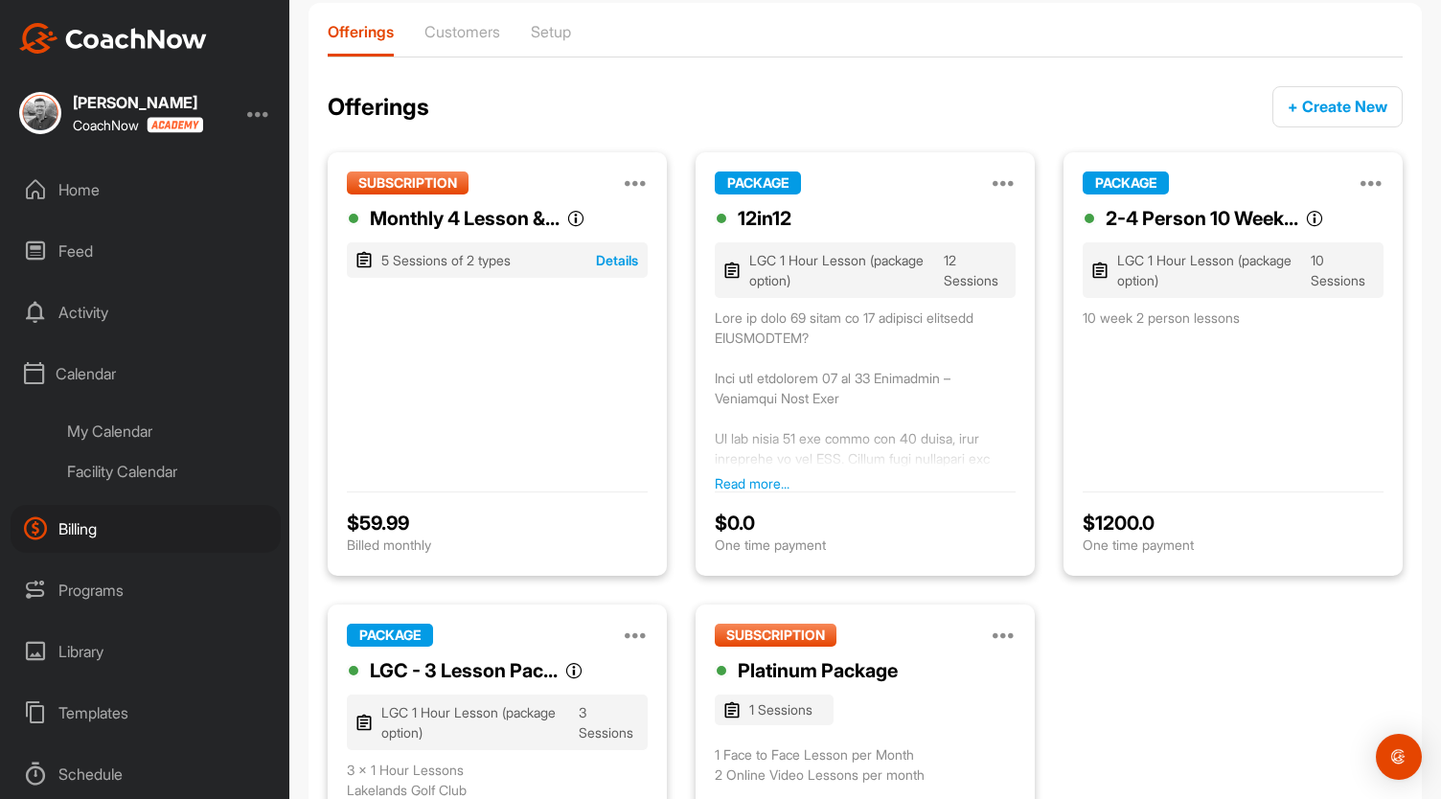
click at [139, 429] on div "My Calendar" at bounding box center [167, 431] width 227 height 40
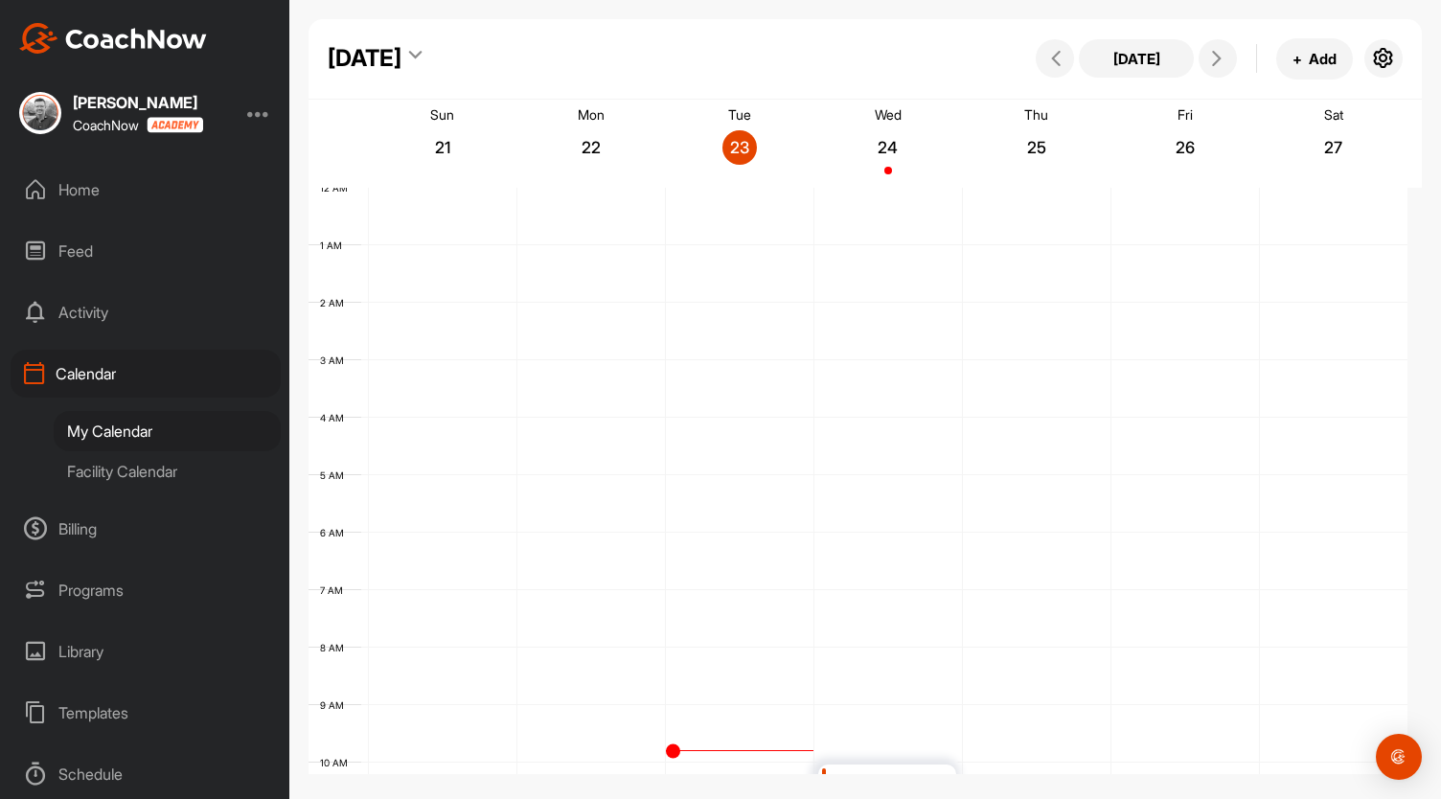
scroll to position [332, 0]
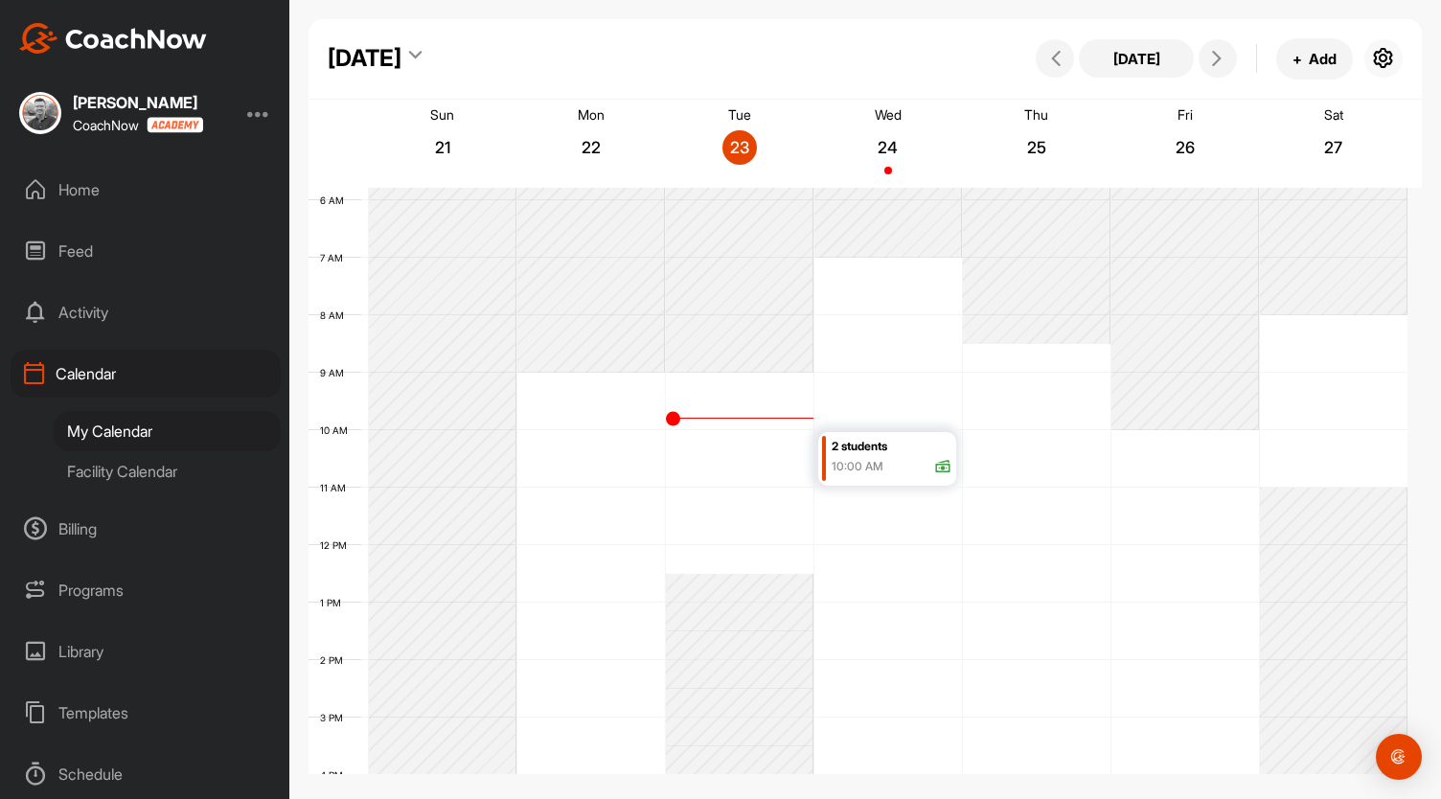
click at [1384, 57] on icon "button" at bounding box center [1383, 58] width 23 height 23
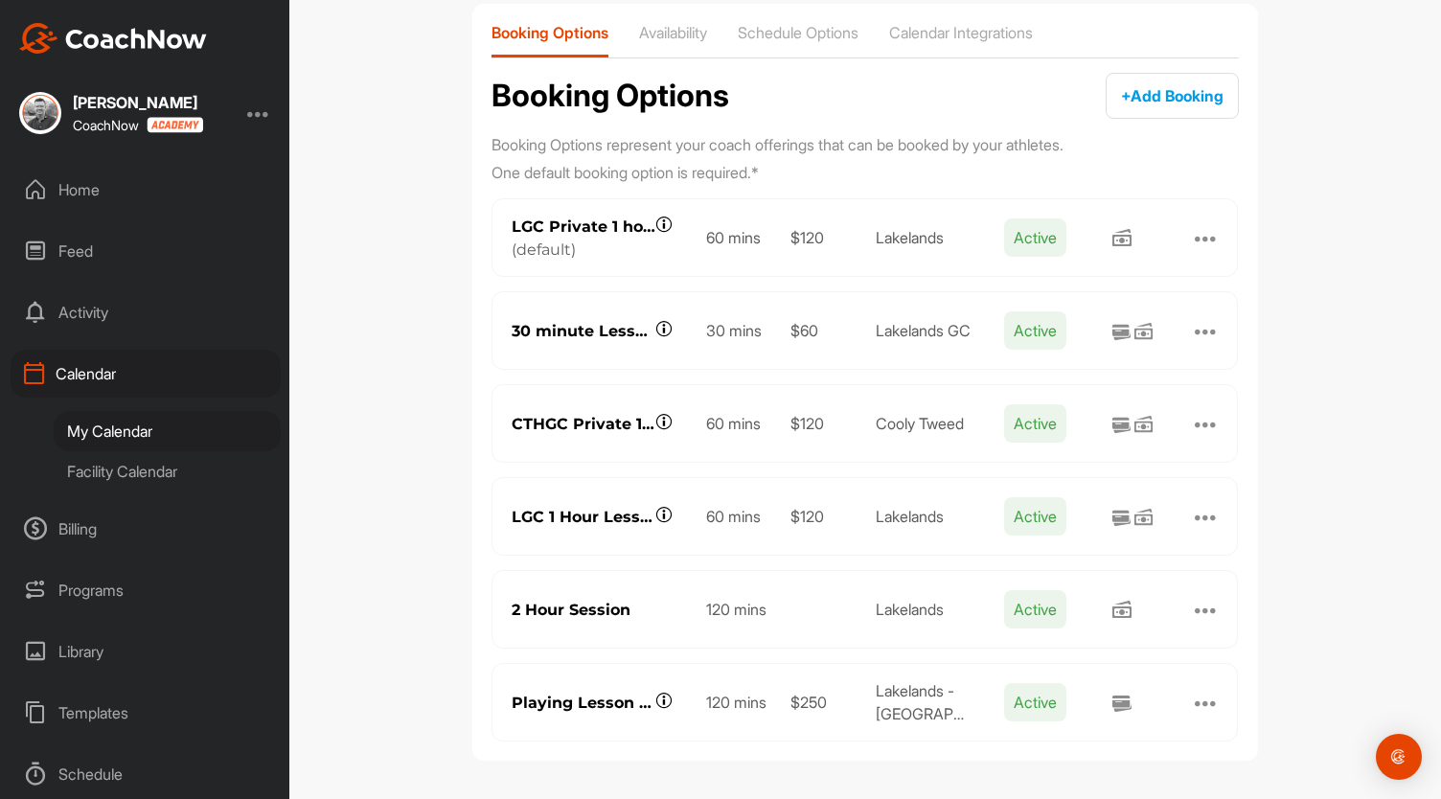
scroll to position [182, 0]
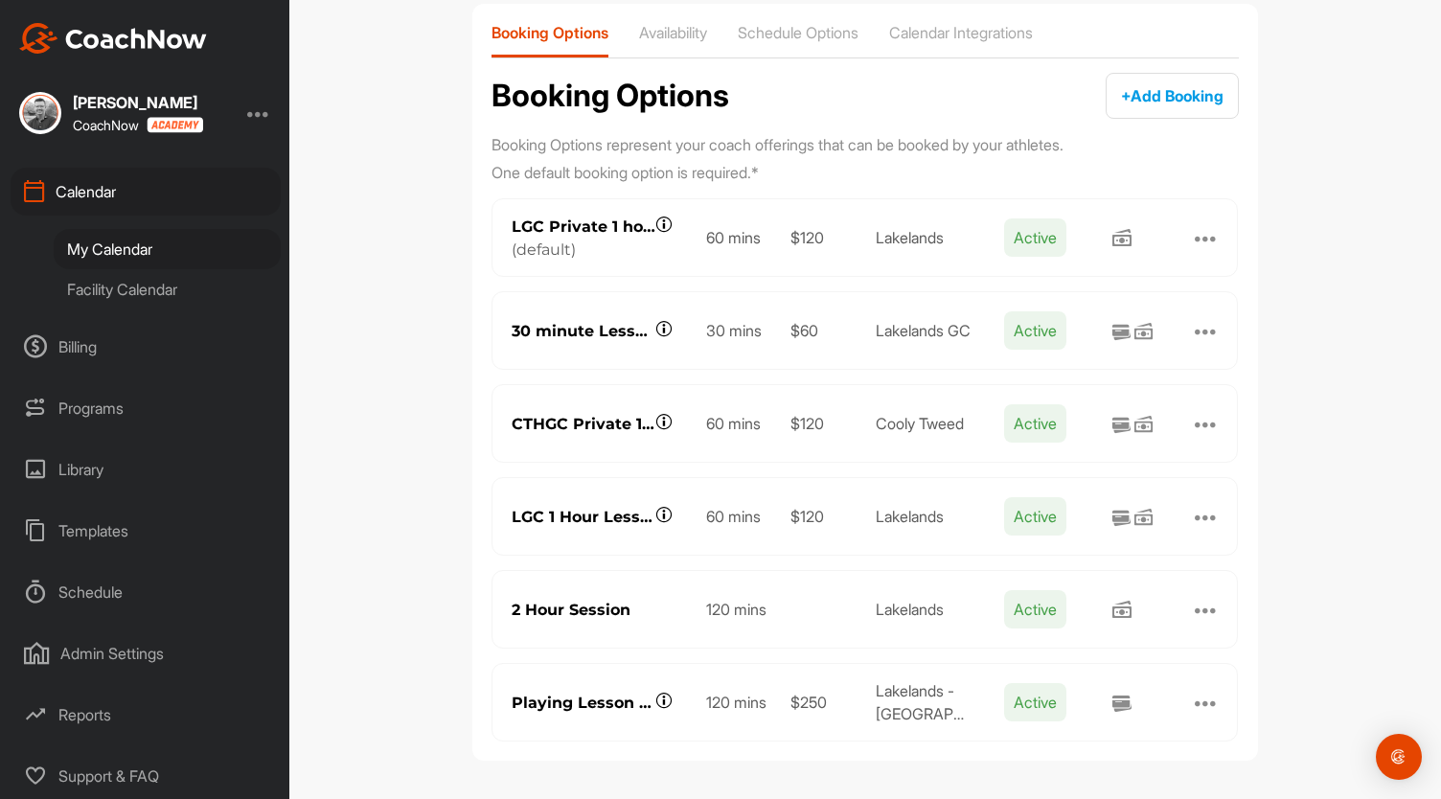
click at [143, 654] on div "Admin Settings" at bounding box center [146, 653] width 270 height 48
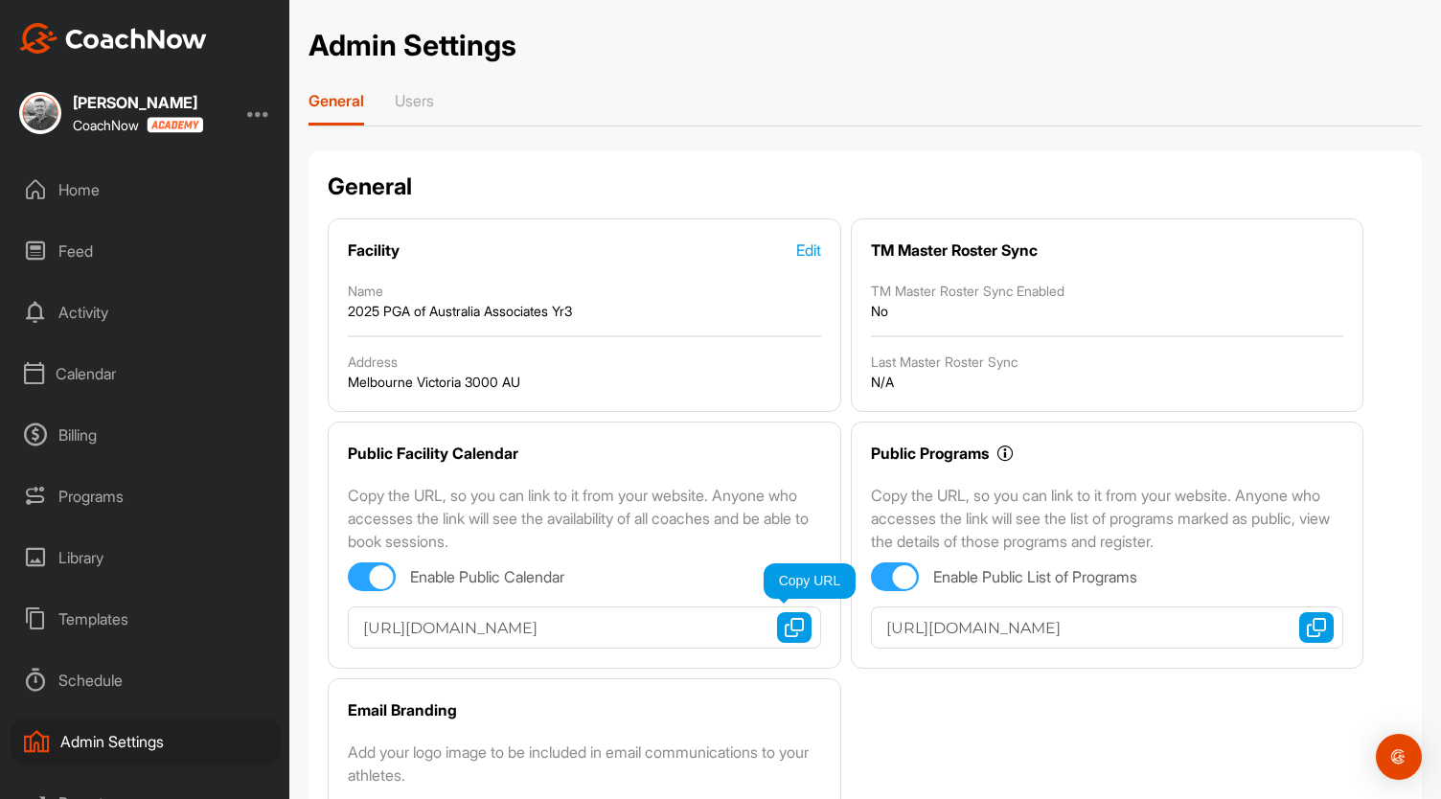
click at [785, 625] on img "button" at bounding box center [794, 627] width 19 height 19
